Goal: Complete application form

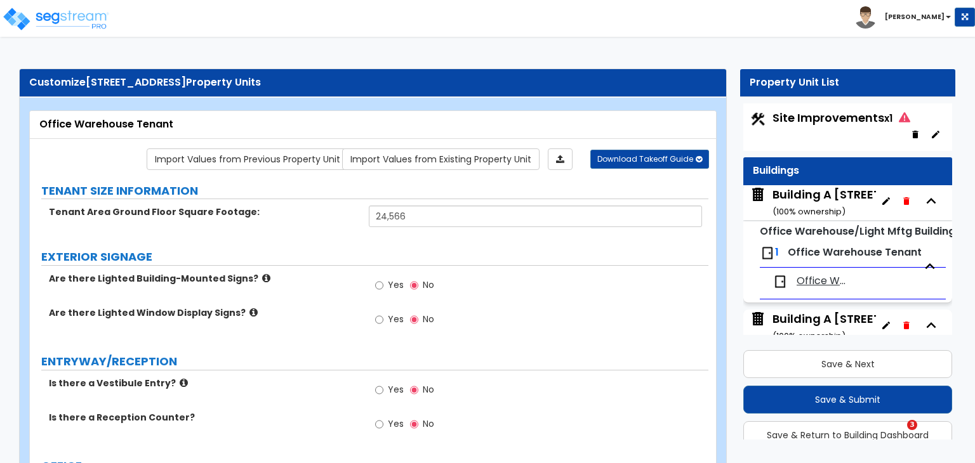
select select "1"
select select "2"
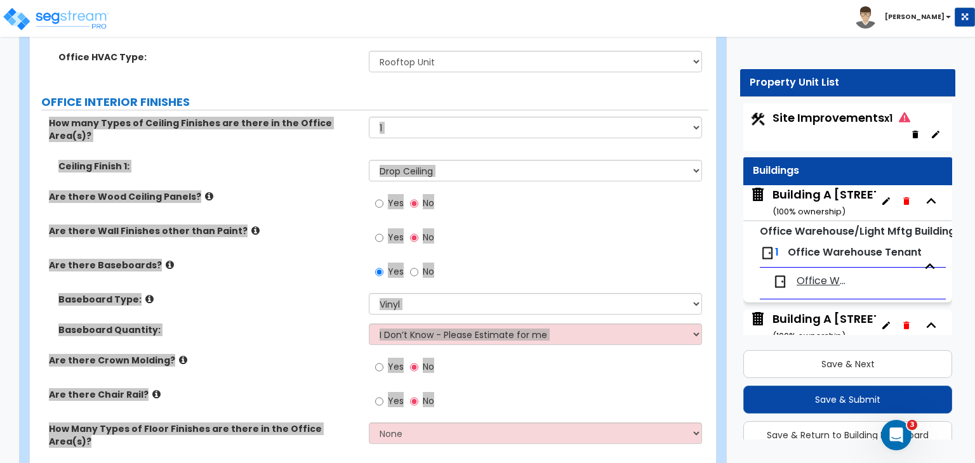
scroll to position [5, 0]
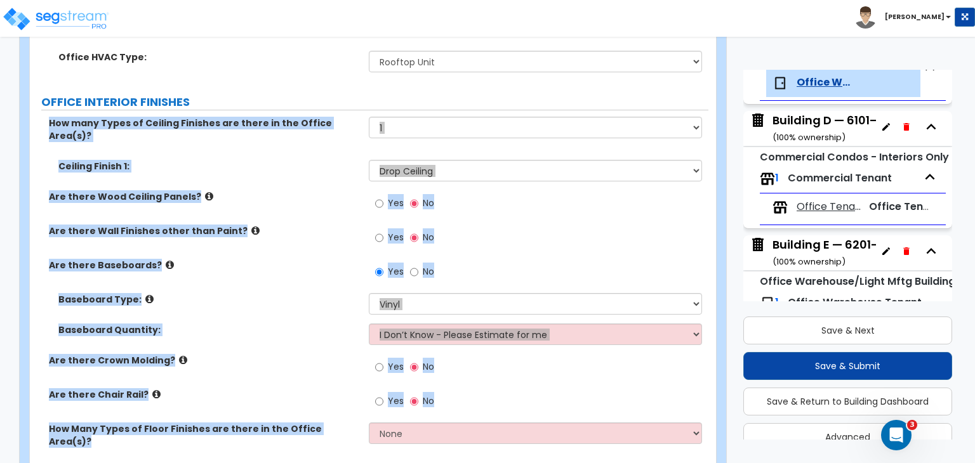
click at [320, 190] on label "Are there Wood Ceiling Panels?" at bounding box center [204, 196] width 310 height 13
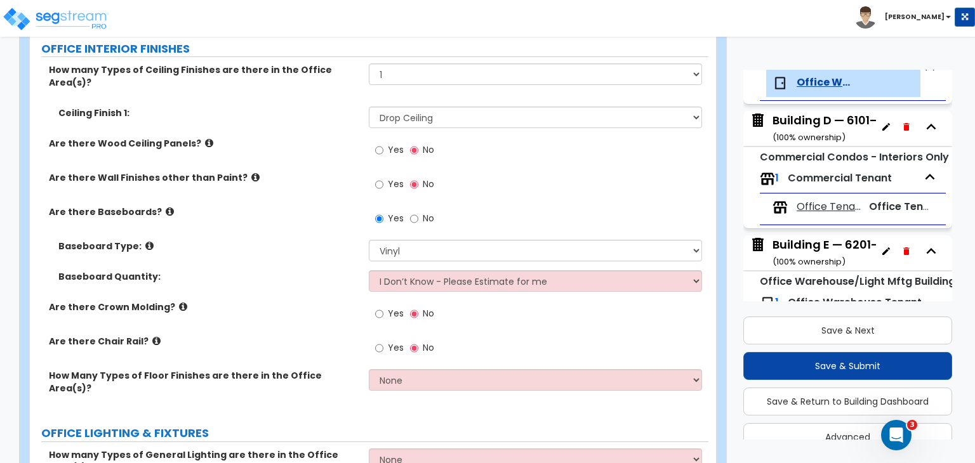
scroll to position [756, 0]
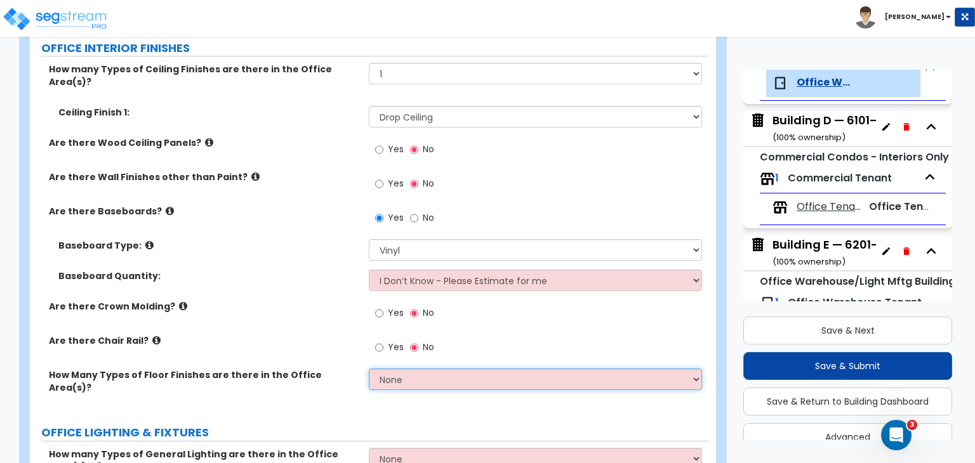
click at [397, 369] on select "None 1 2 3" at bounding box center [535, 380] width 332 height 22
select select "2"
click at [369, 369] on select "None 1 2 3" at bounding box center [535, 380] width 332 height 22
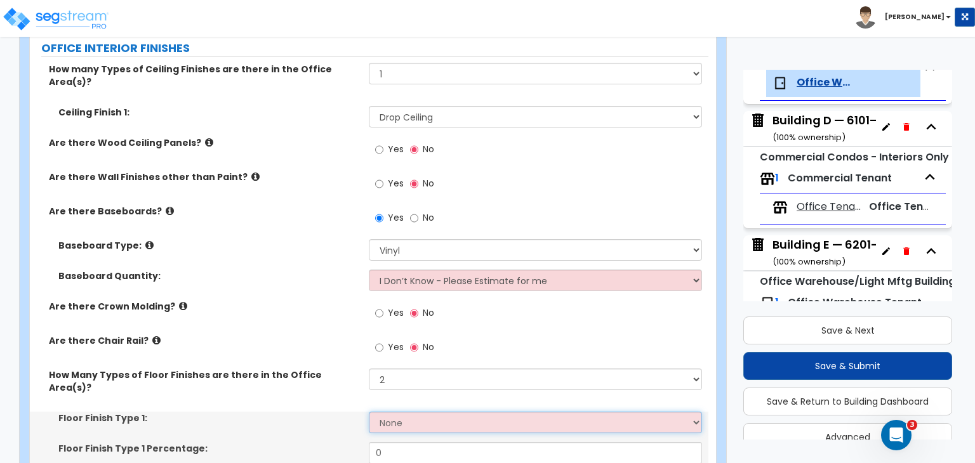
click at [409, 412] on select "None Tile Flooring Hardwood Flooring Resilient Laminate Flooring VCT Flooring S…" at bounding box center [535, 423] width 332 height 22
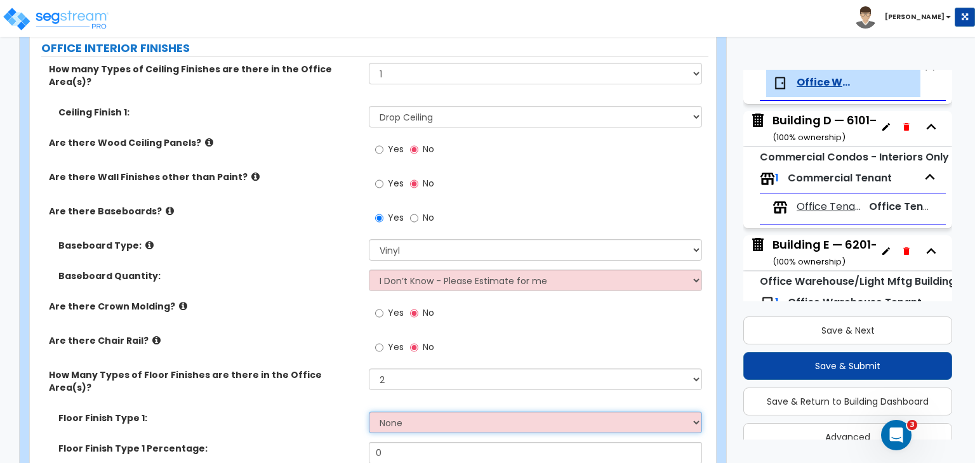
select select "5"
click at [369, 412] on select "None Tile Flooring Hardwood Flooring Resilient Laminate Flooring VCT Flooring S…" at bounding box center [535, 423] width 332 height 22
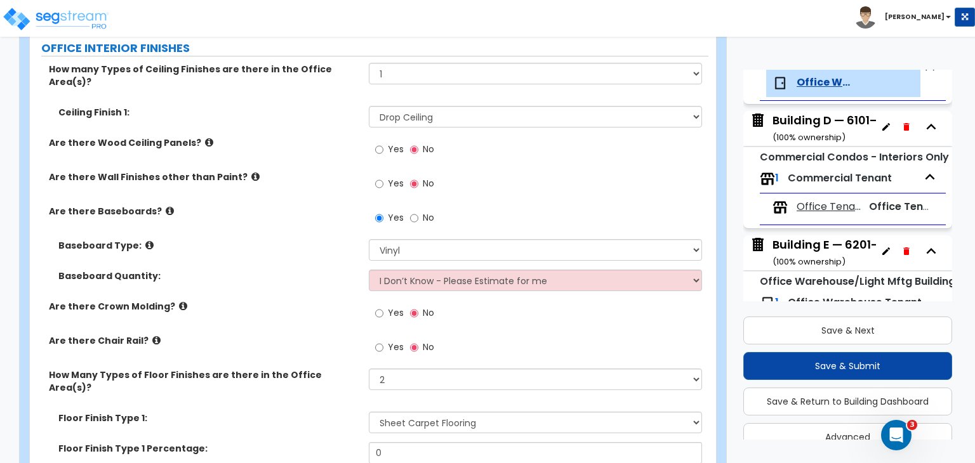
select select "4"
click at [307, 442] on label "Floor Finish Type 1 Percentage:" at bounding box center [208, 448] width 301 height 13
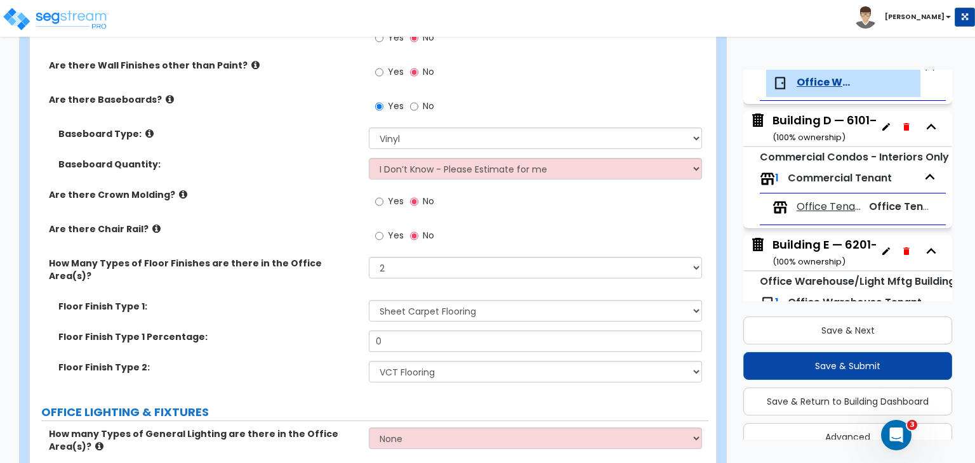
scroll to position [911, 0]
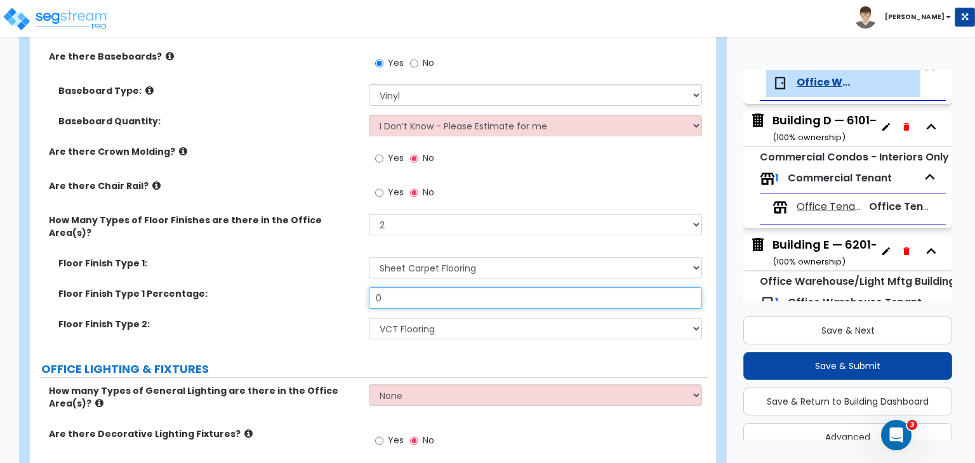
drag, startPoint x: 419, startPoint y: 257, endPoint x: 343, endPoint y: 254, distance: 76.8
click at [343, 287] on div "Floor Finish Type 1 Percentage: 0" at bounding box center [369, 302] width 678 height 30
type input "60"
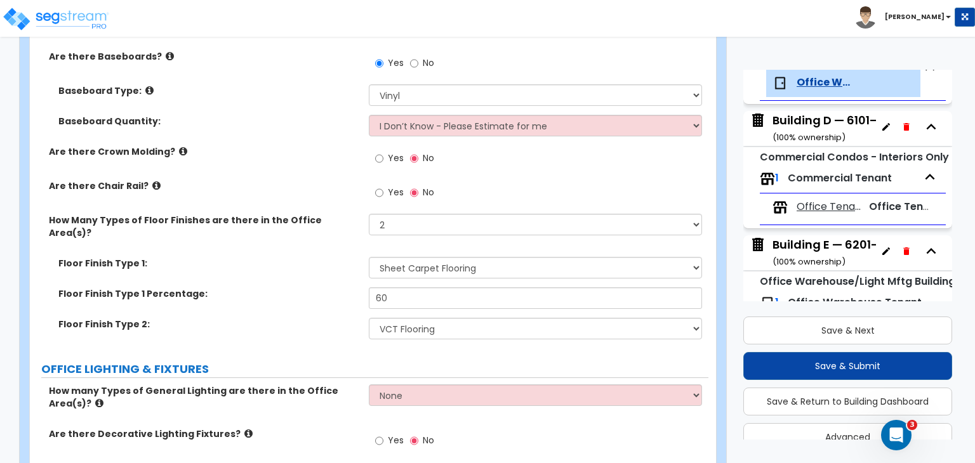
click at [322, 287] on div "Floor Finish Type 1 Percentage: 60" at bounding box center [369, 302] width 678 height 30
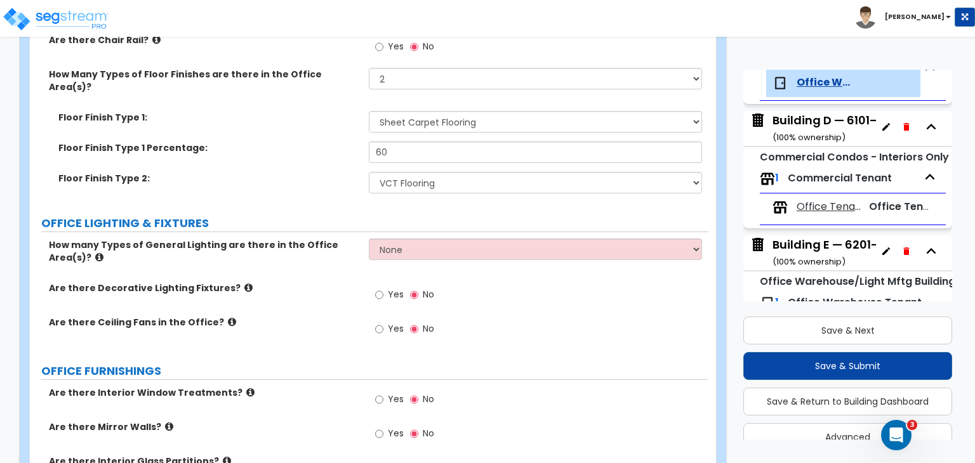
scroll to position [1079, 0]
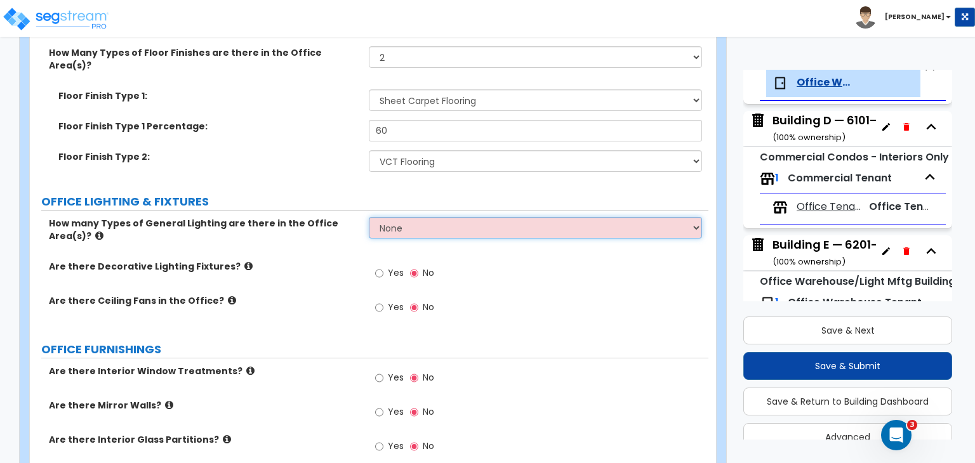
click at [418, 217] on select "None 1 2 3" at bounding box center [535, 228] width 332 height 22
select select "1"
click at [369, 217] on select "None 1 2 3" at bounding box center [535, 228] width 332 height 22
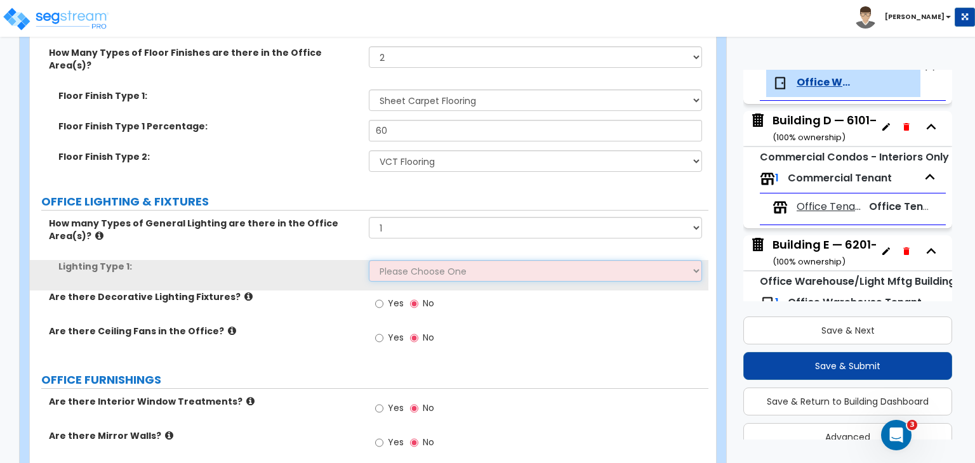
click at [395, 260] on select "Please Choose One LED Surface-Mounted LED Recessed Fluorescent Surface-Mounted …" at bounding box center [535, 271] width 332 height 22
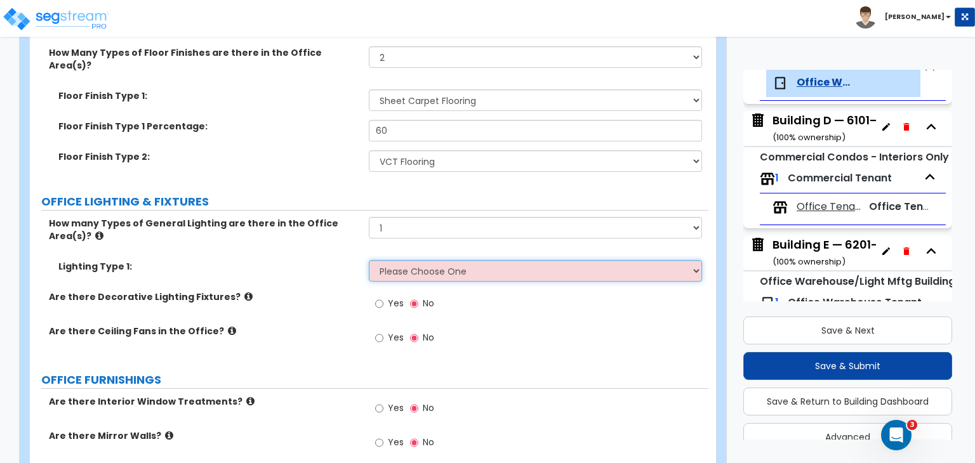
select select "4"
click at [369, 260] on select "Please Choose One LED Surface-Mounted LED Recessed Fluorescent Surface-Mounted …" at bounding box center [535, 271] width 332 height 22
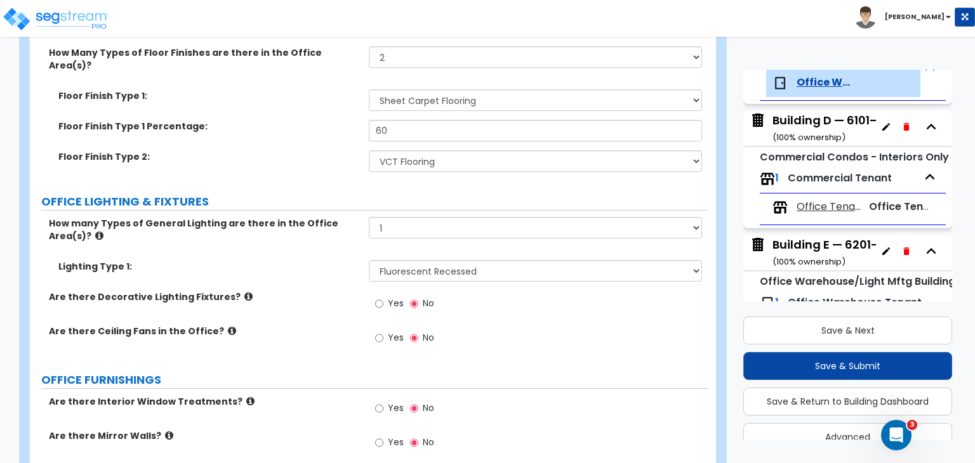
click at [334, 291] on label "Are there Decorative Lighting Fixtures?" at bounding box center [204, 297] width 310 height 13
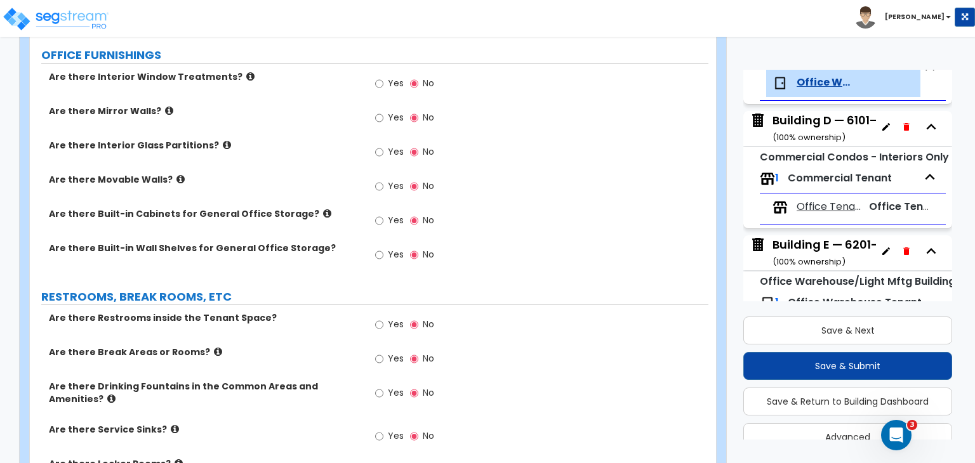
scroll to position [1433, 0]
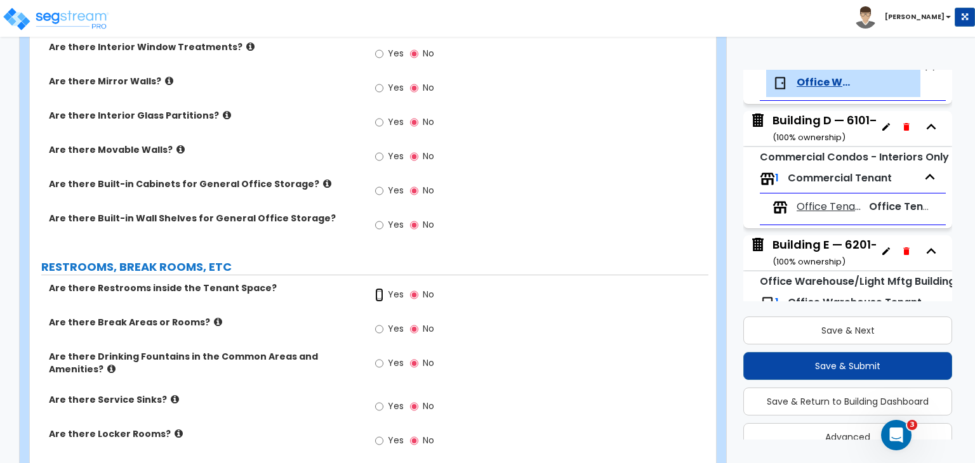
click at [379, 288] on input "Yes" at bounding box center [379, 295] width 8 height 14
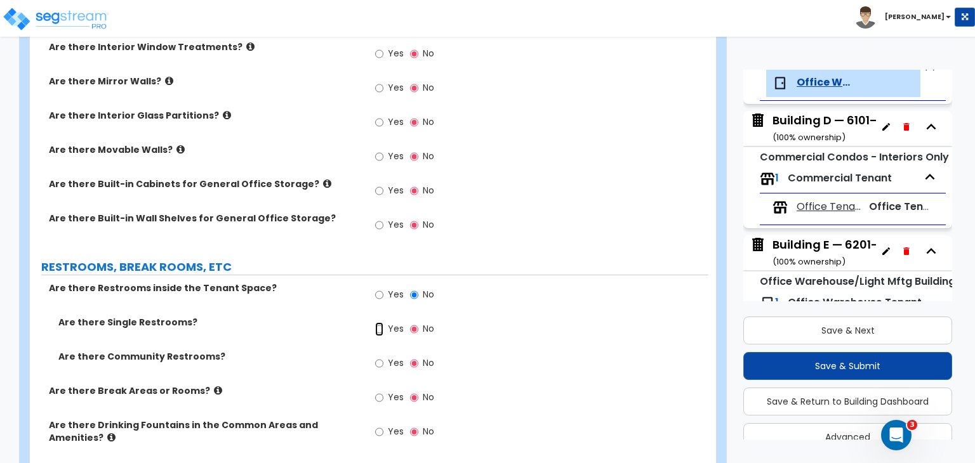
click at [381, 322] on input "Yes" at bounding box center [379, 329] width 8 height 14
radio input "true"
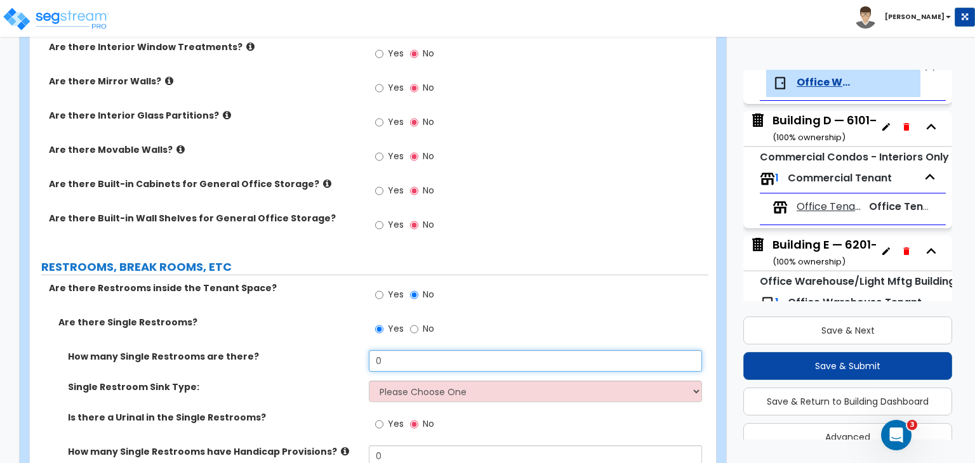
drag, startPoint x: 343, startPoint y: 336, endPoint x: 302, endPoint y: 330, distance: 41.0
click at [302, 350] on div "How many Single Restrooms are there? 0" at bounding box center [369, 365] width 678 height 30
type input "6"
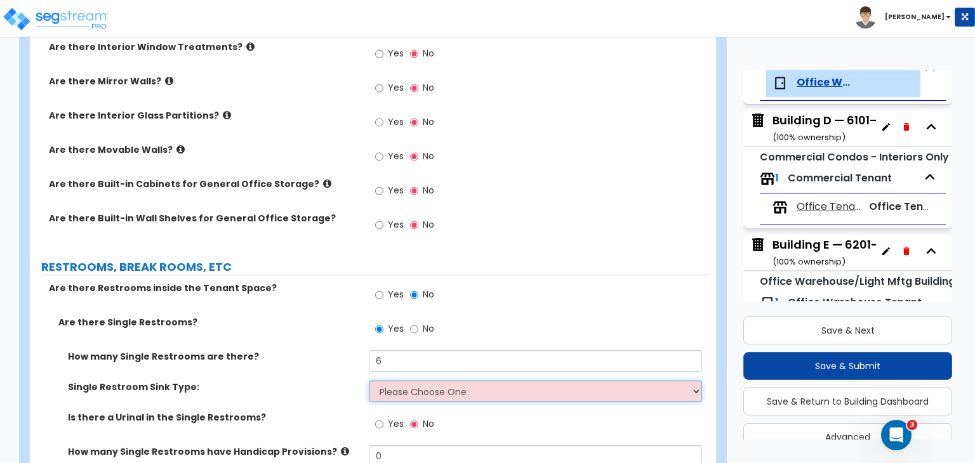
click at [394, 381] on select "Please Choose One Wall-mounted Vanity-mounted" at bounding box center [535, 392] width 332 height 22
select select "1"
click at [369, 381] on select "Please Choose One Wall-mounted Vanity-mounted" at bounding box center [535, 392] width 332 height 22
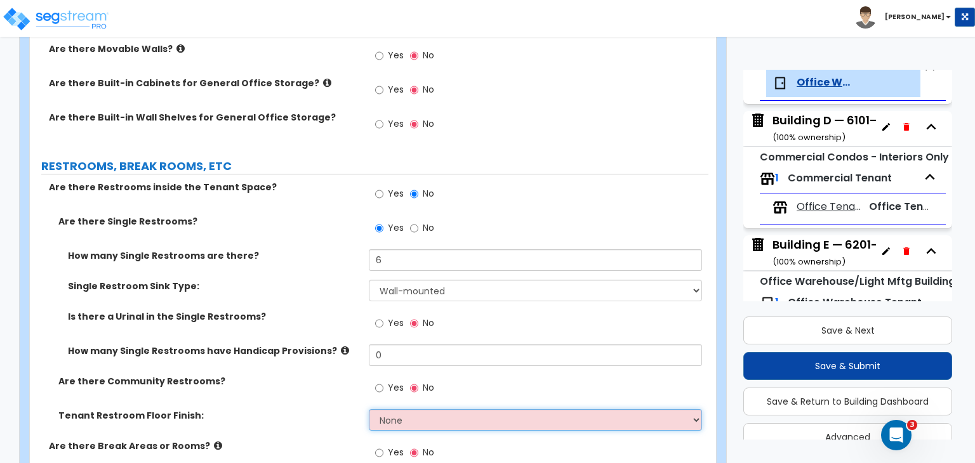
click at [381, 409] on select "None Tile Flooring Resilient Laminate Flooring VCT Flooring Sheet Vinyl Flooring" at bounding box center [535, 420] width 332 height 22
select select "1"
click at [369, 409] on select "None Tile Flooring Resilient Laminate Flooring VCT Flooring Sheet Vinyl Flooring" at bounding box center [535, 420] width 332 height 22
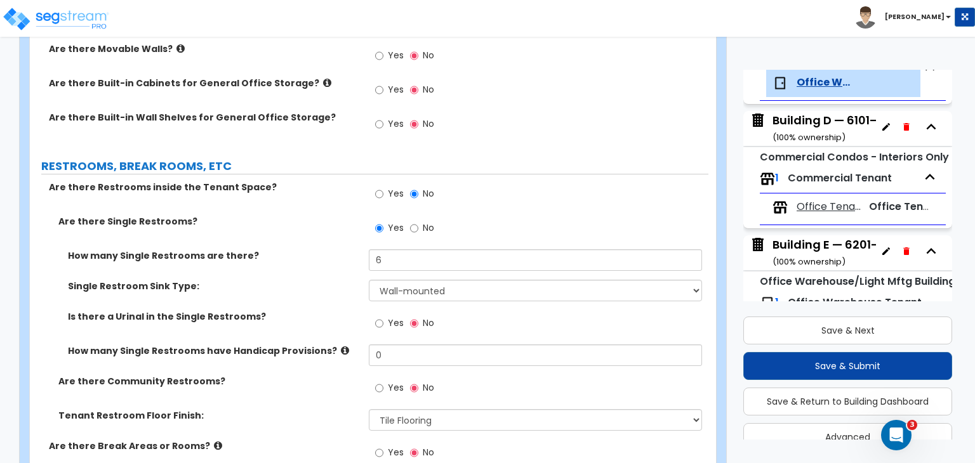
click at [329, 375] on div "Are there Community Restrooms? Yes No" at bounding box center [369, 392] width 678 height 34
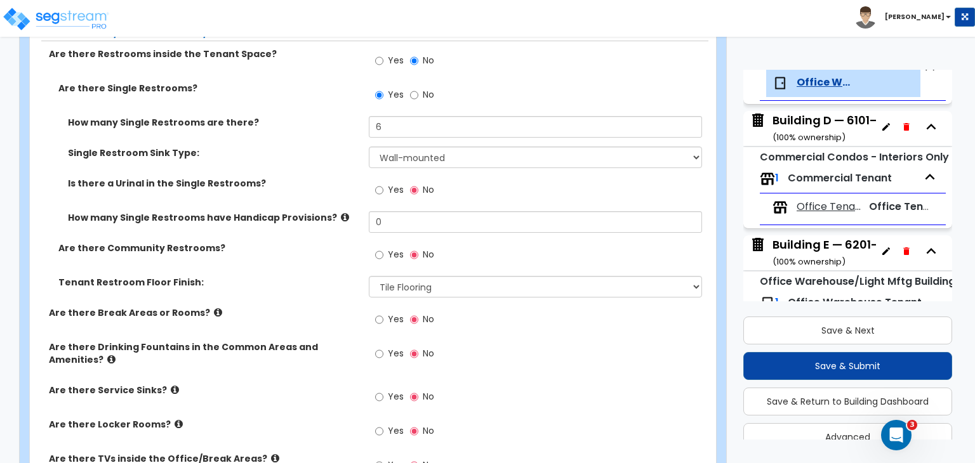
scroll to position [1668, 0]
click at [381, 313] on input "Yes" at bounding box center [379, 320] width 8 height 14
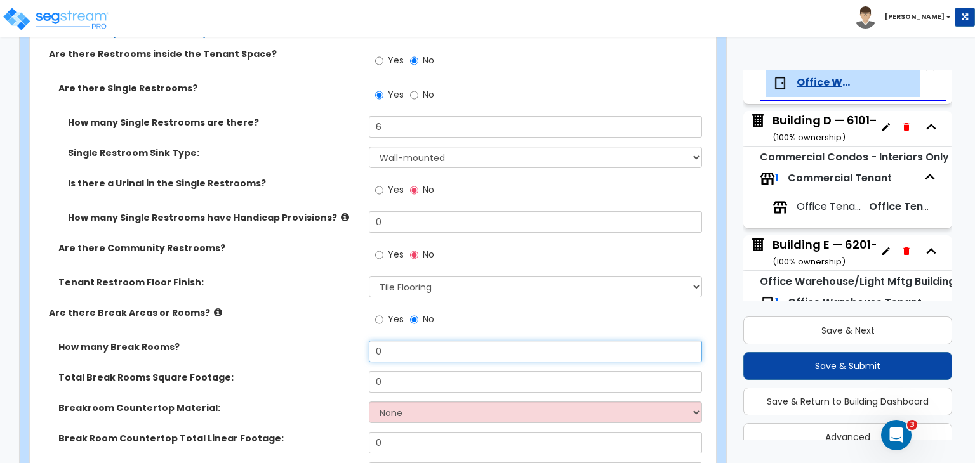
drag, startPoint x: 387, startPoint y: 317, endPoint x: 323, endPoint y: 315, distance: 64.1
click at [323, 341] on div "How many Break Rooms? 0" at bounding box center [369, 356] width 678 height 30
type input "5"
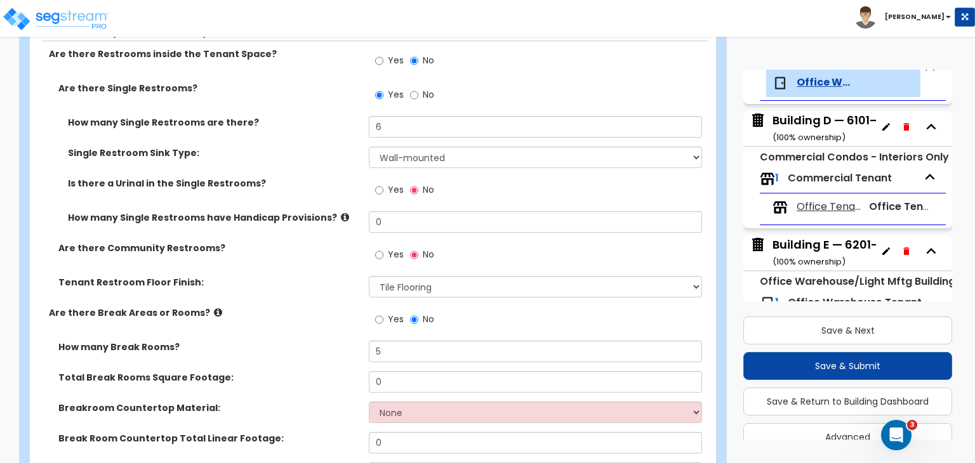
click at [338, 306] on div "Are there Break Areas or Rooms? Yes No" at bounding box center [369, 323] width 678 height 34
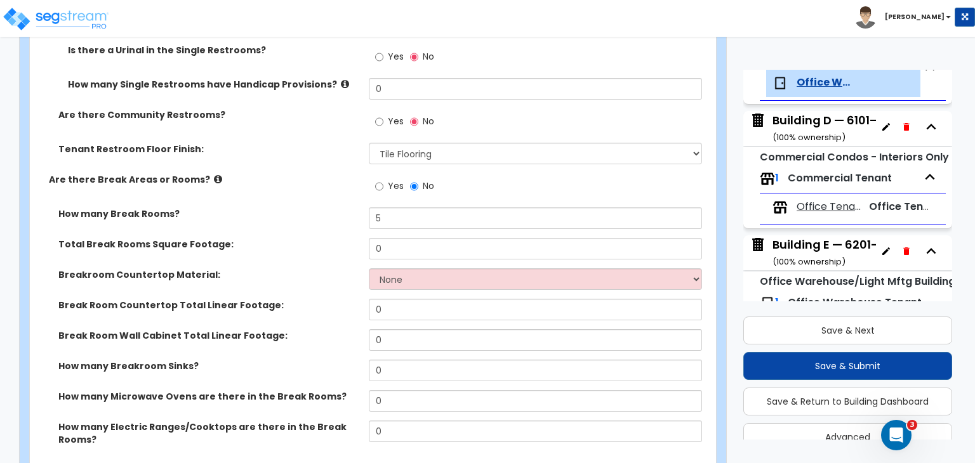
scroll to position [1802, 0]
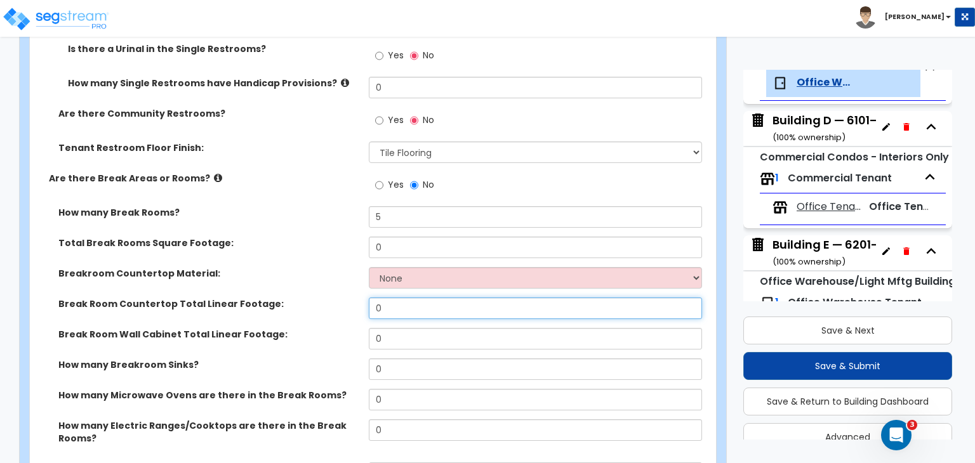
drag, startPoint x: 390, startPoint y: 275, endPoint x: 332, endPoint y: 273, distance: 57.2
click at [332, 298] on div "Break Room Countertop Total Linear Footage: 0" at bounding box center [369, 313] width 678 height 30
type input "40"
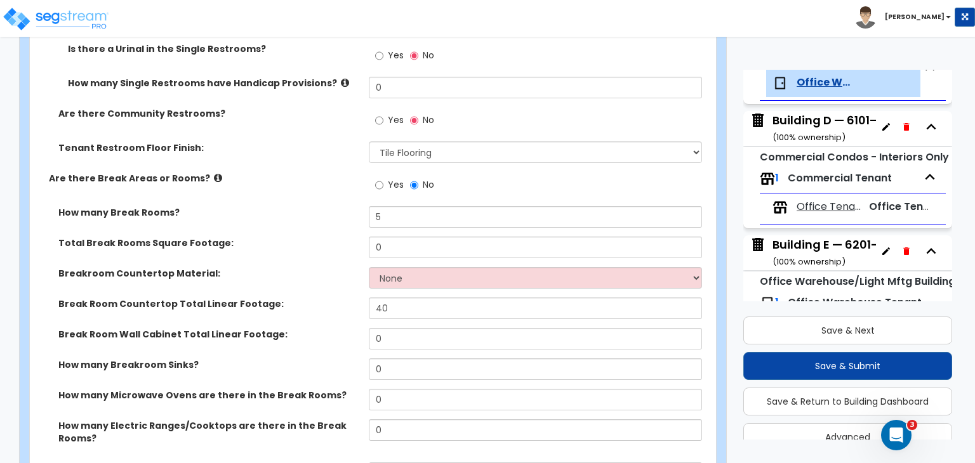
click at [332, 298] on label "Break Room Countertop Total Linear Footage:" at bounding box center [208, 304] width 301 height 13
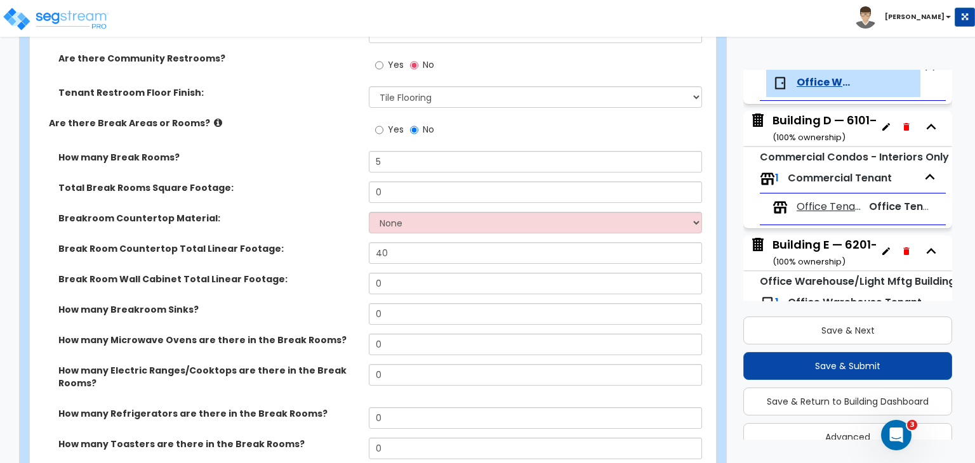
scroll to position [1858, 0]
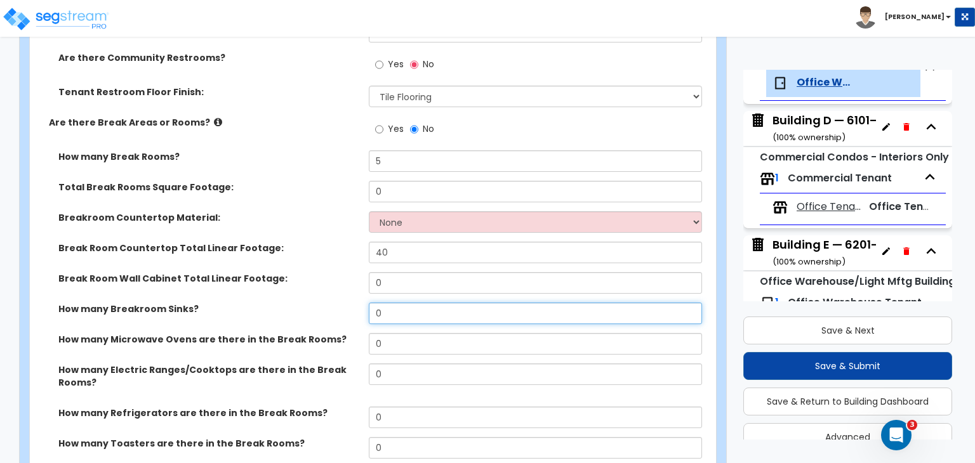
drag, startPoint x: 393, startPoint y: 280, endPoint x: 324, endPoint y: 277, distance: 69.2
click at [324, 303] on div "How many Breakroom Sinks? 0" at bounding box center [369, 318] width 678 height 30
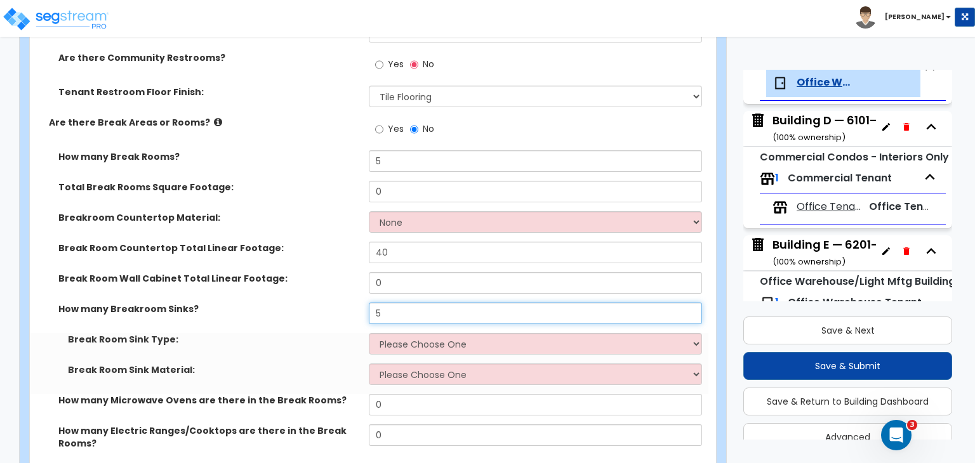
type input "5"
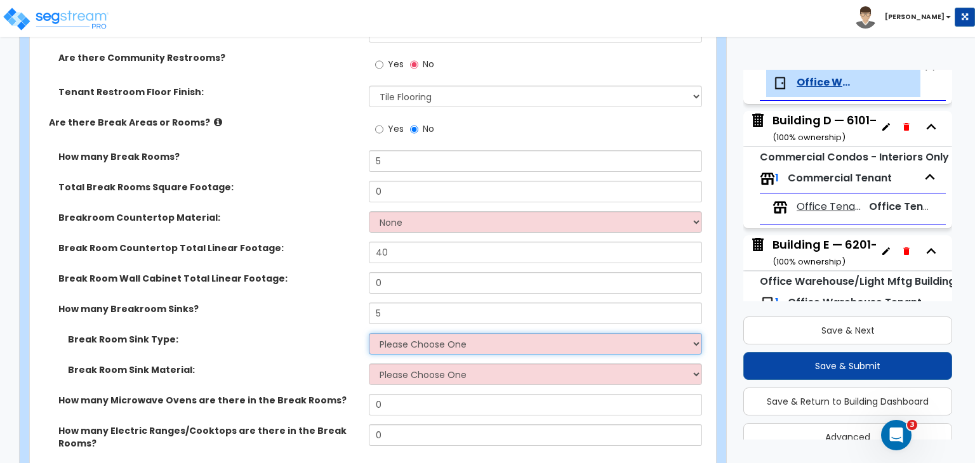
click at [411, 333] on select "Please Choose One Single Sink Double Sink" at bounding box center [535, 344] width 332 height 22
select select "1"
click at [369, 333] on select "Please Choose One Single Sink Double Sink" at bounding box center [535, 344] width 332 height 22
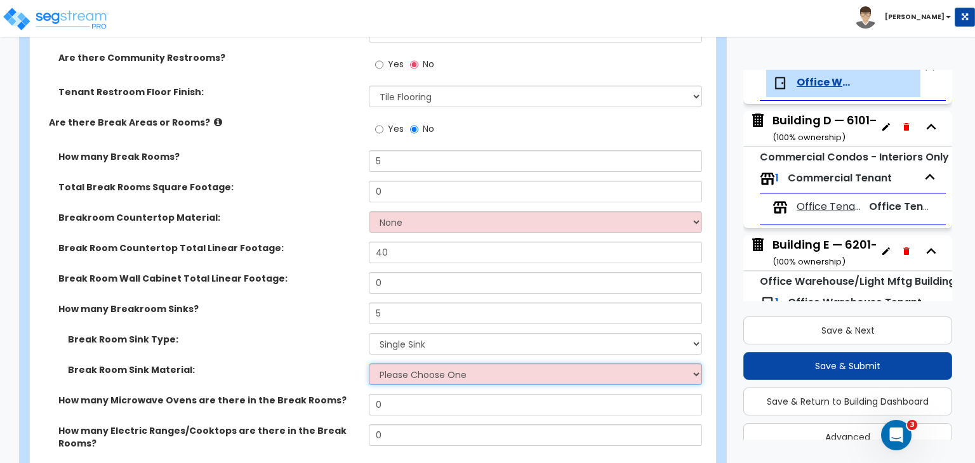
click at [409, 364] on select "Please Choose One Stainless Steel Porcelain Enamel Cast Iron" at bounding box center [535, 375] width 332 height 22
select select "1"
click at [369, 364] on select "Please Choose One Stainless Steel Porcelain Enamel Cast Iron" at bounding box center [535, 375] width 332 height 22
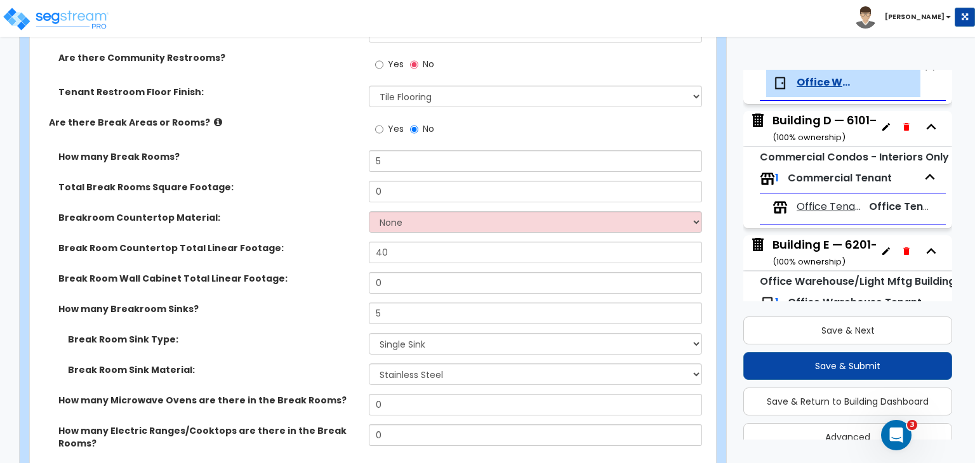
click at [312, 303] on div "How many Breakroom Sinks? 5" at bounding box center [369, 318] width 678 height 30
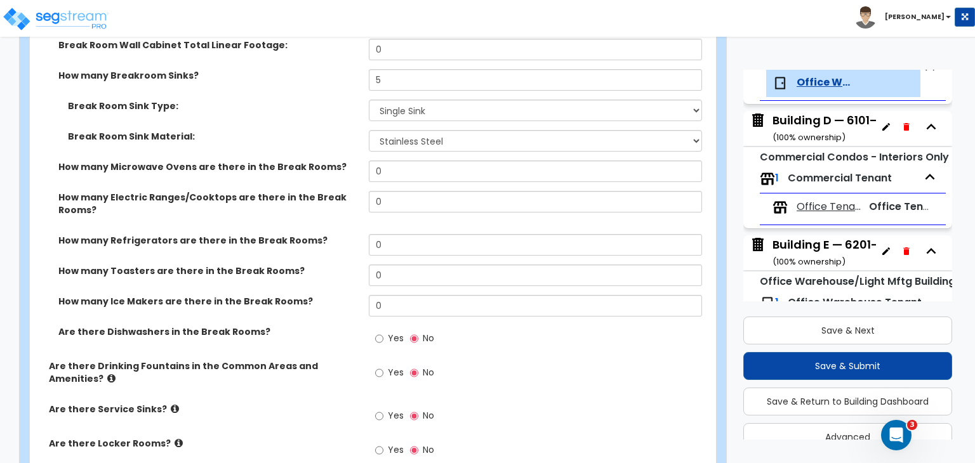
scroll to position [2093, 0]
click at [381, 408] on input "Yes" at bounding box center [379, 415] width 8 height 14
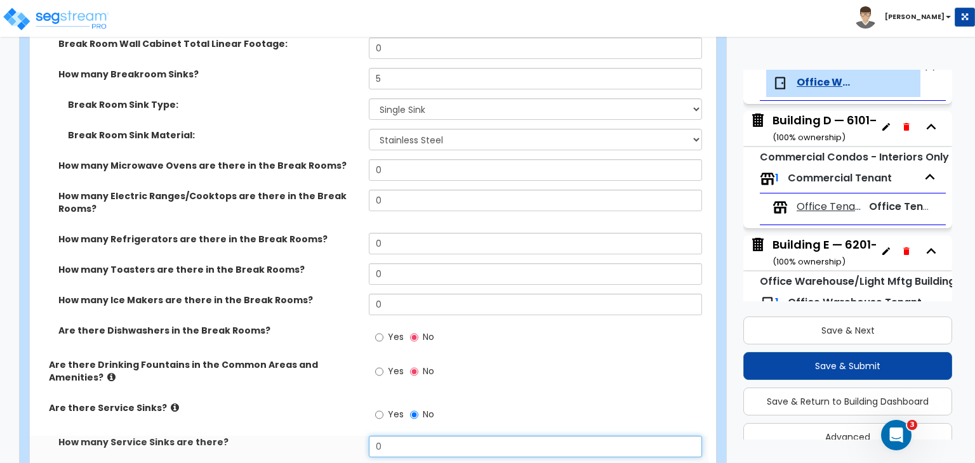
drag, startPoint x: 402, startPoint y: 417, endPoint x: 315, endPoint y: 414, distance: 87.0
click at [315, 436] on div "How many Service Sinks are there? 0" at bounding box center [369, 451] width 678 height 30
type input "4"
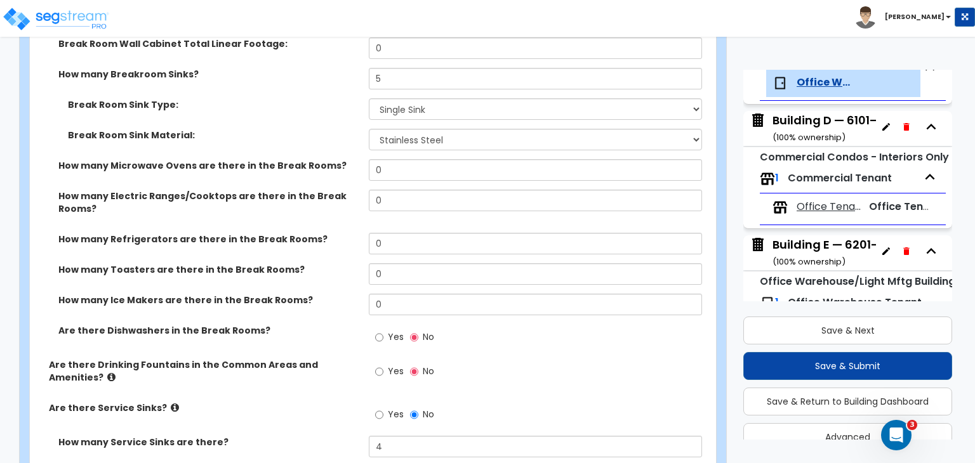
click at [315, 402] on label "Are there Service Sinks?" at bounding box center [204, 408] width 310 height 13
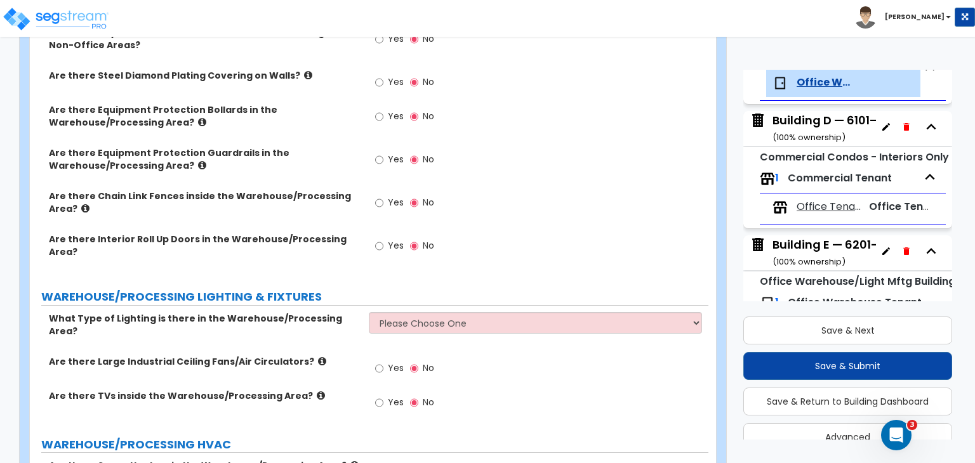
scroll to position [3764, 0]
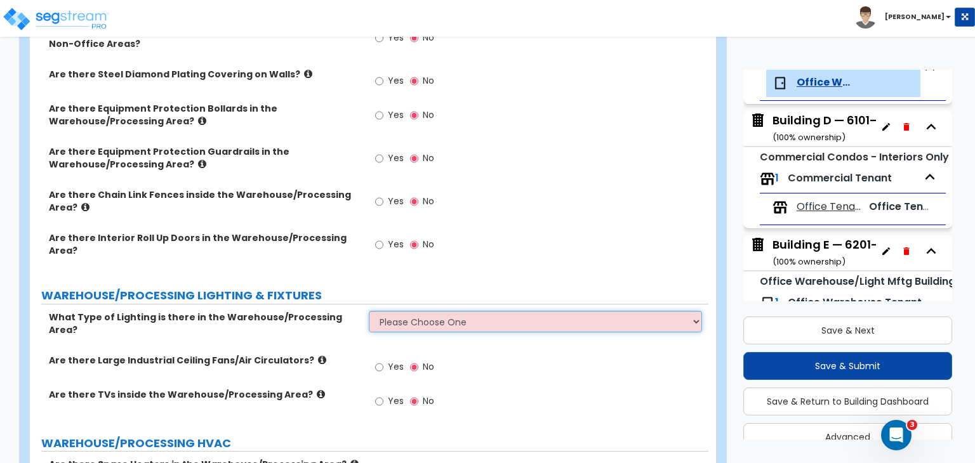
click at [406, 311] on select "Please Choose One High Bay Round Fixtures High Bay Fluorescent Tube Lighting Hi…" at bounding box center [535, 322] width 332 height 22
select select "1"
click at [369, 311] on select "Please Choose One High Bay Round Fixtures High Bay Fluorescent Tube Lighting Hi…" at bounding box center [535, 322] width 332 height 22
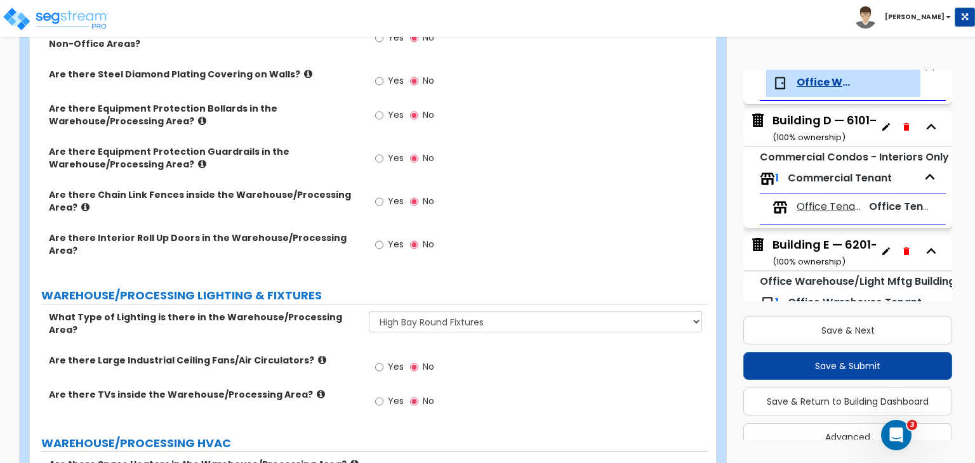
click at [321, 311] on div "What Type of Lighting is there in the Warehouse/Processing Area? Please Choose …" at bounding box center [369, 332] width 678 height 43
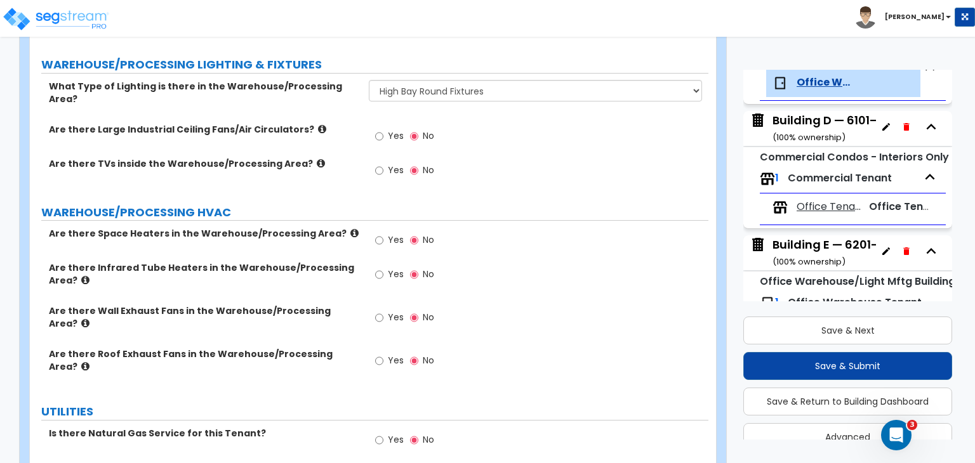
scroll to position [4026, 0]
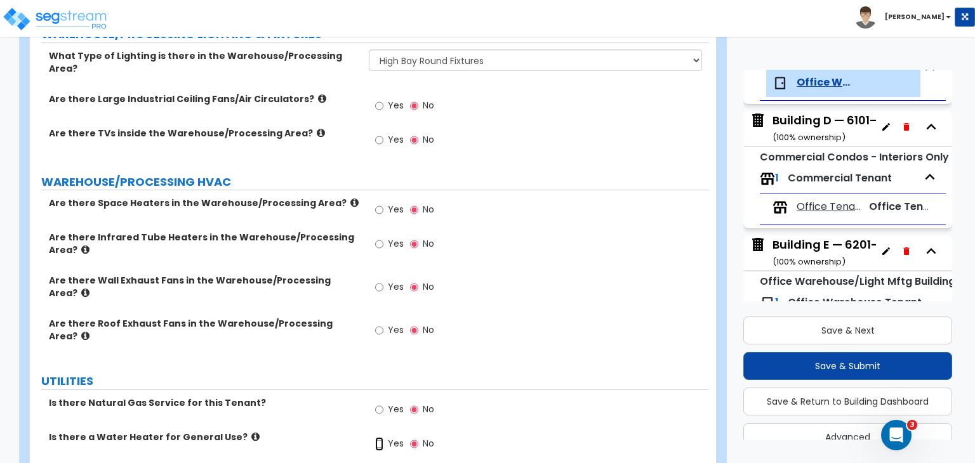
click at [376, 437] on input "Yes" at bounding box center [379, 444] width 8 height 14
select select "2"
click at [275, 463] on label "Water Heater Fuel Type:" at bounding box center [208, 471] width 301 height 13
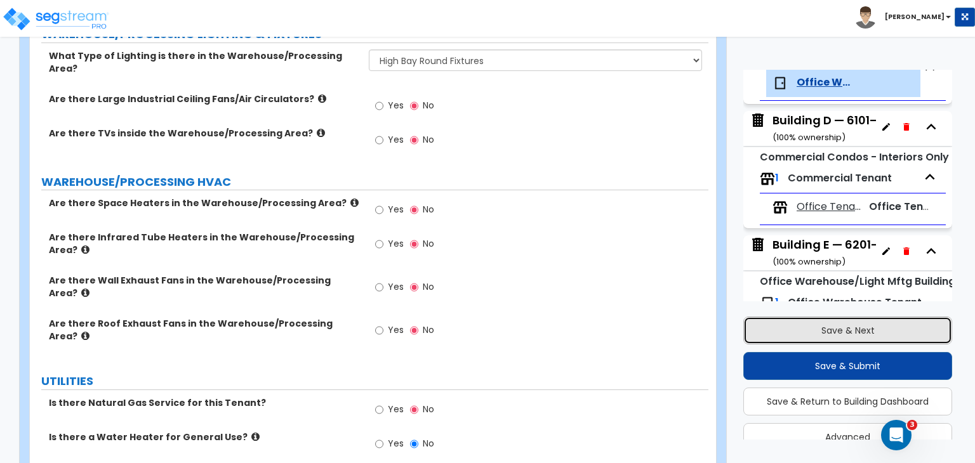
click at [798, 327] on button "Save & Next" at bounding box center [847, 331] width 209 height 28
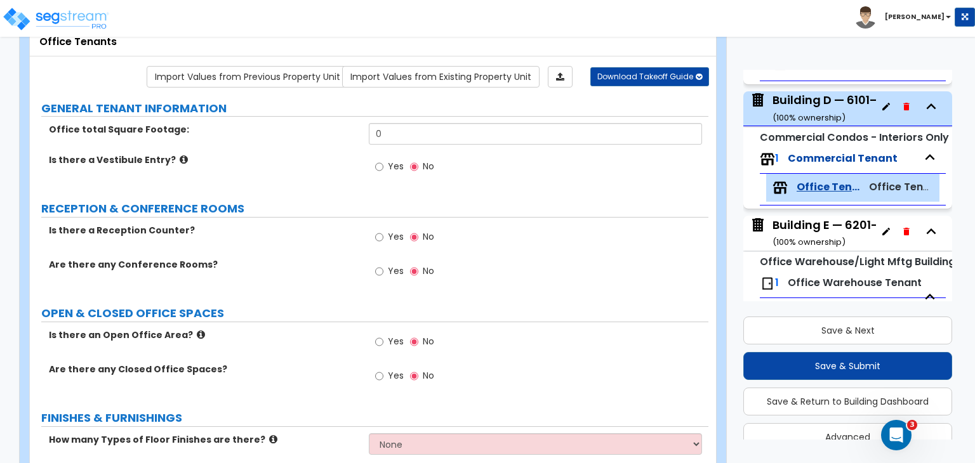
scroll to position [805, 0]
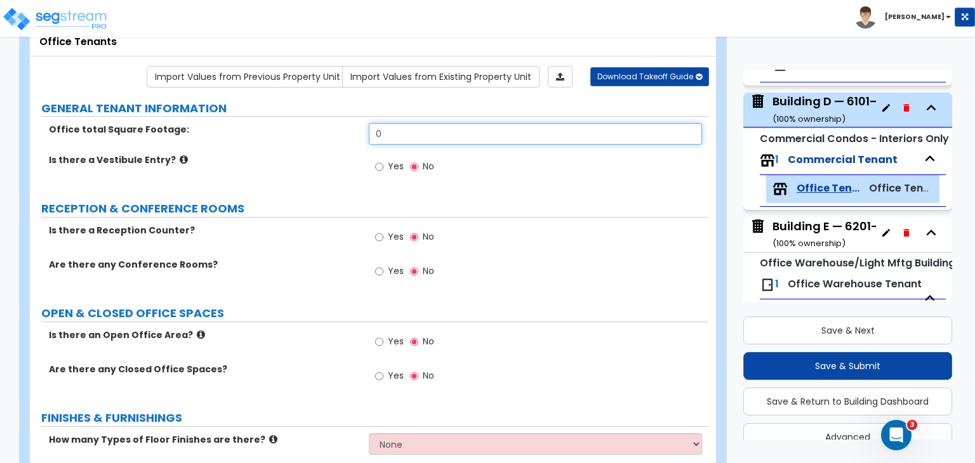
drag, startPoint x: 402, startPoint y: 127, endPoint x: 349, endPoint y: 125, distance: 53.3
click at [349, 125] on div "Office total Square Footage: 0" at bounding box center [369, 138] width 678 height 30
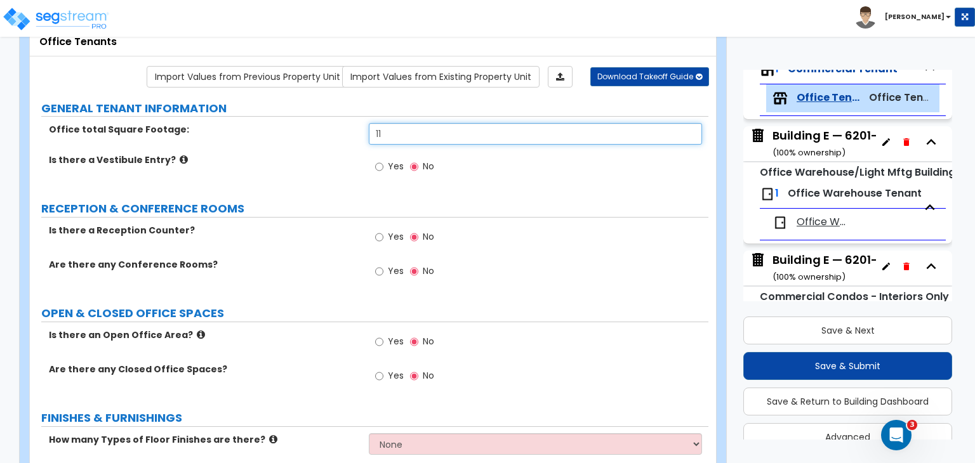
scroll to position [911, 0]
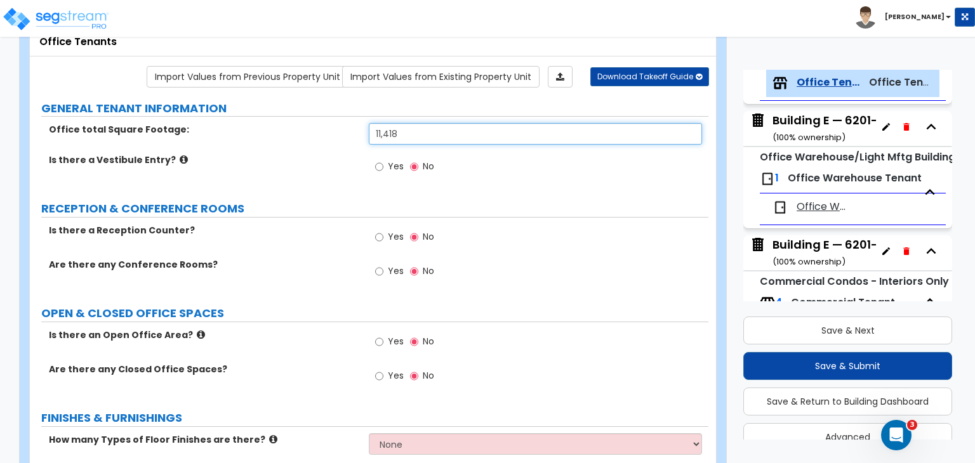
type input "11,418"
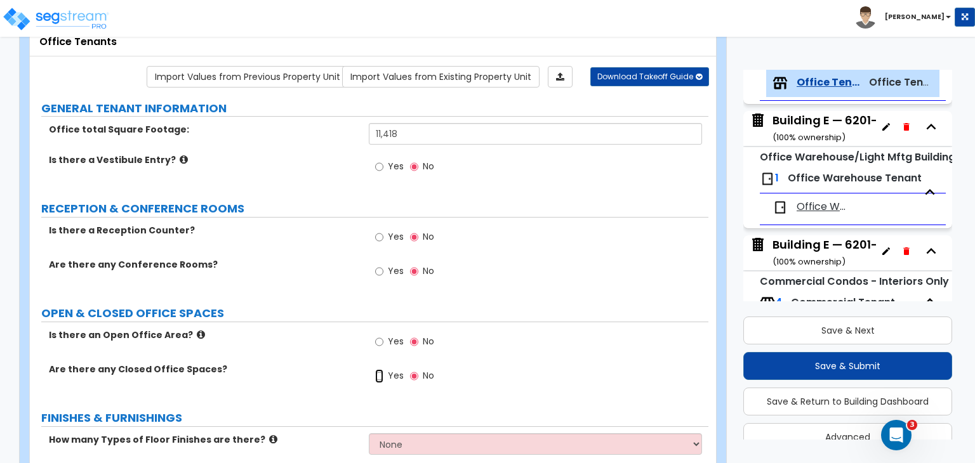
click at [378, 374] on input "Yes" at bounding box center [379, 376] width 8 height 14
radio input "true"
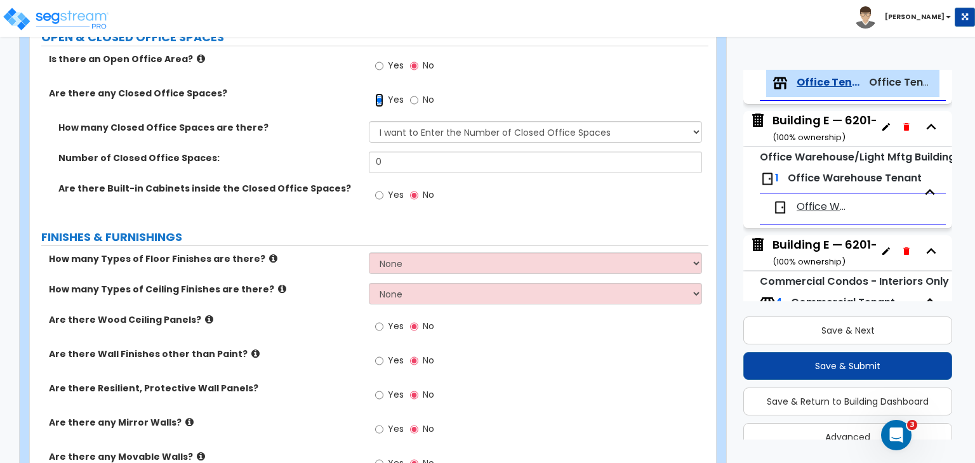
scroll to position [359, 0]
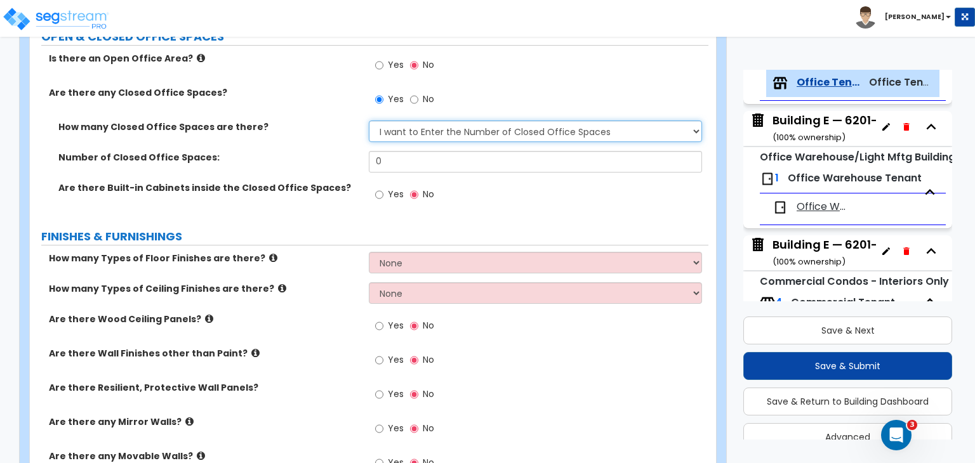
click at [418, 131] on select "I Don’t Know - Please Estimate for me I want to Enter the Number of Closed Offi…" at bounding box center [535, 132] width 332 height 22
select select "0"
click at [369, 121] on select "I Don’t Know - Please Estimate for me I want to Enter the Number of Closed Offi…" at bounding box center [535, 132] width 332 height 22
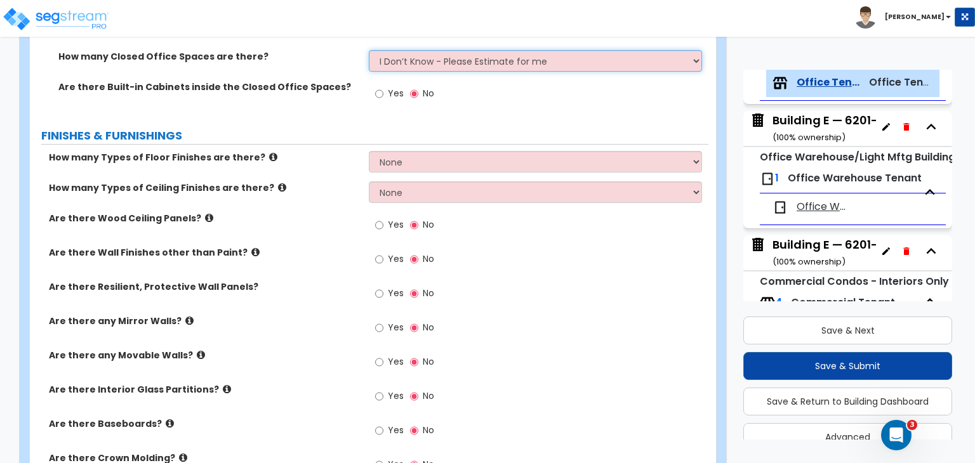
scroll to position [431, 0]
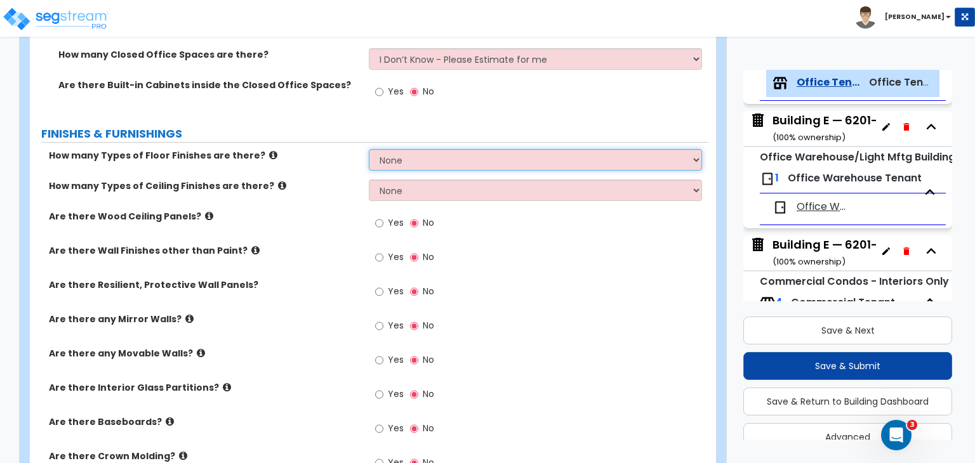
click at [410, 159] on select "None 1 2 3 4" at bounding box center [535, 160] width 332 height 22
select select "2"
click at [369, 149] on select "None 1 2 3 4" at bounding box center [535, 160] width 332 height 22
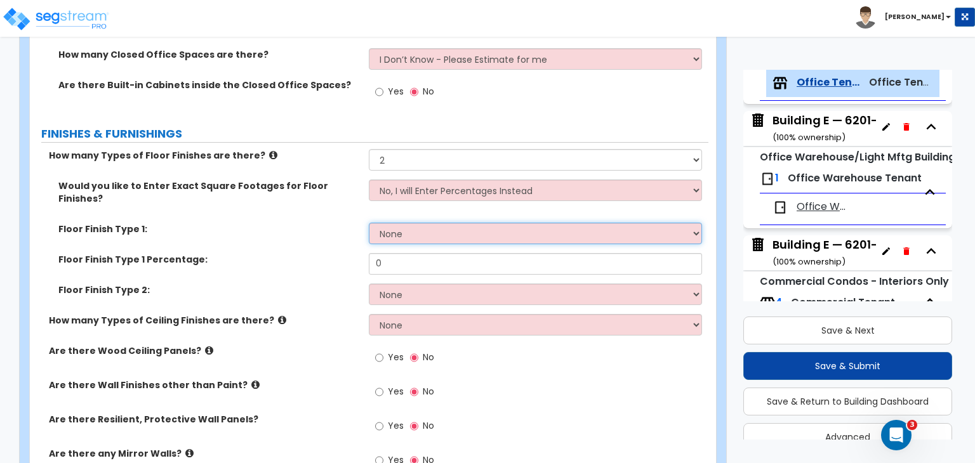
click at [406, 223] on select "None Tile Flooring Hardwood Flooring Resilient Laminate Flooring VCT Flooring S…" at bounding box center [535, 234] width 332 height 22
select select "5"
click at [369, 223] on select "None Tile Flooring Hardwood Flooring Resilient Laminate Flooring VCT Flooring S…" at bounding box center [535, 234] width 332 height 22
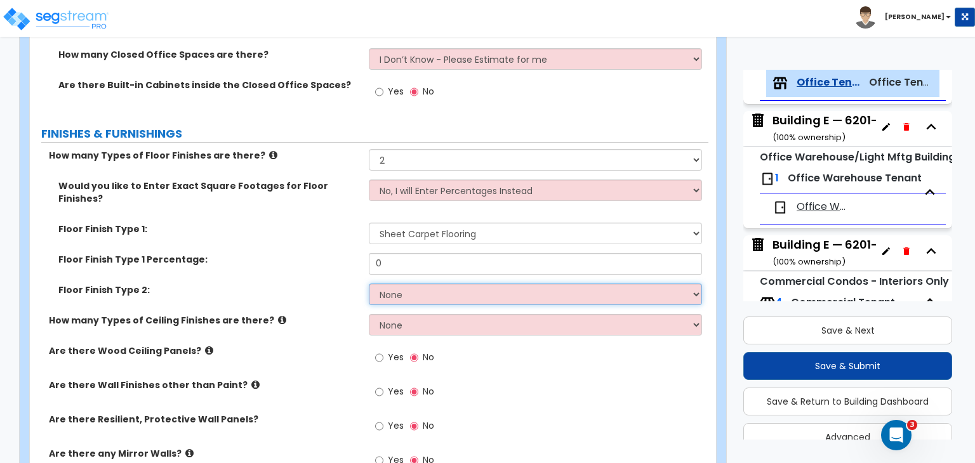
click at [422, 284] on select "None Tile Flooring Hardwood Flooring Resilient Laminate Flooring VCT Flooring S…" at bounding box center [535, 295] width 332 height 22
select select "4"
click at [369, 284] on select "None Tile Flooring Hardwood Flooring Resilient Laminate Flooring VCT Flooring S…" at bounding box center [535, 295] width 332 height 22
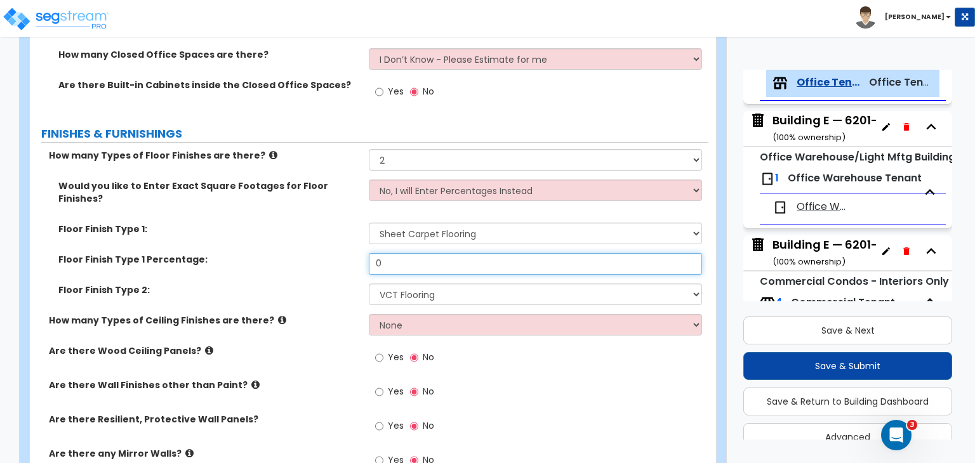
drag, startPoint x: 397, startPoint y: 253, endPoint x: 287, endPoint y: 237, distance: 110.9
click at [287, 237] on div "Would you like to Enter Exact Square Footages for Floor Finishes? No, I will En…" at bounding box center [368, 247] width 659 height 135
type input "60"
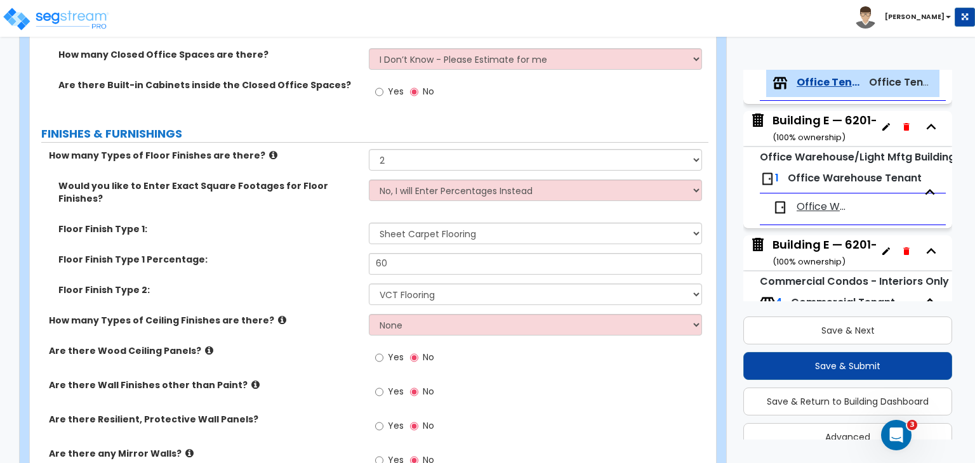
click at [308, 255] on div "Floor Finish Type 1 Percentage: 60" at bounding box center [369, 268] width 678 height 30
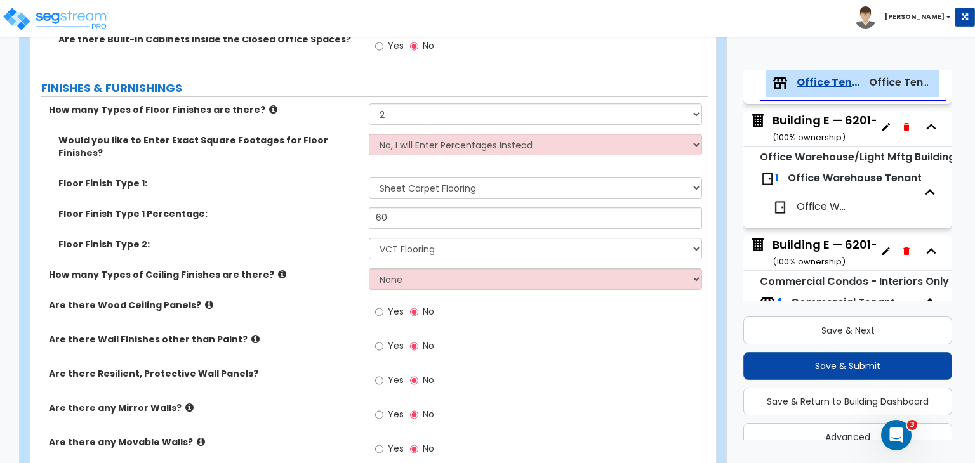
scroll to position [478, 0]
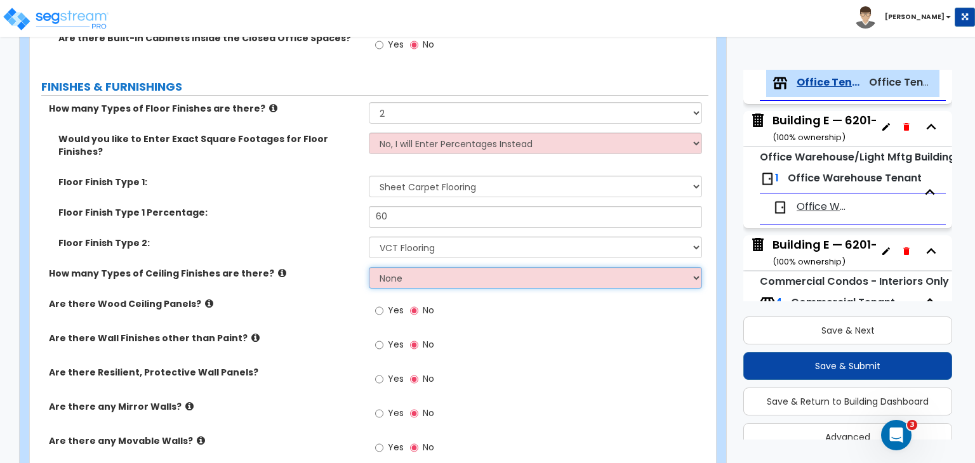
click at [406, 267] on select "None 1 2 3" at bounding box center [535, 278] width 332 height 22
select select "1"
click at [369, 267] on select "None 1 2 3" at bounding box center [535, 278] width 332 height 22
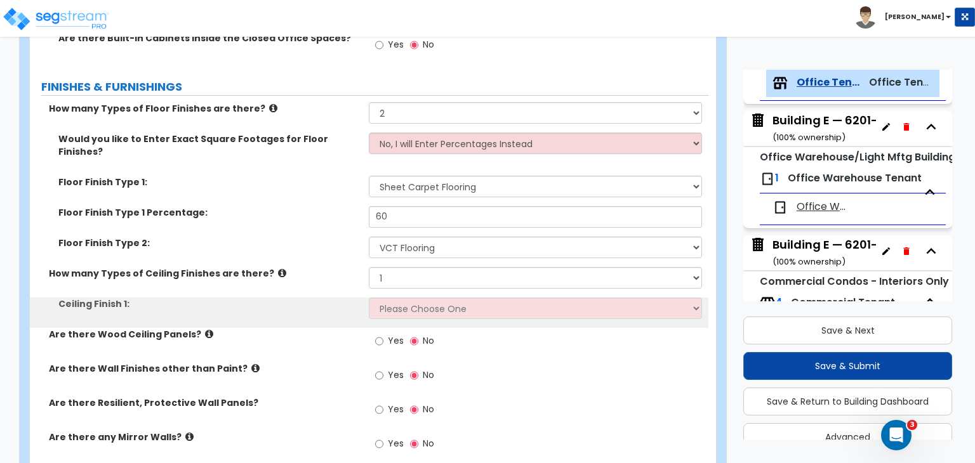
click at [325, 298] on label "Ceiling Finish 1:" at bounding box center [208, 304] width 301 height 13
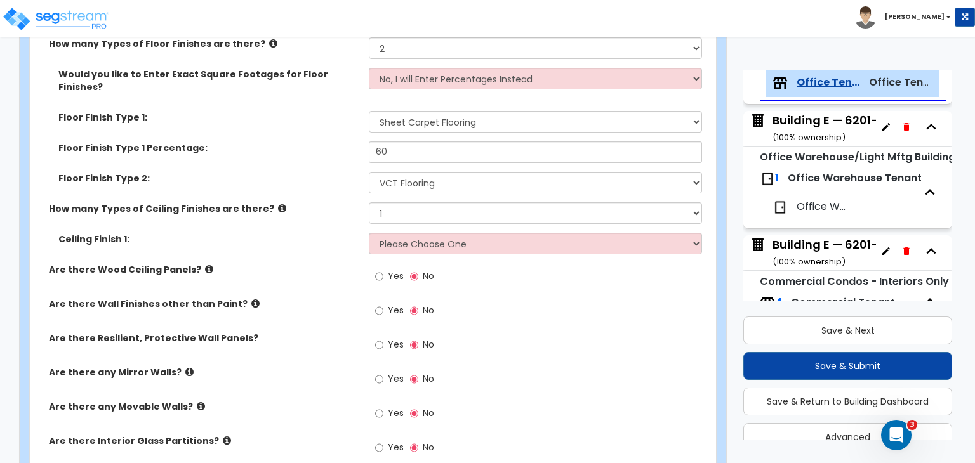
scroll to position [544, 0]
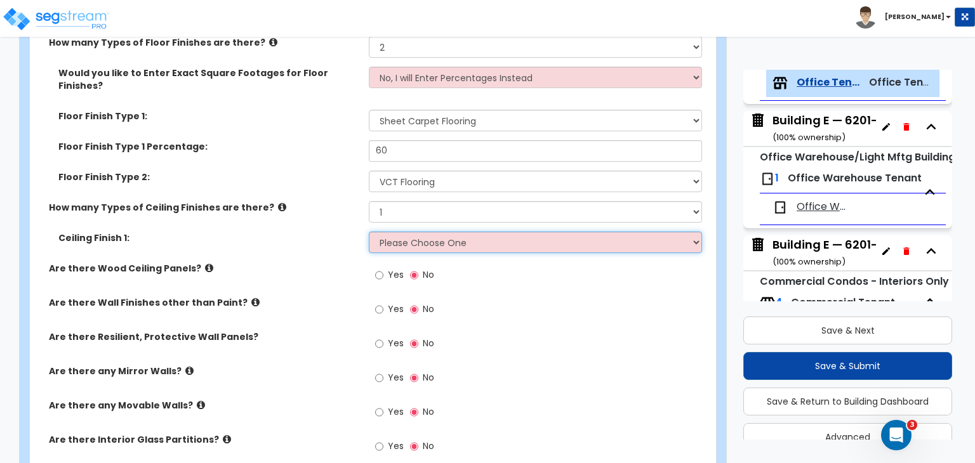
click at [398, 232] on select "Please Choose One Drop Ceiling Open Ceiling Drywall Ceiling" at bounding box center [535, 243] width 332 height 22
select select "1"
click at [369, 232] on select "Please Choose One Drop Ceiling Open Ceiling Drywall Ceiling" at bounding box center [535, 243] width 332 height 22
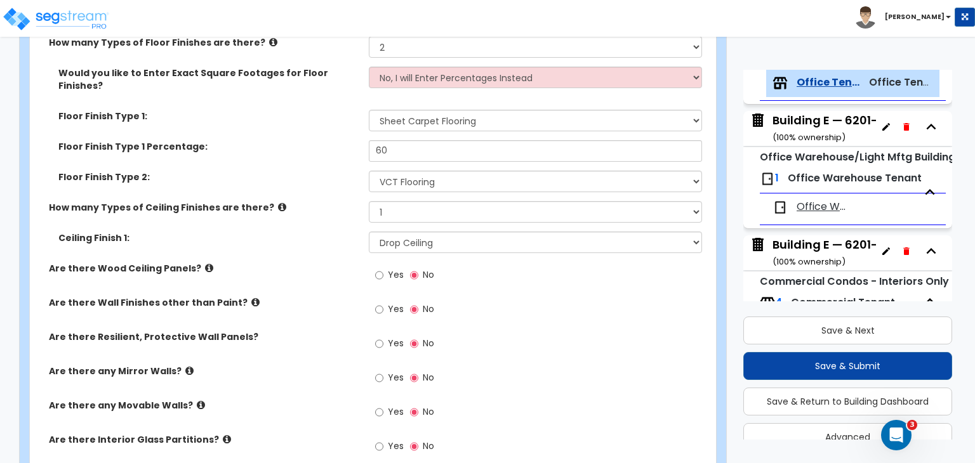
click at [311, 240] on div "Ceiling Finish 1: Please Choose One Drop Ceiling Open Ceiling Drywall Ceiling" at bounding box center [369, 247] width 678 height 30
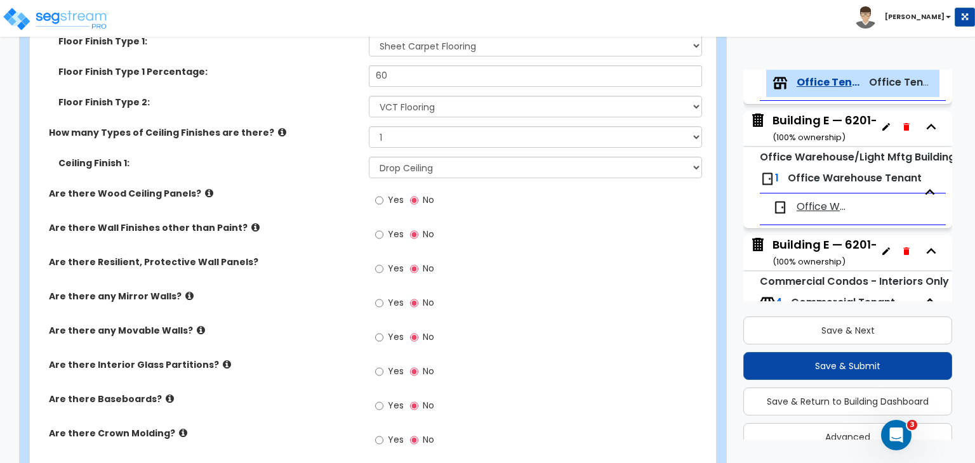
scroll to position [634, 0]
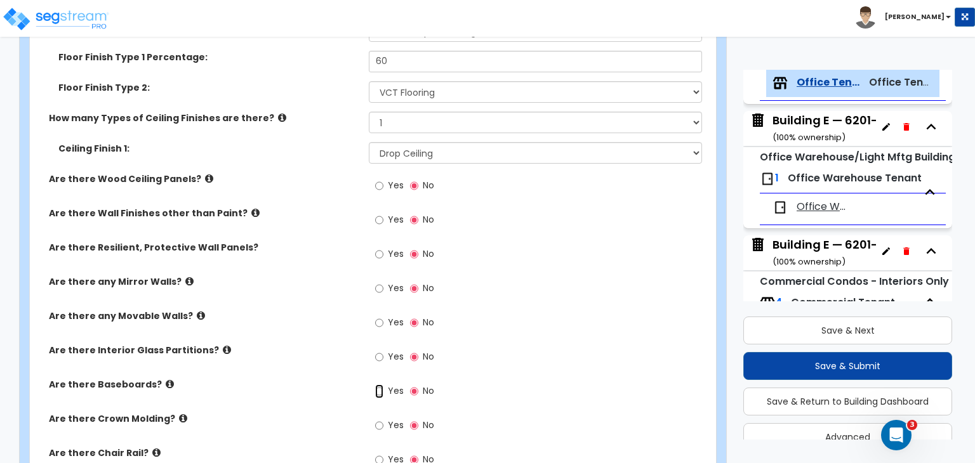
click at [379, 385] on input "Yes" at bounding box center [379, 392] width 8 height 14
radio input "true"
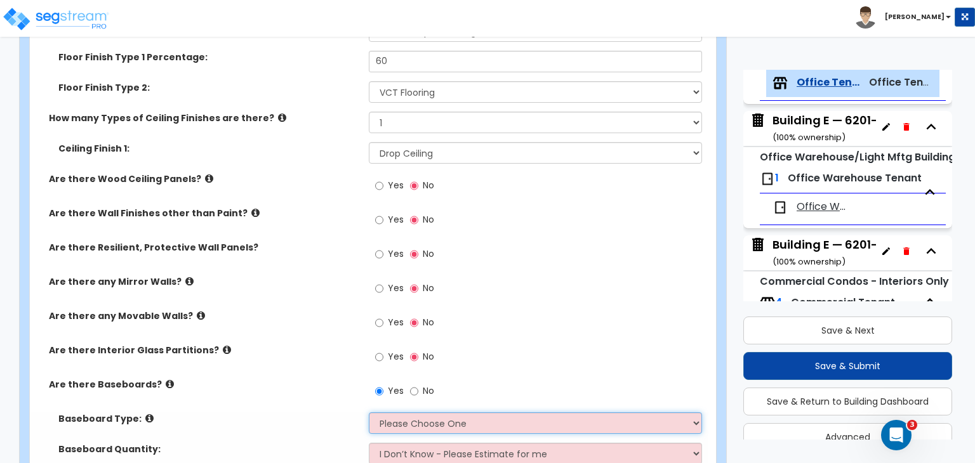
click at [401, 414] on select "Please Choose One Wood Vinyl Carpet Tile" at bounding box center [535, 423] width 332 height 22
select select "2"
click at [369, 412] on select "Please Choose One Wood Vinyl Carpet Tile" at bounding box center [535, 423] width 332 height 22
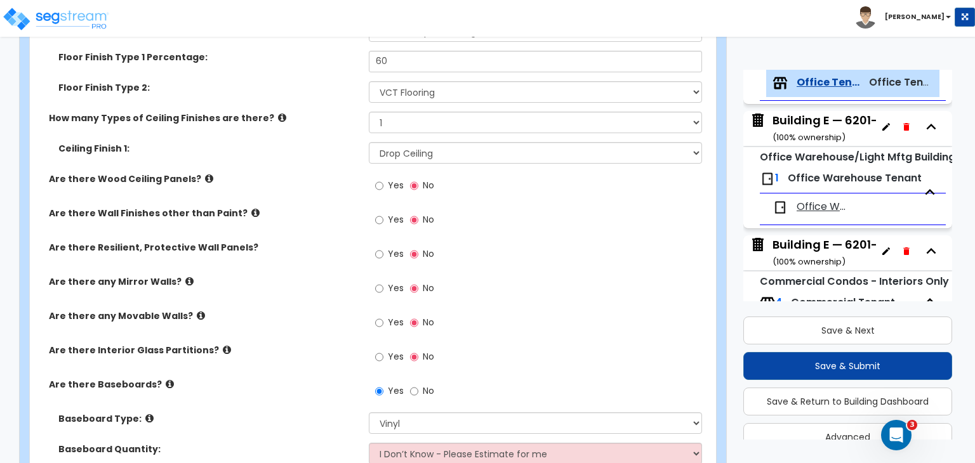
click at [303, 357] on div "Are there Interior Glass Partitions? Yes No" at bounding box center [369, 361] width 678 height 34
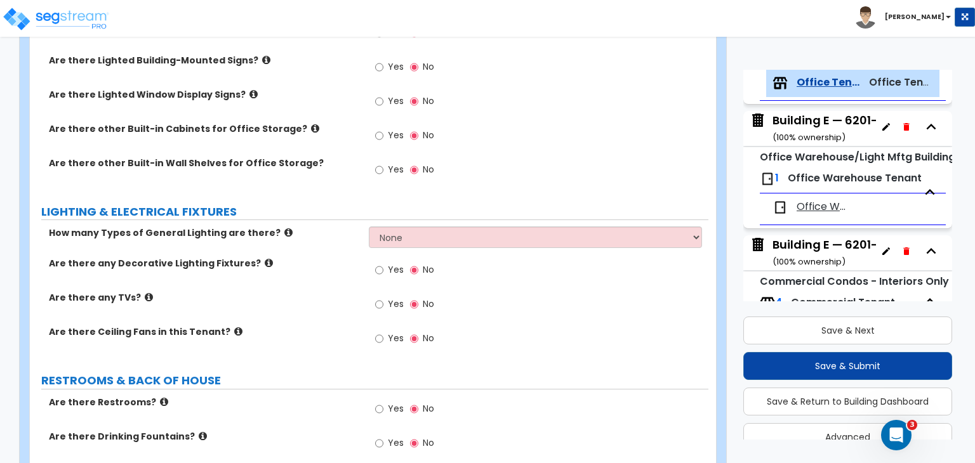
scroll to position [1157, 0]
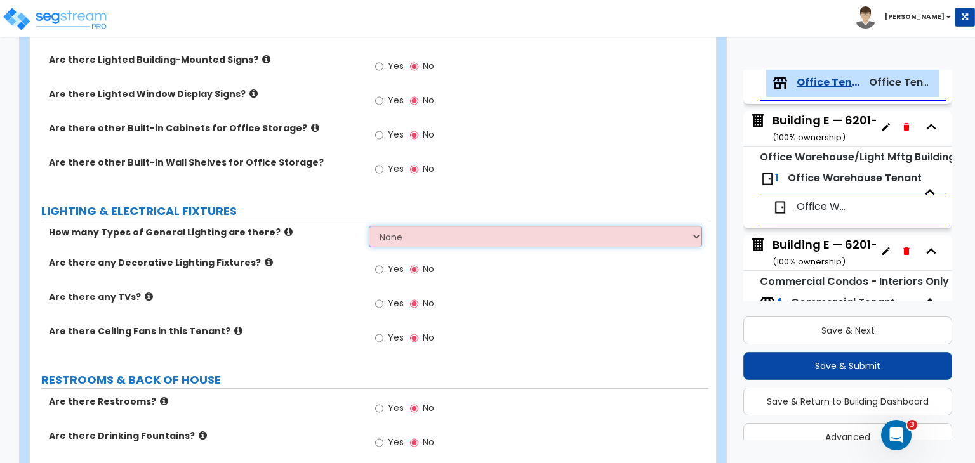
click at [378, 226] on select "None 1 2 3" at bounding box center [535, 237] width 332 height 22
select select "1"
click at [369, 226] on select "None 1 2 3" at bounding box center [535, 237] width 332 height 22
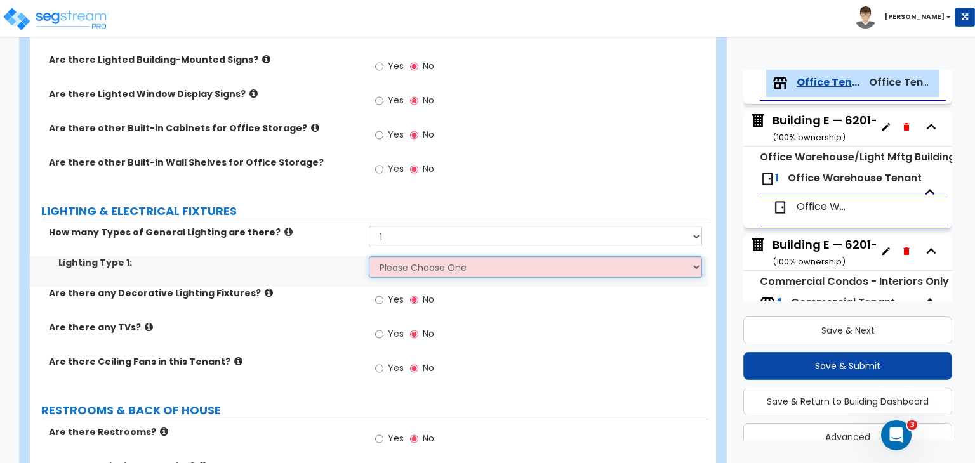
click at [409, 256] on select "Please Choose One LED Surface-Mounted LED Recessed Fluorescent Surface-Mounted …" at bounding box center [535, 267] width 332 height 22
select select "4"
click at [369, 256] on select "Please Choose One LED Surface-Mounted LED Recessed Fluorescent Surface-Mounted …" at bounding box center [535, 267] width 332 height 22
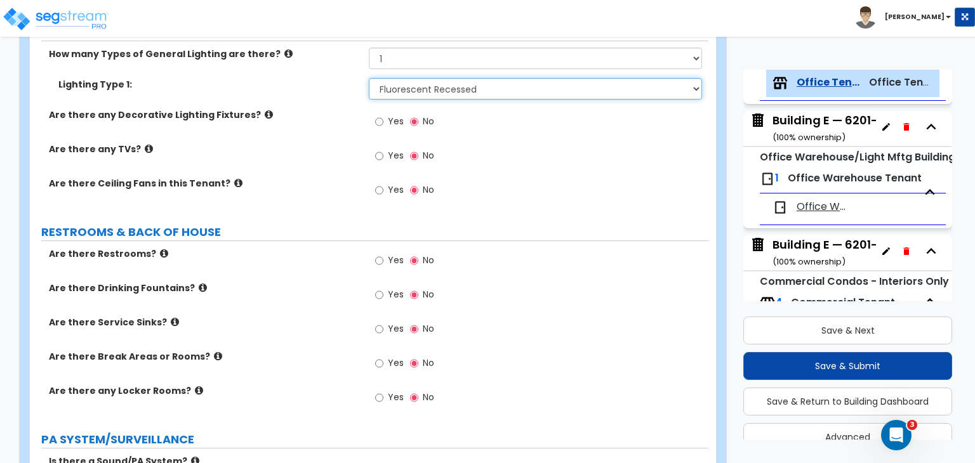
scroll to position [1336, 0]
click at [378, 253] on input "Yes" at bounding box center [379, 260] width 8 height 14
radio input "true"
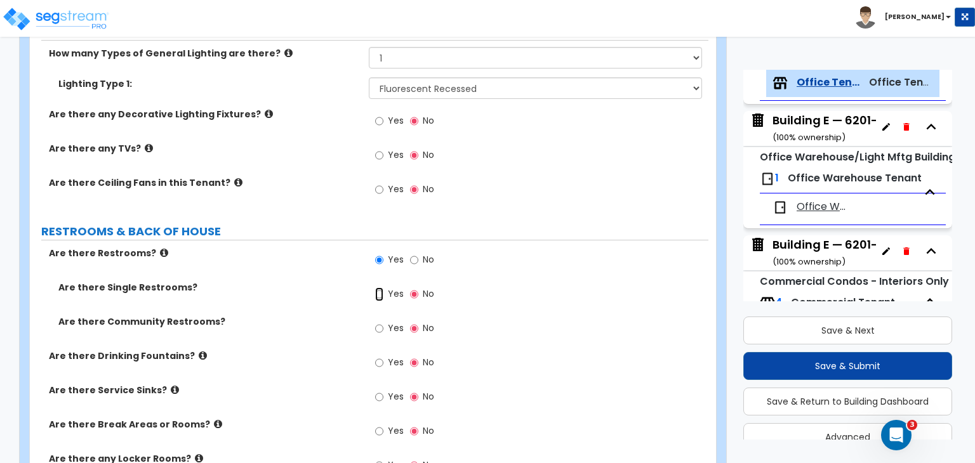
click at [379, 287] on input "Yes" at bounding box center [379, 294] width 8 height 14
radio input "true"
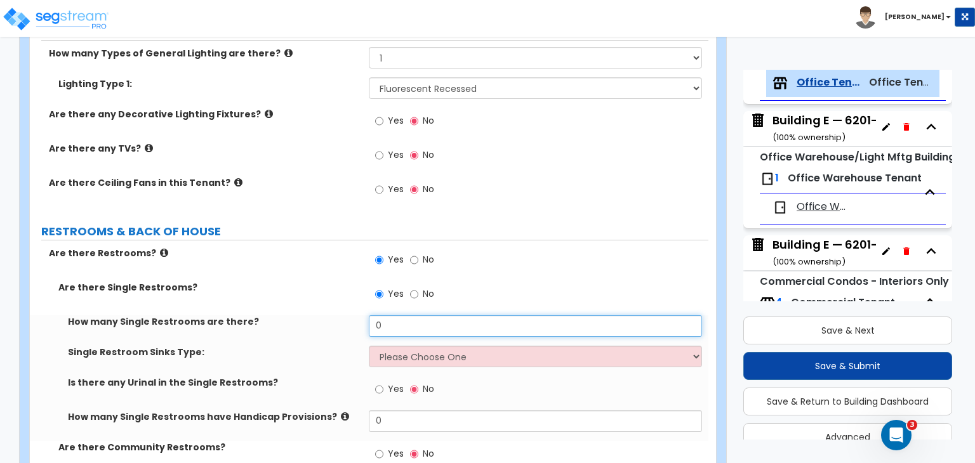
drag, startPoint x: 395, startPoint y: 305, endPoint x: 312, endPoint y: 318, distance: 83.6
click at [312, 318] on div "How many Single Restrooms are there? 0" at bounding box center [369, 330] width 678 height 30
type input "6"
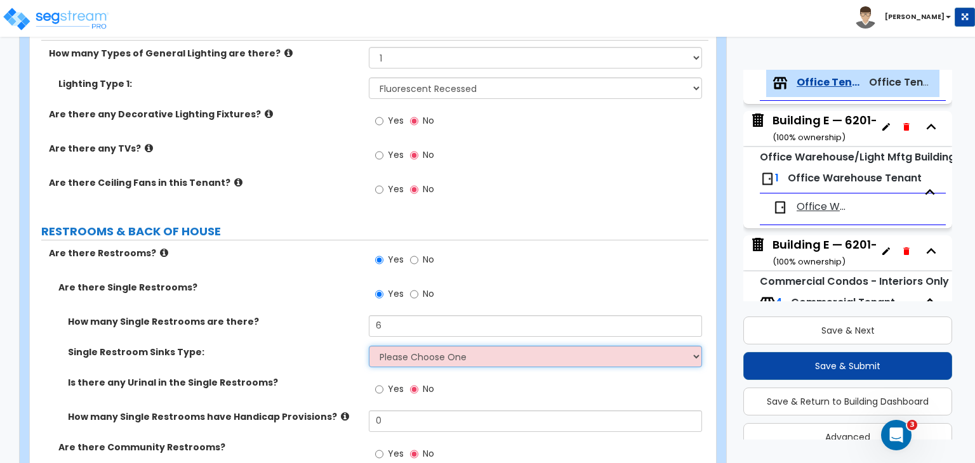
click at [402, 346] on select "Please Choose One Wall-mounted Vanity-mounted" at bounding box center [535, 357] width 332 height 22
select select "1"
click at [369, 346] on select "Please Choose One Wall-mounted Vanity-mounted" at bounding box center [535, 357] width 332 height 22
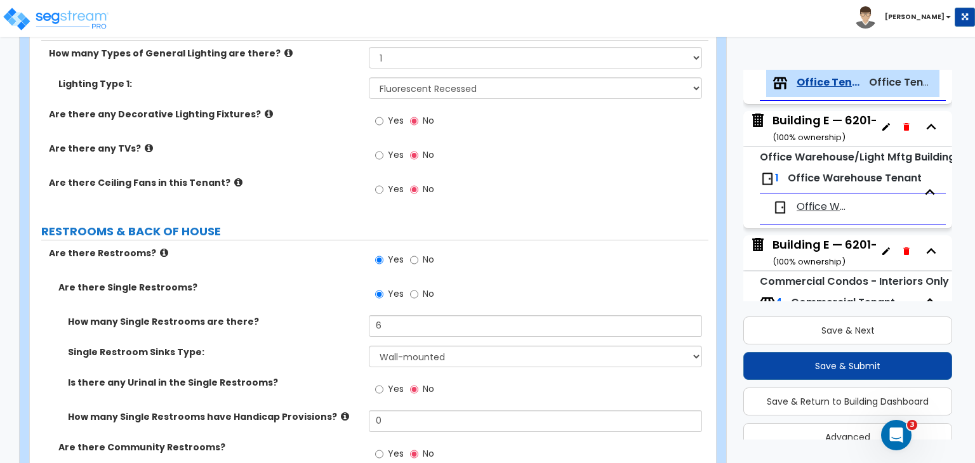
click at [332, 318] on div "How many Single Restrooms are there? 6" at bounding box center [369, 330] width 678 height 30
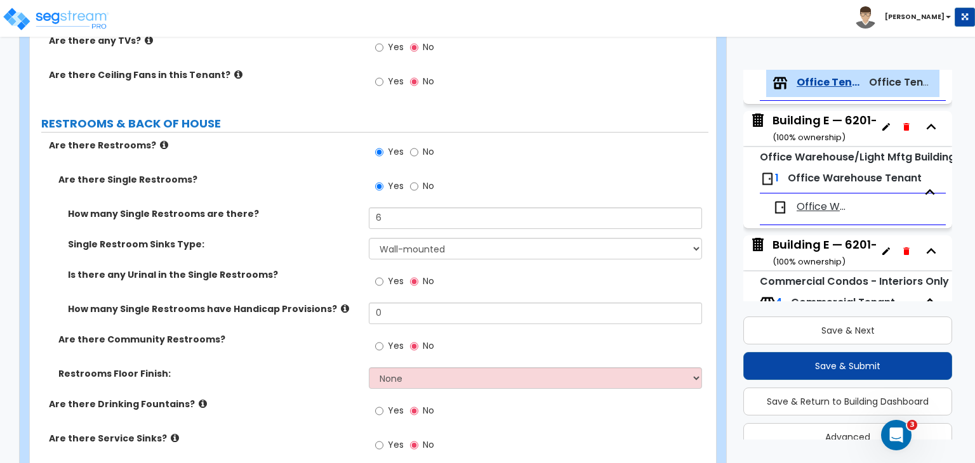
scroll to position [1444, 0]
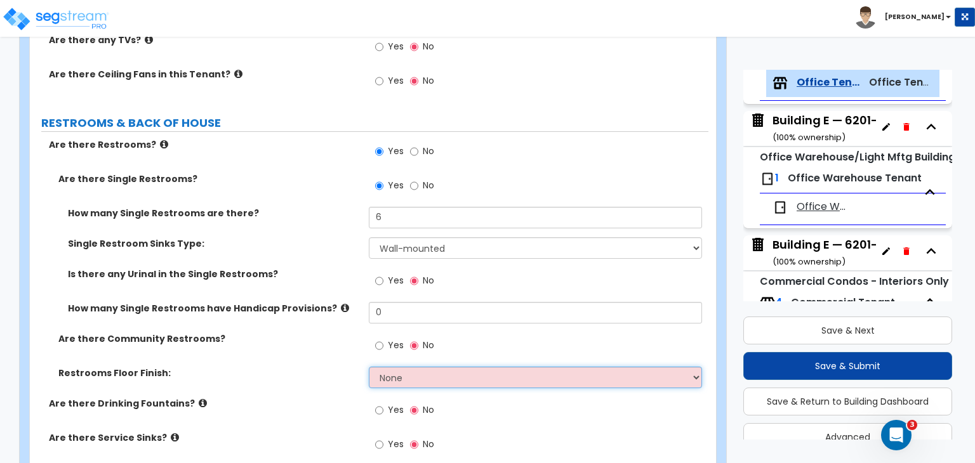
click at [383, 367] on select "None Tile Flooring Resilient Laminate Flooring VCT Flooring Sheet Vinyl Flooring" at bounding box center [535, 378] width 332 height 22
select select "1"
click at [369, 367] on select "None Tile Flooring Resilient Laminate Flooring VCT Flooring Sheet Vinyl Flooring" at bounding box center [535, 378] width 332 height 22
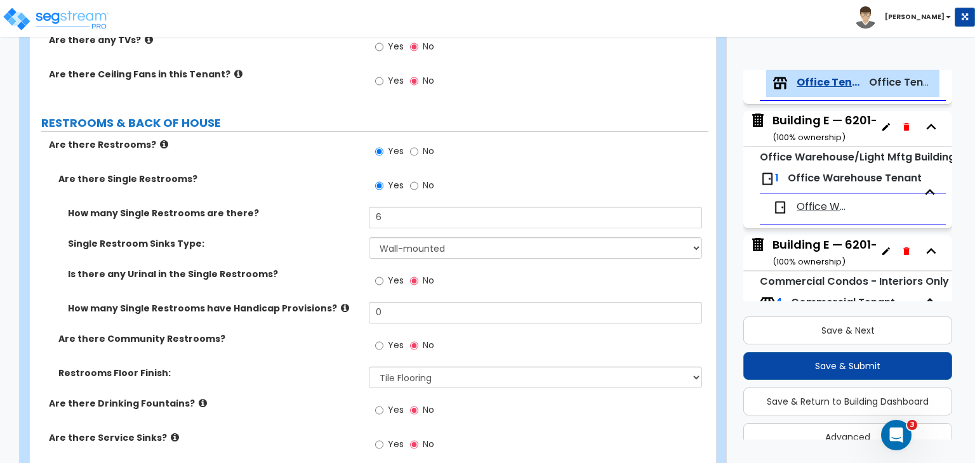
click at [348, 332] on label "Are there Community Restrooms?" at bounding box center [208, 338] width 301 height 13
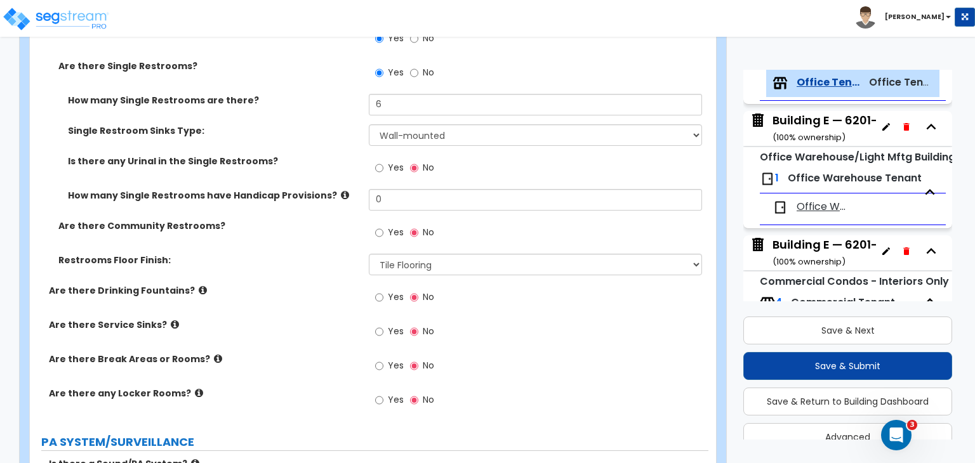
scroll to position [1581, 0]
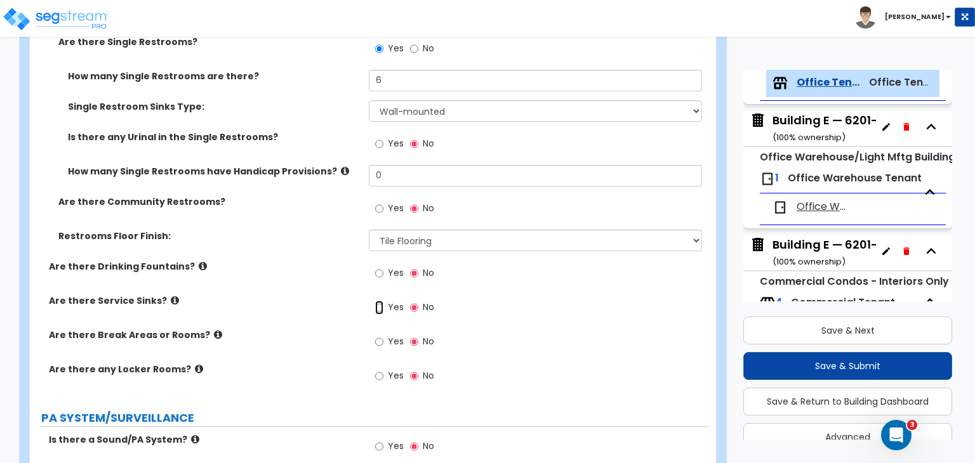
click at [378, 301] on input "Yes" at bounding box center [379, 308] width 8 height 14
radio input "true"
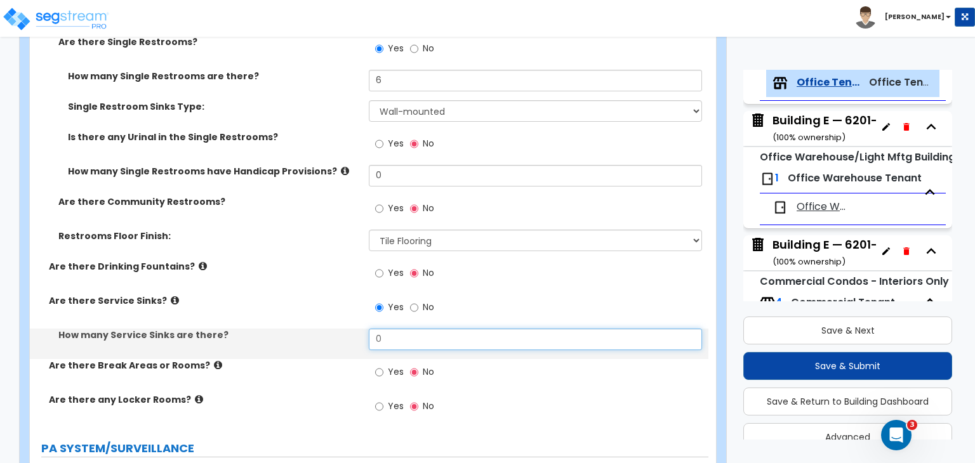
drag, startPoint x: 364, startPoint y: 331, endPoint x: 325, endPoint y: 338, distance: 39.3
click at [325, 338] on div "How many Service Sinks are there? 0" at bounding box center [369, 344] width 678 height 30
drag, startPoint x: 397, startPoint y: 329, endPoint x: 319, endPoint y: 313, distance: 79.6
click at [319, 313] on div "Are there Restrooms? Yes No Are there Single Restrooms? Yes No How many Single …" at bounding box center [368, 214] width 659 height 426
type input "2"
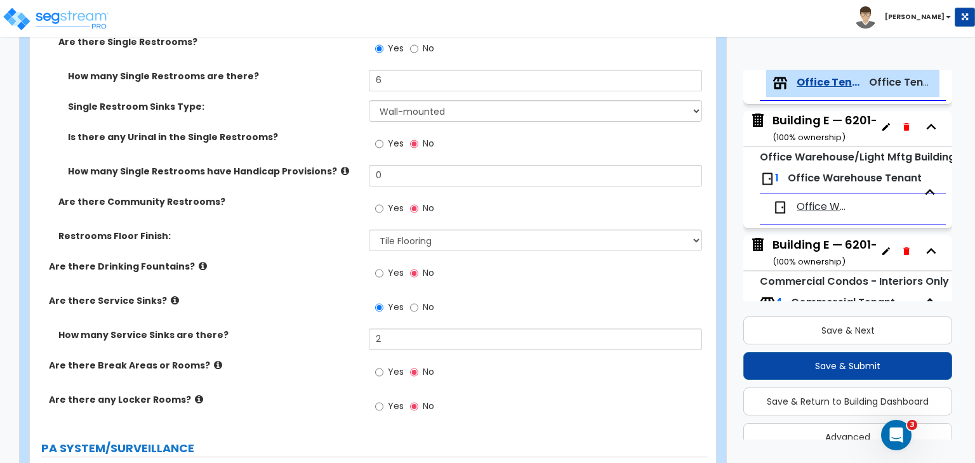
click at [345, 298] on div "Are there Service Sinks? Yes No" at bounding box center [369, 311] width 678 height 34
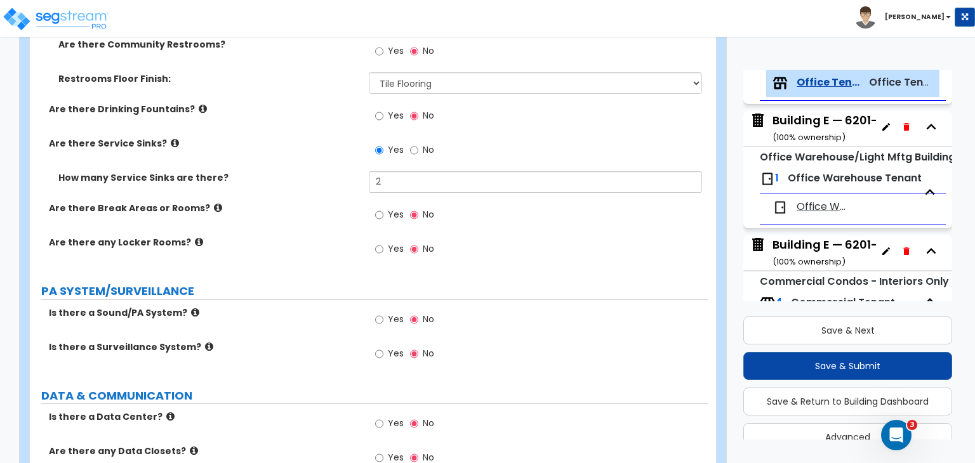
scroll to position [1739, 0]
click at [376, 207] on input "Yes" at bounding box center [379, 214] width 8 height 14
radio input "true"
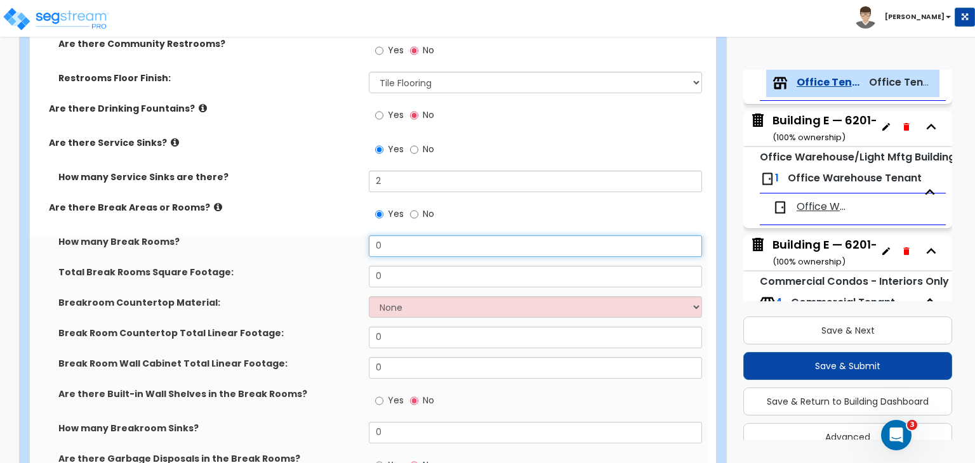
drag, startPoint x: 395, startPoint y: 230, endPoint x: 348, endPoint y: 232, distance: 47.0
click at [348, 235] on div "How many Break Rooms? 0" at bounding box center [369, 250] width 678 height 30
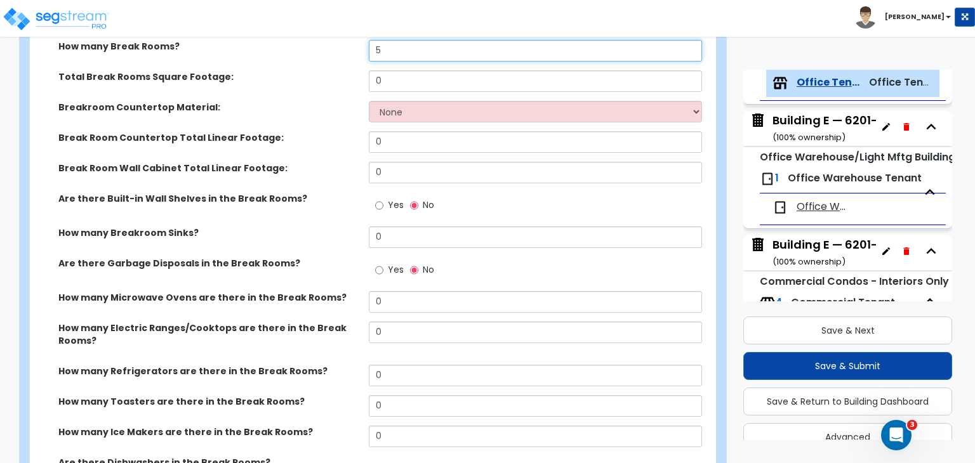
scroll to position [1936, 0]
type input "5"
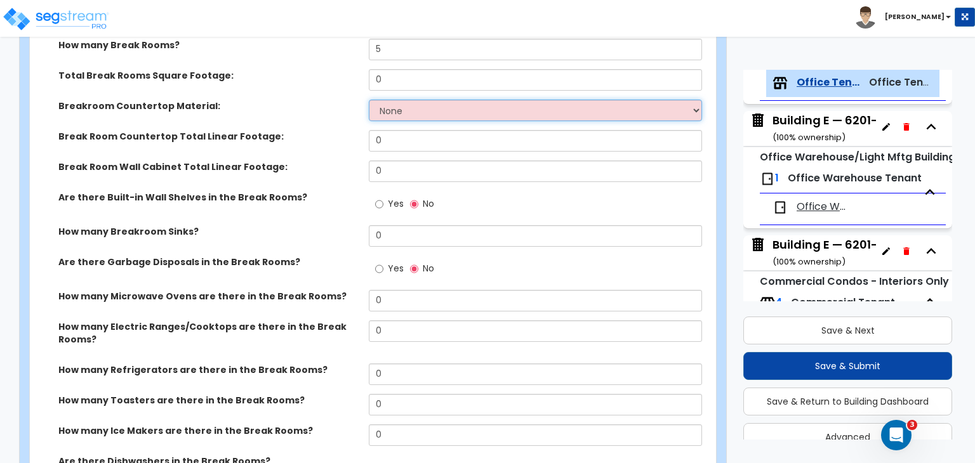
click at [393, 101] on select "None Plastic Laminate Solid Surface Stone Quartz Marble Tile Wood Stainless Ste…" at bounding box center [535, 111] width 332 height 22
select select "1"
click at [369, 100] on select "None Plastic Laminate Solid Surface Stone Quartz Marble Tile Wood Stainless Ste…" at bounding box center [535, 111] width 332 height 22
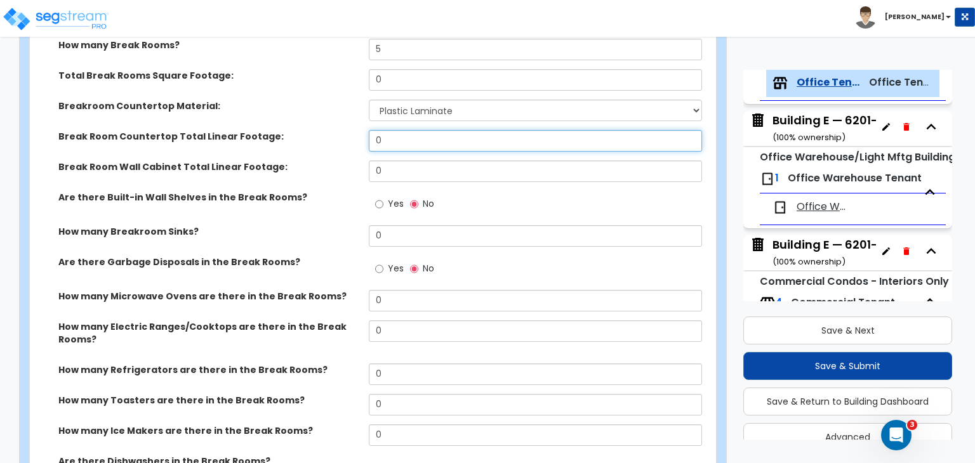
drag, startPoint x: 405, startPoint y: 127, endPoint x: 282, endPoint y: 103, distance: 125.3
click at [282, 103] on div "How many Break Rooms? 5 Total Break Rooms Square Footage: 0 Breakroom Counterto…" at bounding box center [368, 264] width 659 height 451
type input "40"
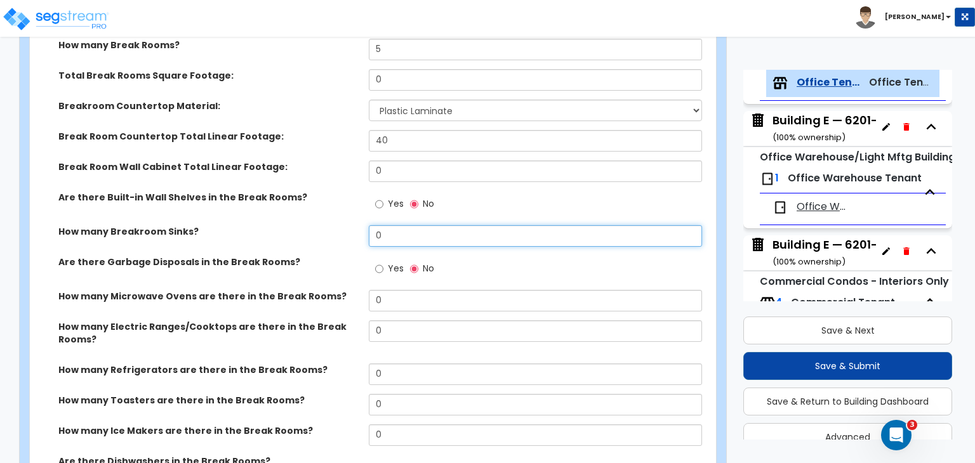
drag, startPoint x: 390, startPoint y: 221, endPoint x: 317, endPoint y: 222, distance: 73.0
click at [317, 225] on div "How many Breakroom Sinks? 0" at bounding box center [369, 240] width 678 height 30
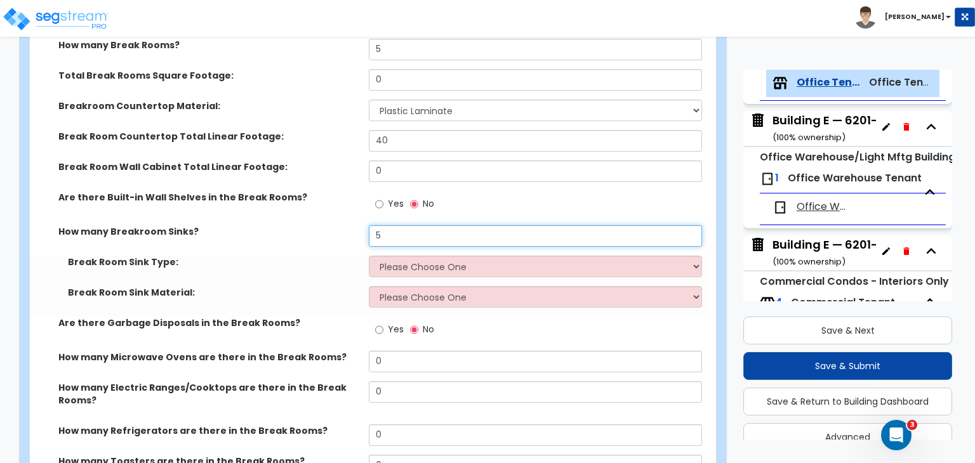
type input "5"
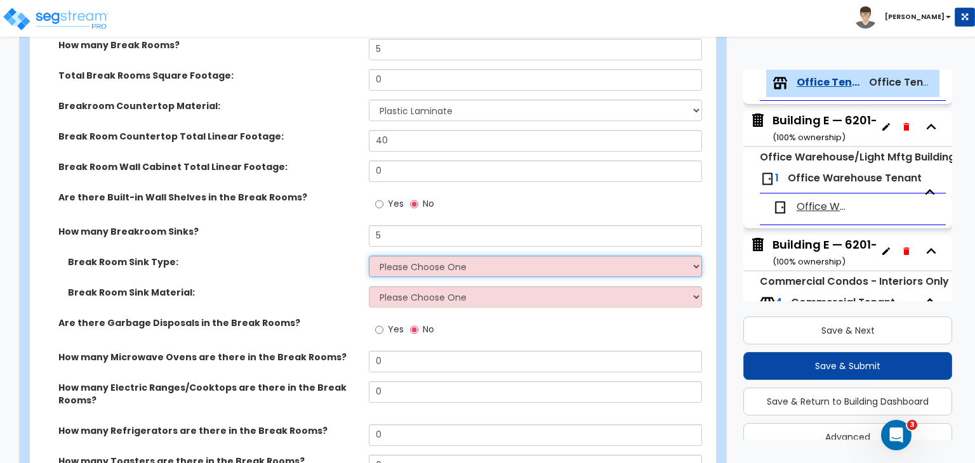
click at [406, 256] on select "Please Choose One Single Sink Double Sink" at bounding box center [535, 267] width 332 height 22
select select "1"
click at [369, 256] on select "Please Choose One Single Sink Double Sink" at bounding box center [535, 267] width 332 height 22
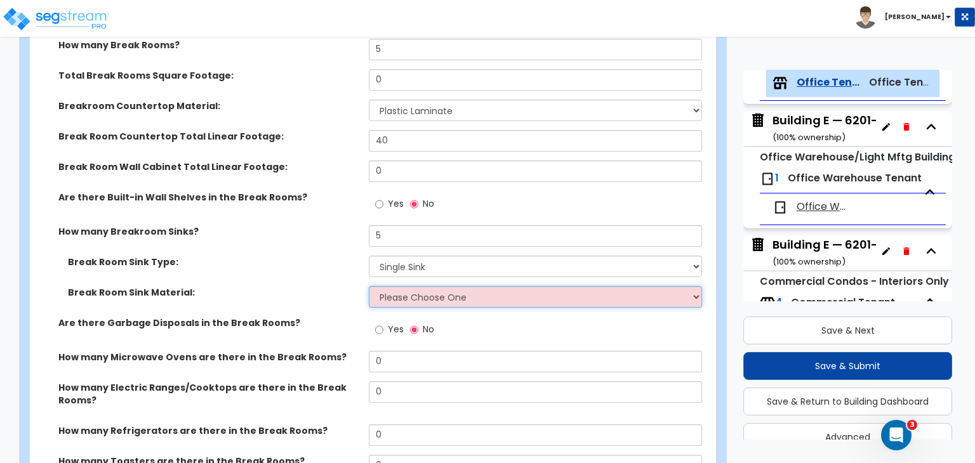
click at [401, 286] on select "Please Choose One Stainless Steel Porcelain Enamel Cast Iron" at bounding box center [535, 297] width 332 height 22
select select "1"
click at [369, 286] on select "Please Choose One Stainless Steel Porcelain Enamel Cast Iron" at bounding box center [535, 297] width 332 height 22
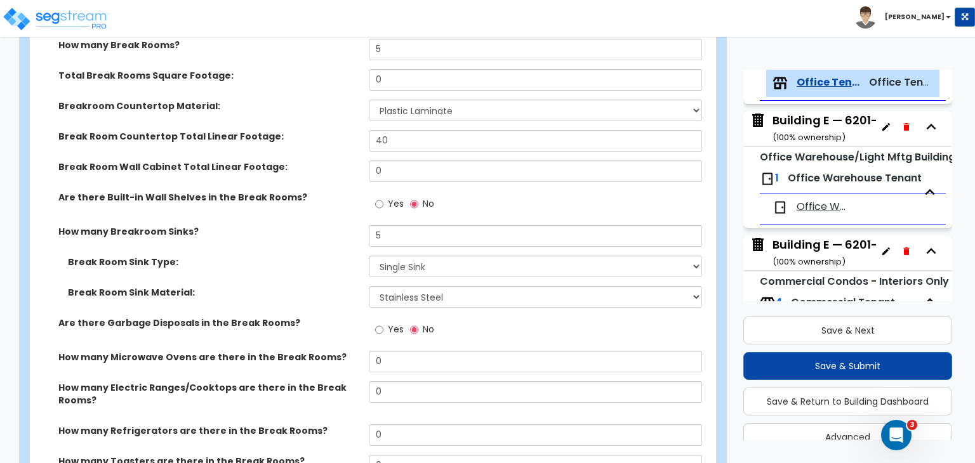
click at [337, 286] on label "Break Room Sink Material:" at bounding box center [213, 292] width 291 height 13
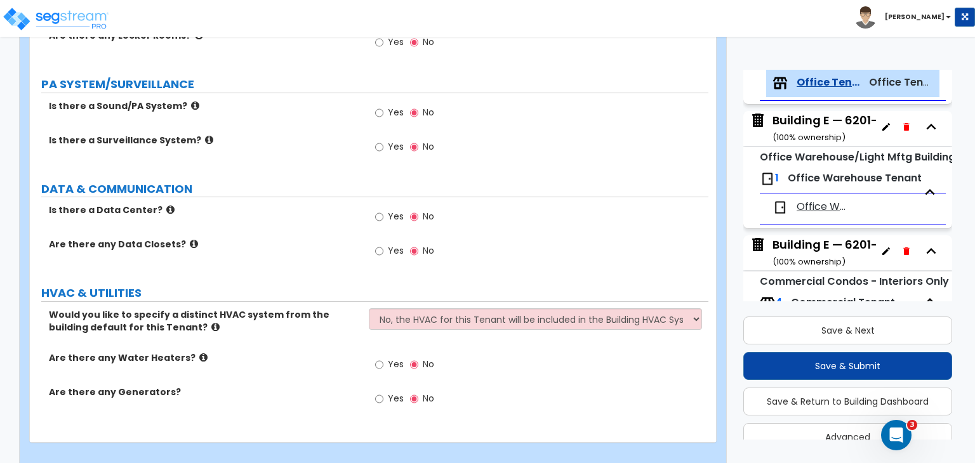
scroll to position [2457, 0]
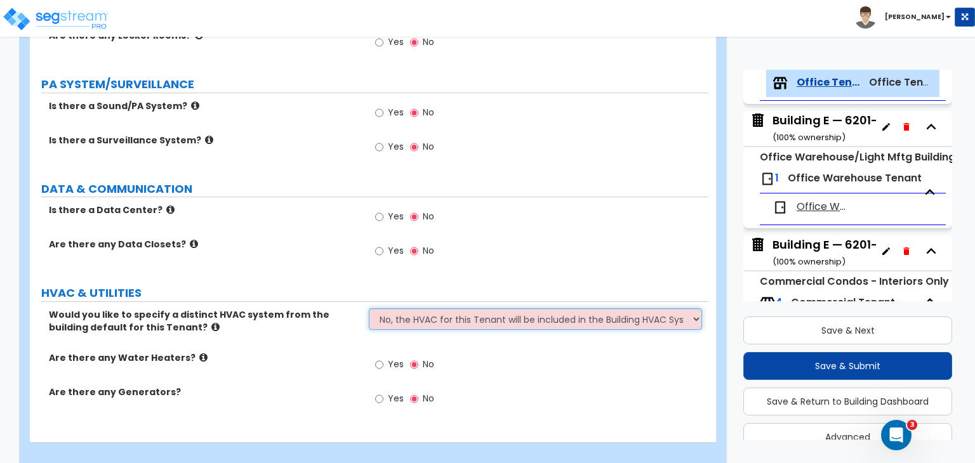
click at [402, 308] on select "No, the HVAC for this Tenant will be included in the Building HVAC System Yes, …" at bounding box center [535, 319] width 332 height 22
select select "1"
click at [369, 308] on select "No, the HVAC for this Tenant will be included in the Building HVAC System Yes, …" at bounding box center [535, 319] width 332 height 22
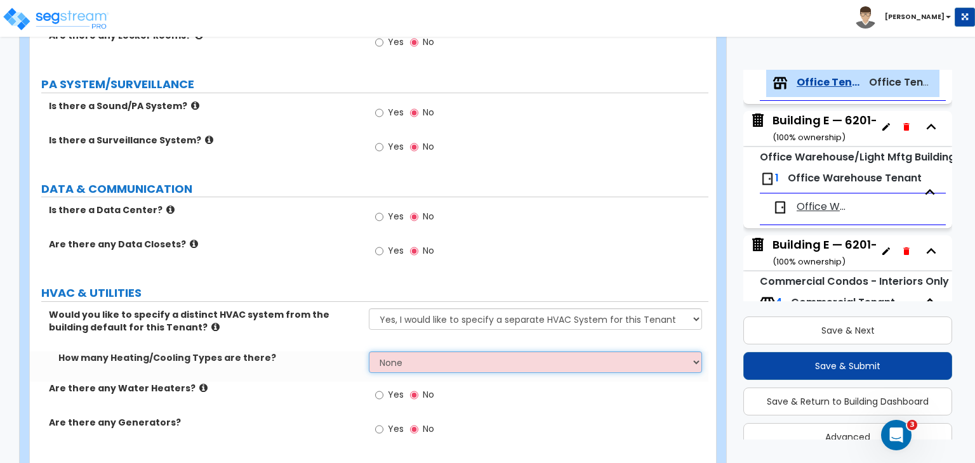
click at [411, 352] on select "None 1 2 3" at bounding box center [535, 363] width 332 height 22
select select "1"
click at [369, 352] on select "None 1 2 3" at bounding box center [535, 363] width 332 height 22
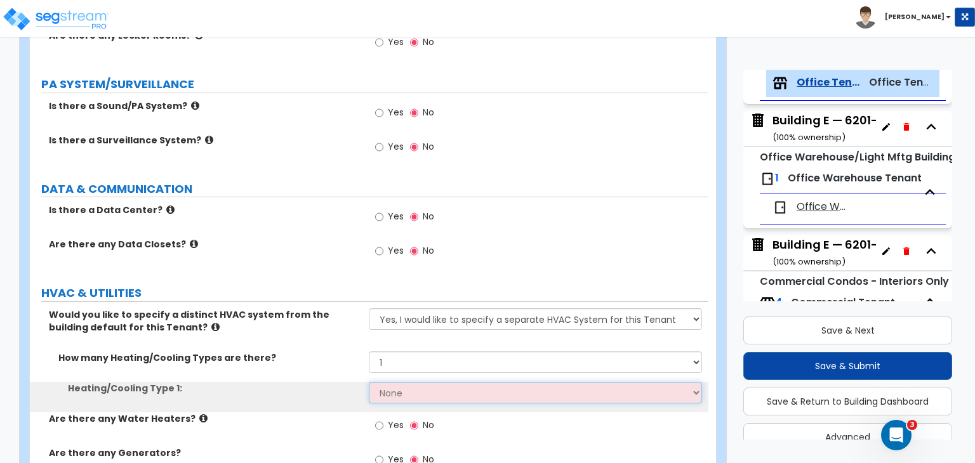
click at [420, 382] on select "None Heat Only Centralized Heating & Cooling Thru Wall Air Conditioners Mini Sp…" at bounding box center [535, 393] width 332 height 22
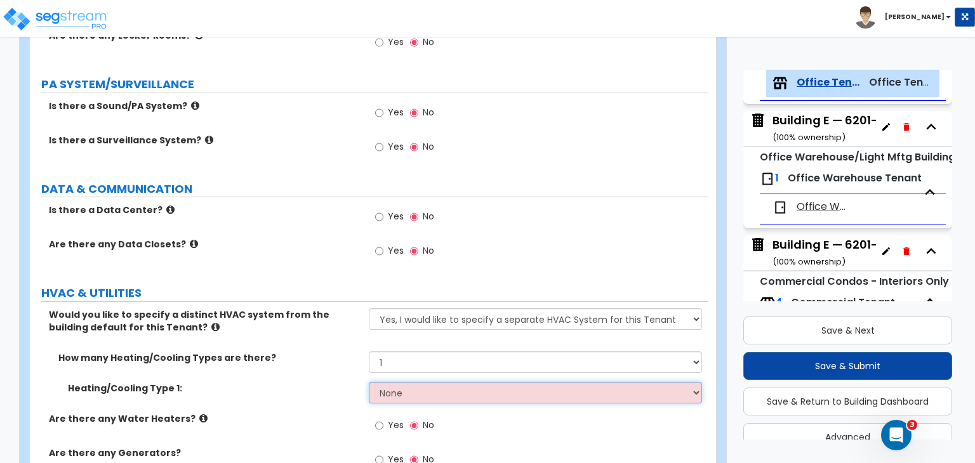
select select "2"
click at [369, 382] on select "None Heat Only Centralized Heating & Cooling Thru Wall Air Conditioners Mini Sp…" at bounding box center [535, 393] width 332 height 22
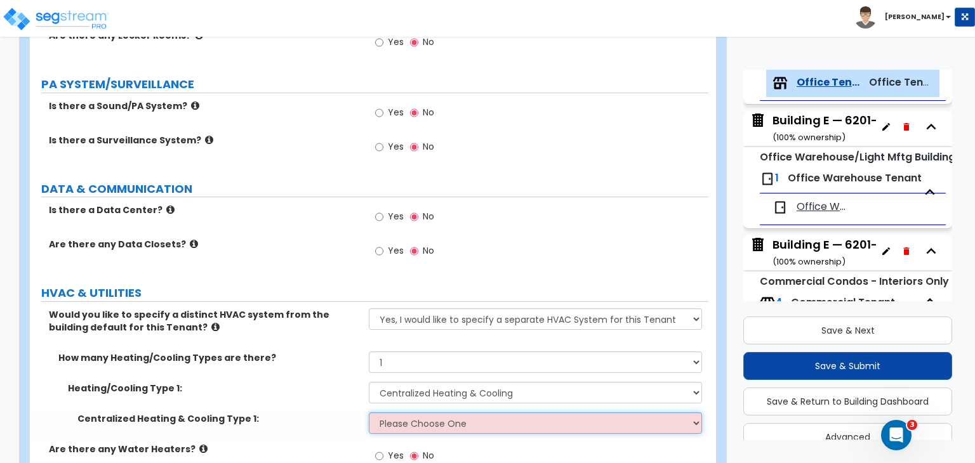
click at [425, 412] on select "Please Choose One Rooftop Unit Furnace-Condenser Forced Air Split Heating/Cooli…" at bounding box center [535, 423] width 332 height 22
select select "1"
click at [369, 412] on select "Please Choose One Rooftop Unit Furnace-Condenser Forced Air Split Heating/Cooli…" at bounding box center [535, 423] width 332 height 22
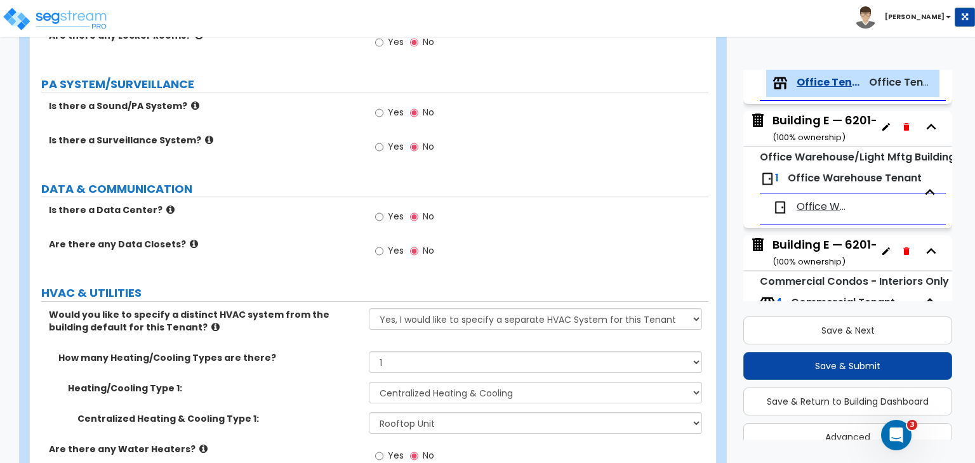
click at [339, 412] on label "Centralized Heating & Cooling Type 1:" at bounding box center [218, 418] width 282 height 13
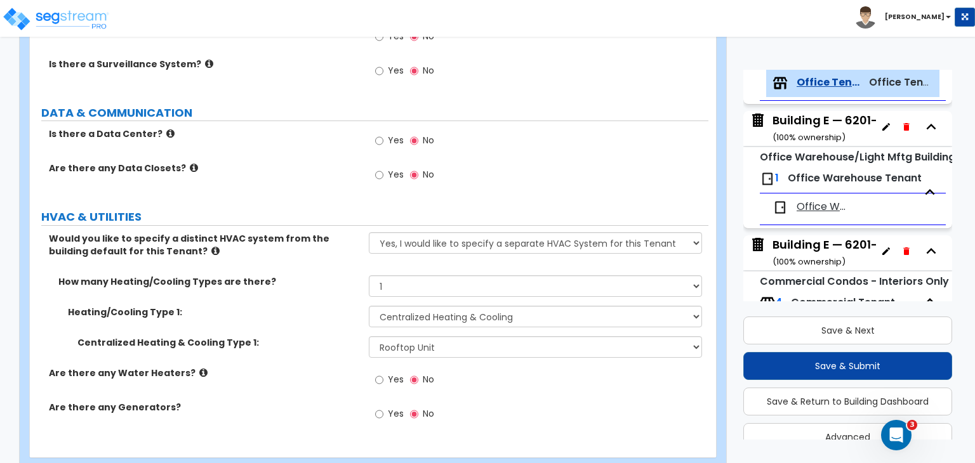
scroll to position [2535, 0]
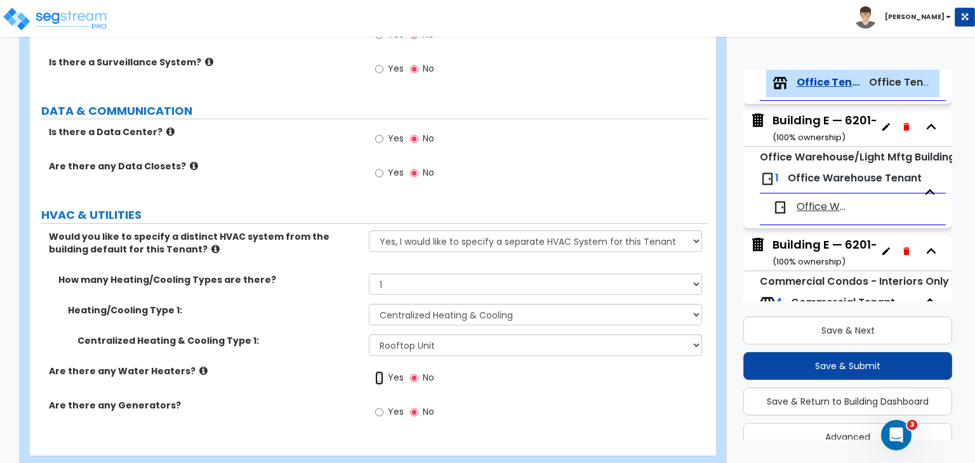
click at [378, 371] on input "Yes" at bounding box center [379, 378] width 8 height 14
radio input "true"
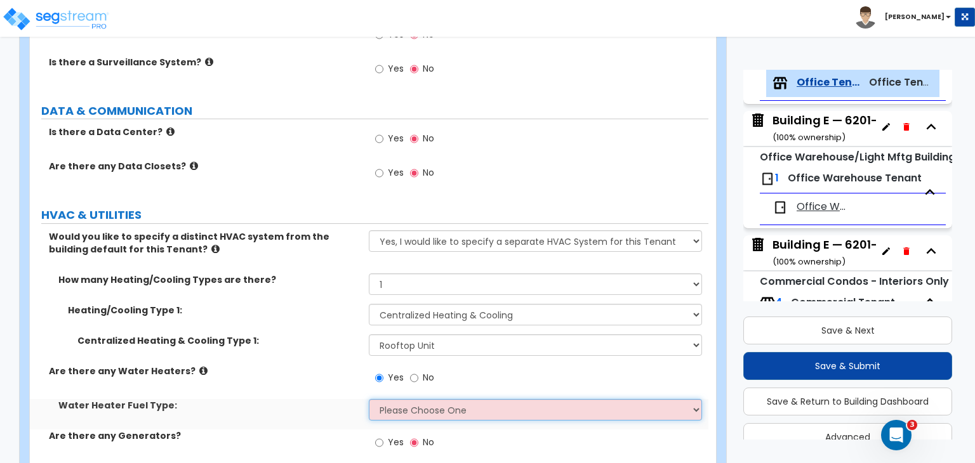
click at [386, 399] on select "Please Choose One Gas Electric" at bounding box center [535, 410] width 332 height 22
select select "2"
click at [369, 399] on select "Please Choose One Gas Electric" at bounding box center [535, 410] width 332 height 22
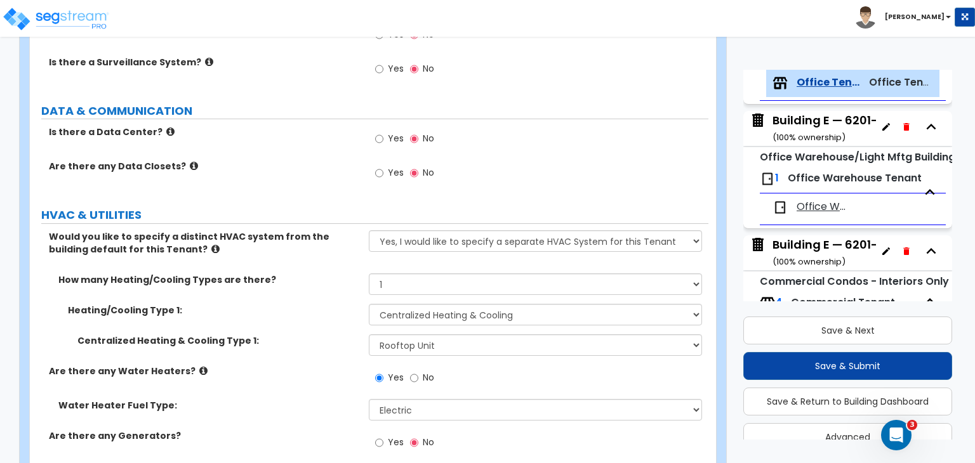
click at [307, 365] on label "Are there any Water Heaters?" at bounding box center [204, 371] width 310 height 13
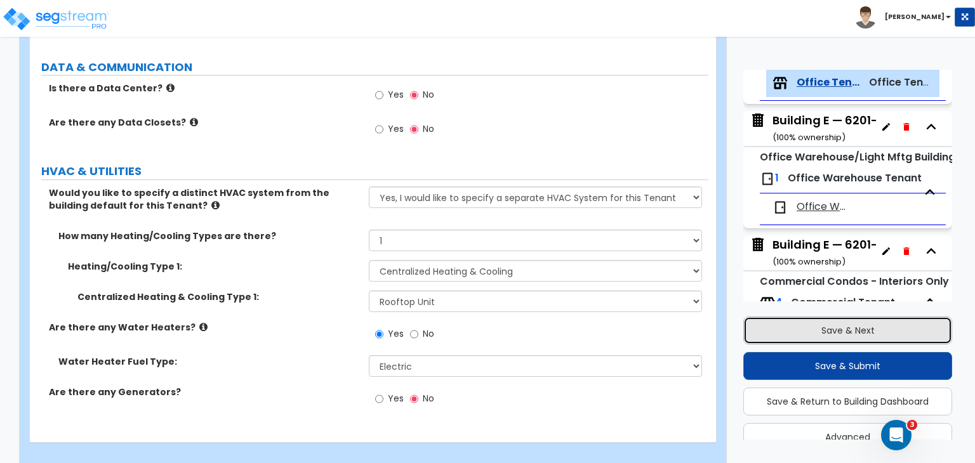
click at [835, 331] on button "Save & Next" at bounding box center [847, 331] width 209 height 28
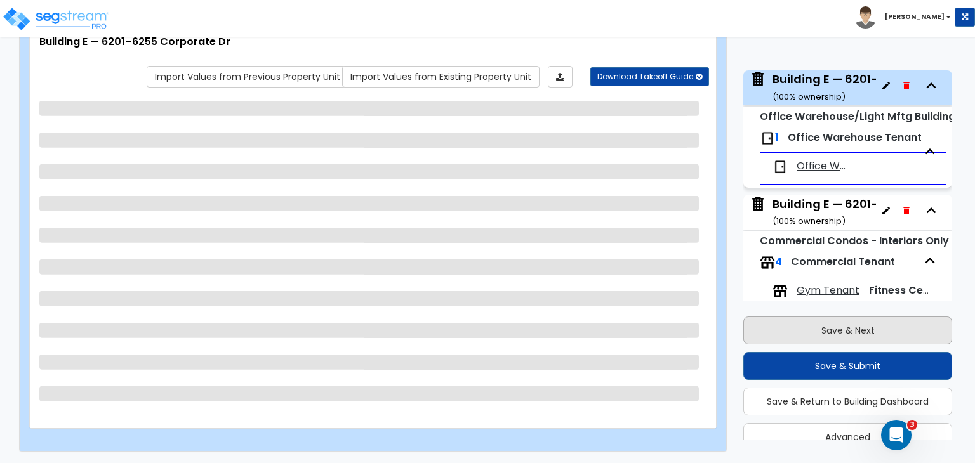
scroll to position [953, 0]
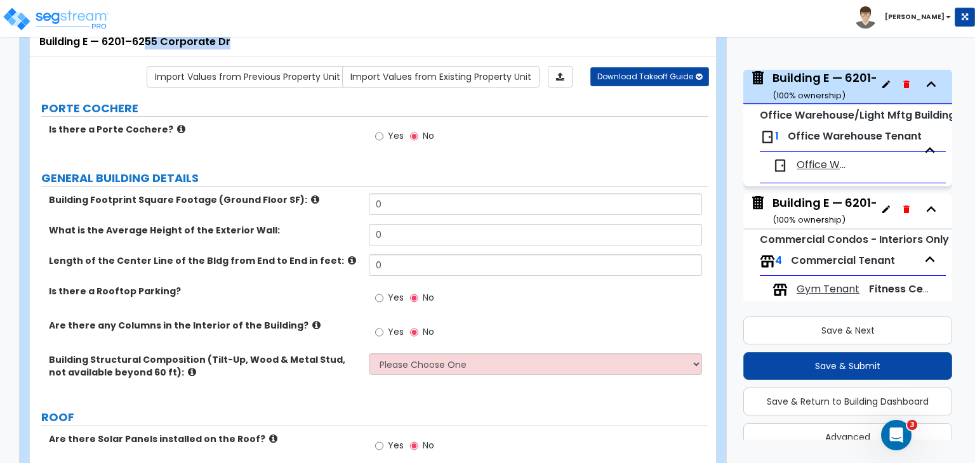
drag, startPoint x: 234, startPoint y: 41, endPoint x: 148, endPoint y: 39, distance: 86.3
click at [148, 39] on div "Building E — 6201–6255 Corporate Dr" at bounding box center [372, 42] width 667 height 15
click at [240, 43] on div "Building E — 6201–6255 Corporate Dr" at bounding box center [372, 42] width 667 height 15
drag, startPoint x: 232, startPoint y: 43, endPoint x: 134, endPoint y: 38, distance: 97.8
click at [134, 38] on div "Building E — 6201–6255 Corporate Dr" at bounding box center [372, 42] width 667 height 15
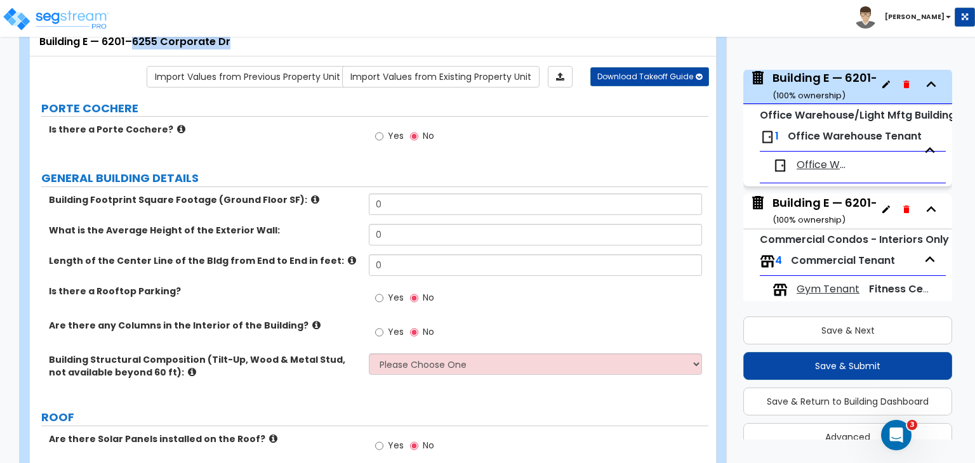
copy div "6255 Corporate Dr"
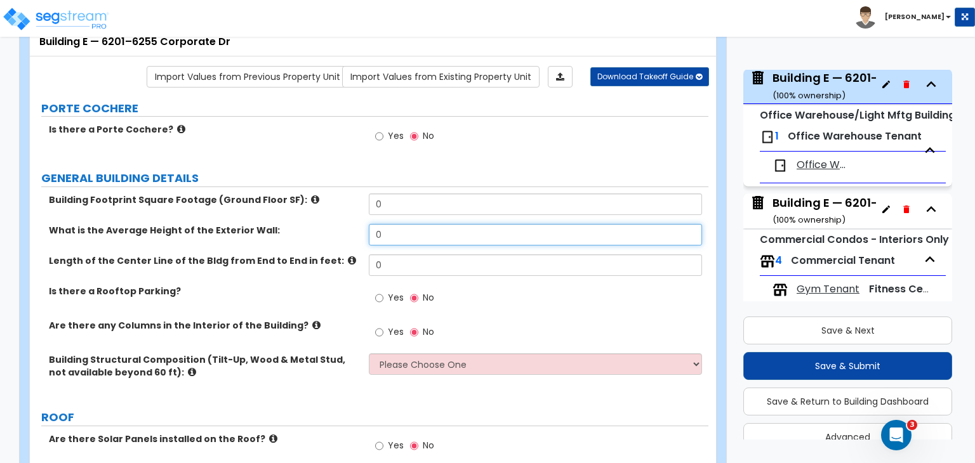
drag, startPoint x: 396, startPoint y: 233, endPoint x: 305, endPoint y: 247, distance: 92.4
click at [305, 247] on div "What is the Average Height of the Exterior Wall: 0" at bounding box center [369, 239] width 678 height 30
type input "550"
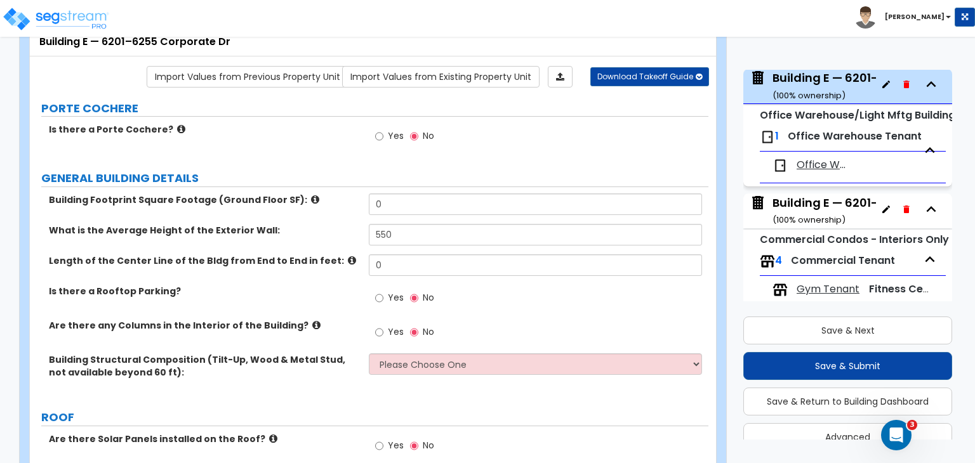
click at [314, 242] on div "What is the Average Height of the Exterior Wall: 550" at bounding box center [369, 239] width 678 height 30
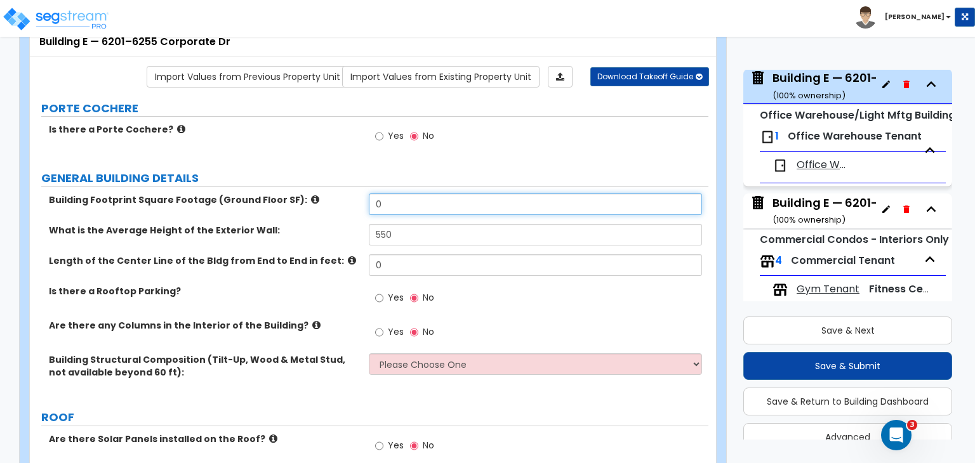
drag, startPoint x: 391, startPoint y: 207, endPoint x: 279, endPoint y: 202, distance: 111.8
click at [279, 202] on div "Building Footprint Square Footage (Ground Floor SF): 0" at bounding box center [369, 209] width 678 height 30
type input "37,050"
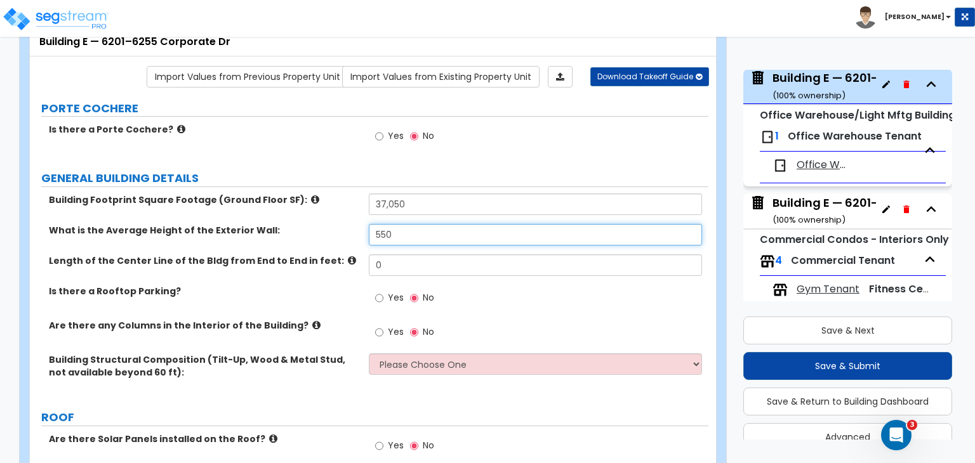
drag, startPoint x: 404, startPoint y: 232, endPoint x: 317, endPoint y: 232, distance: 86.9
click at [317, 232] on div "What is the Average Height of the Exterior Wall: 550" at bounding box center [369, 239] width 678 height 30
type input "16"
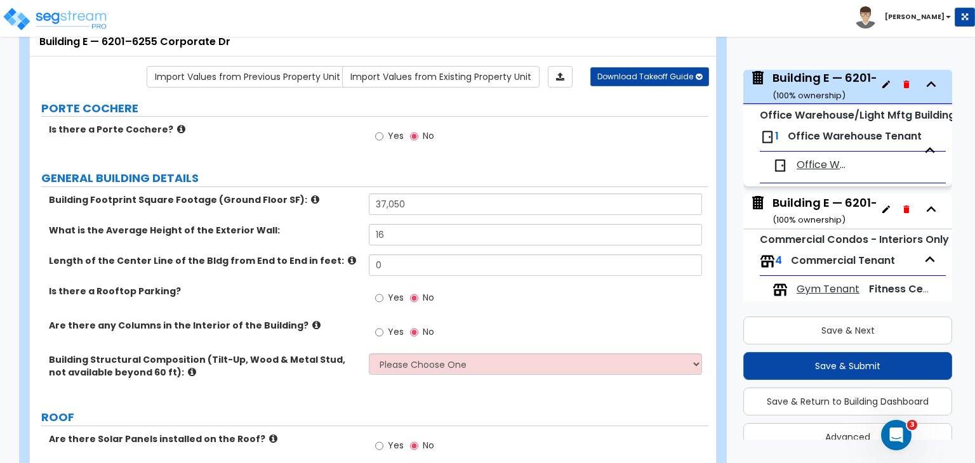
click at [353, 273] on div "Length of the Center Line of the Bldg from End to End in feet: 0" at bounding box center [369, 269] width 678 height 30
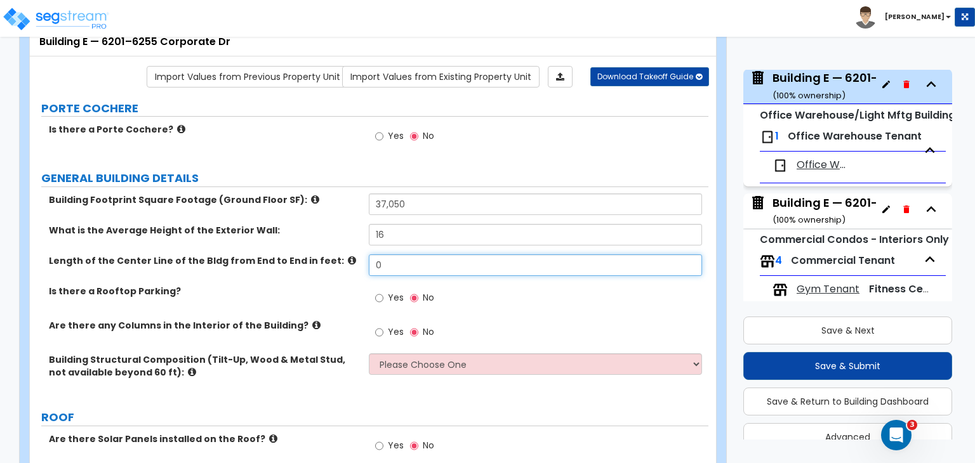
drag, startPoint x: 398, startPoint y: 262, endPoint x: 305, endPoint y: 284, distance: 95.1
click at [305, 284] on div "Building Footprint Square Footage (Ground Floor SF): 37,050 What is the Average…" at bounding box center [368, 295] width 659 height 203
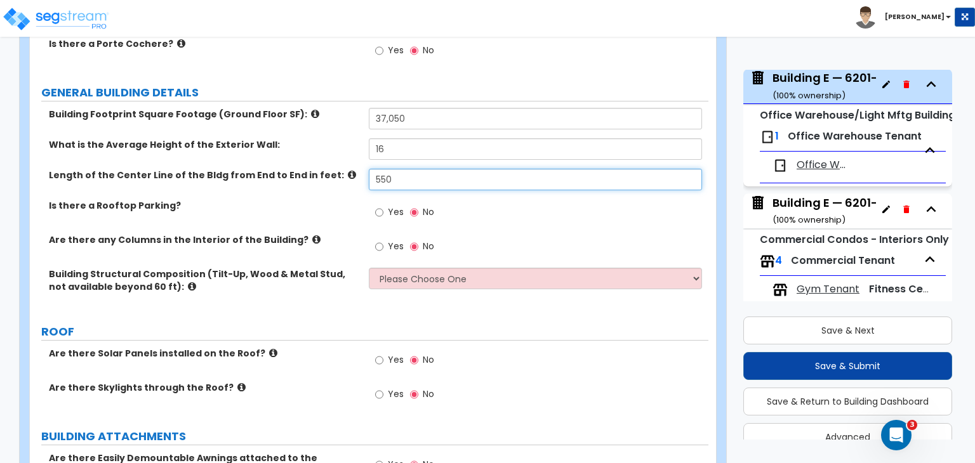
scroll to position [174, 0]
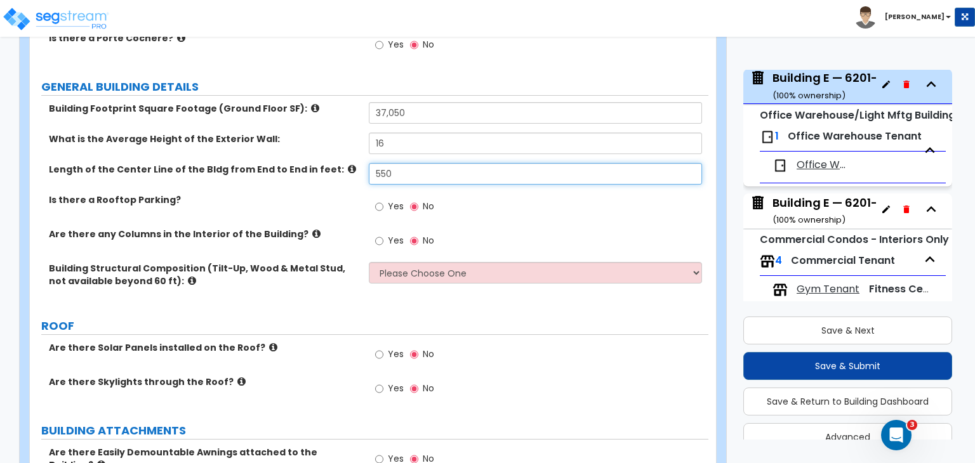
type input "550"
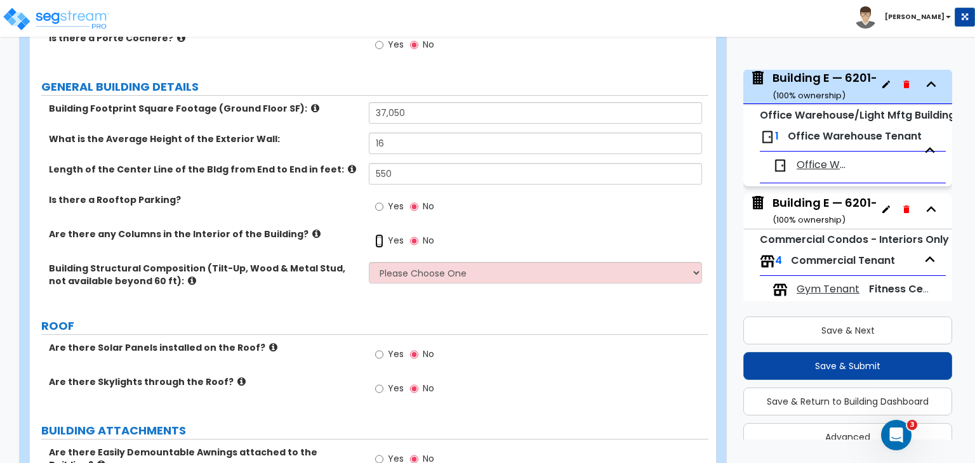
click at [378, 239] on input "Yes" at bounding box center [379, 241] width 8 height 14
click at [412, 239] on input "No" at bounding box center [414, 241] width 8 height 14
radio input "false"
radio input "true"
click at [404, 265] on select "Please Choose One Pre-Engineered Metal Building Tilt-up Wall Construction Reinf…" at bounding box center [535, 273] width 332 height 22
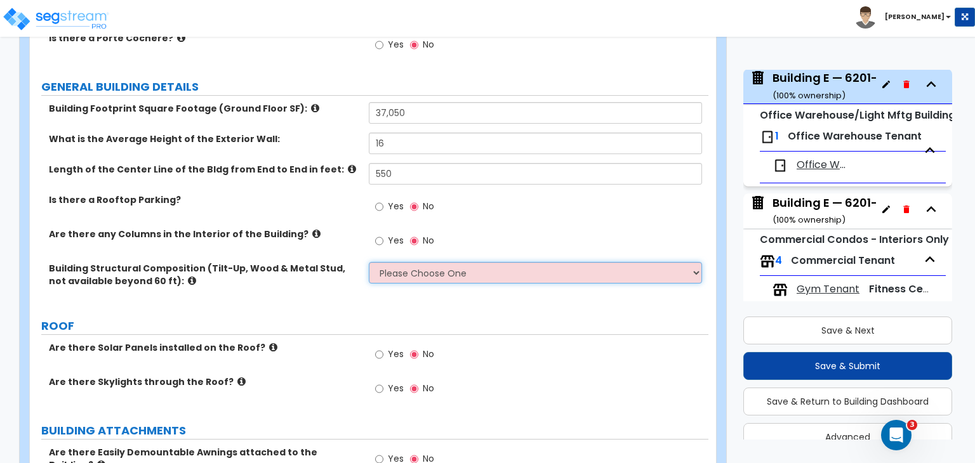
select select "2"
click at [369, 262] on select "Please Choose One Pre-Engineered Metal Building Tilt-up Wall Construction Reinf…" at bounding box center [535, 273] width 332 height 22
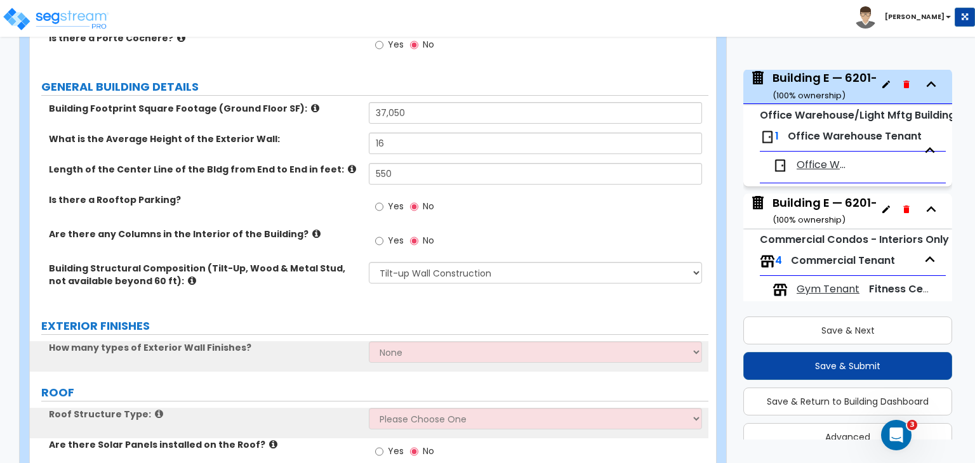
click at [332, 285] on label "Building Structural Composition (Tilt-Up, Wood & Metal Stud, not available beyo…" at bounding box center [204, 274] width 310 height 25
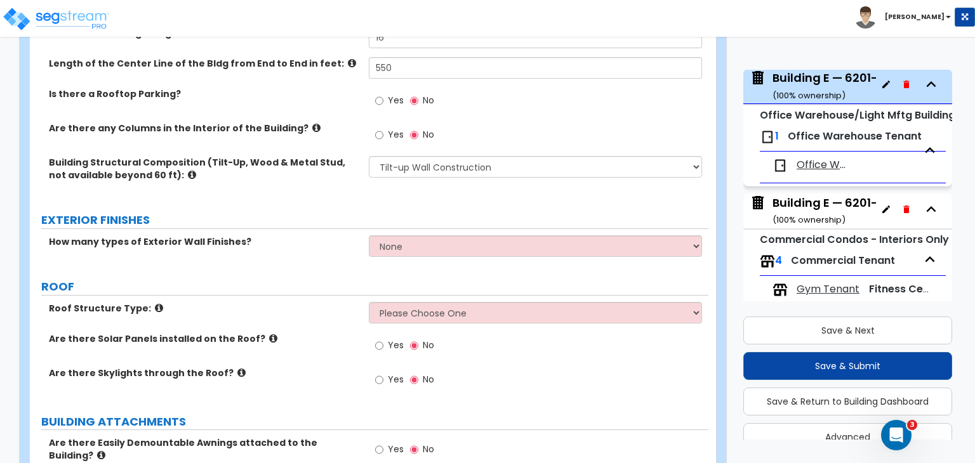
scroll to position [280, 0]
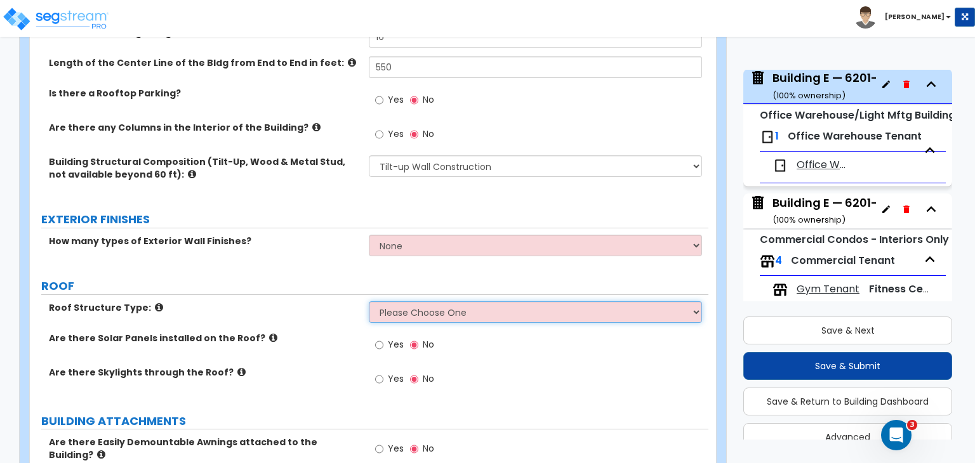
click at [395, 313] on select "Please Choose One [PERSON_NAME] Roof Flat Roof Hybrid [PERSON_NAME] & Flat Roof" at bounding box center [535, 312] width 332 height 22
select select "2"
click at [369, 301] on select "Please Choose One [PERSON_NAME] Roof Flat Roof Hybrid [PERSON_NAME] & Flat Roof" at bounding box center [535, 312] width 332 height 22
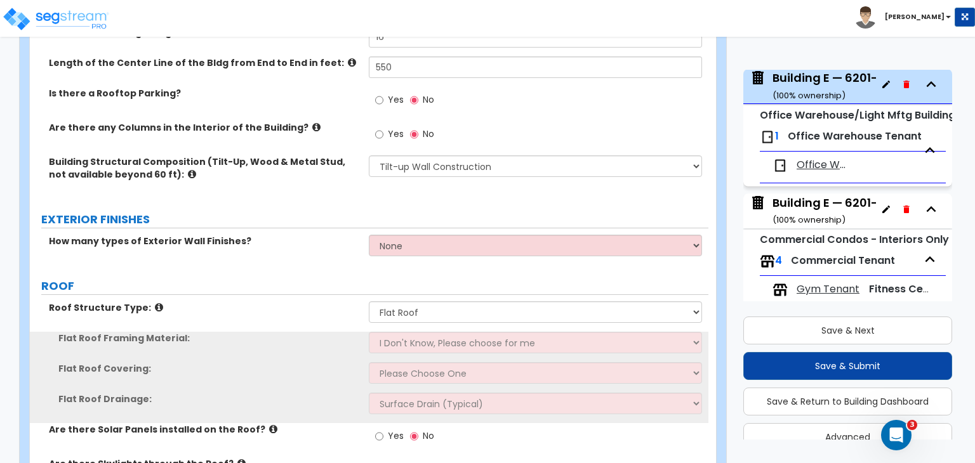
click at [335, 318] on div "Roof Structure Type: Please Choose One [PERSON_NAME] Roof Flat Roof Hybrid [PER…" at bounding box center [369, 316] width 678 height 30
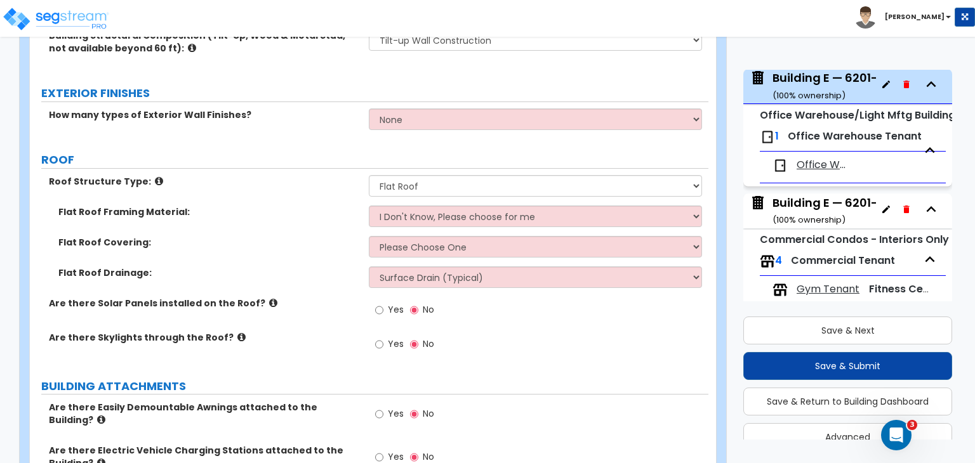
scroll to position [409, 0]
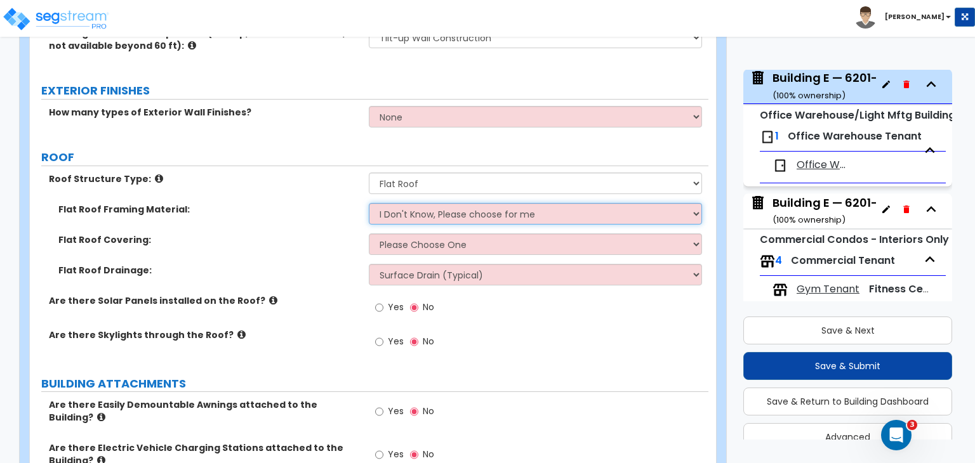
click at [423, 206] on select "I Don't Know, Please choose for me Metal Wood" at bounding box center [535, 214] width 332 height 22
select select "1"
click at [369, 203] on select "I Don't Know, Please choose for me Metal Wood" at bounding box center [535, 214] width 332 height 22
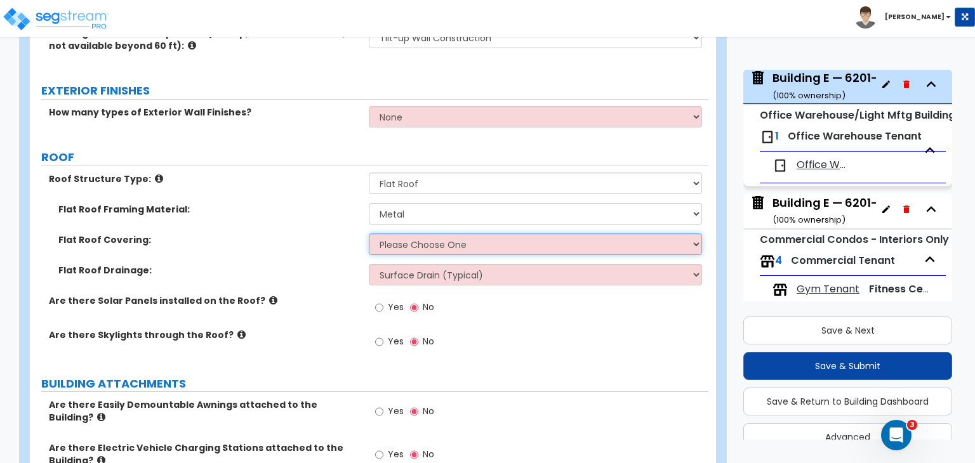
click at [406, 243] on select "Please Choose One Rolled Asphalt PVC Membrane Plastic (EPDM) Membrane Asphalt F…" at bounding box center [535, 245] width 332 height 22
select select "1"
click at [369, 234] on select "Please Choose One Rolled Asphalt PVC Membrane Plastic (EPDM) Membrane Asphalt F…" at bounding box center [535, 245] width 332 height 22
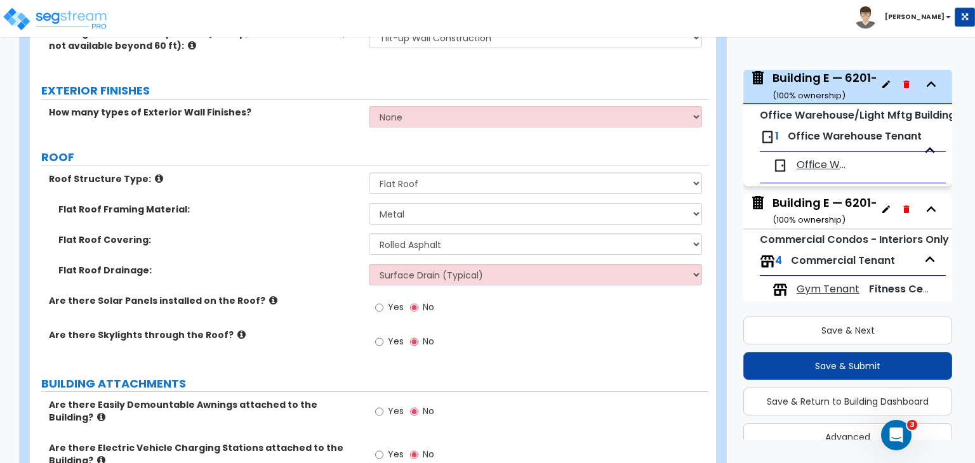
click at [335, 279] on div "Flat Roof Drainage: Surface Drain (Typical) Gutters Downspout Only" at bounding box center [369, 279] width 678 height 30
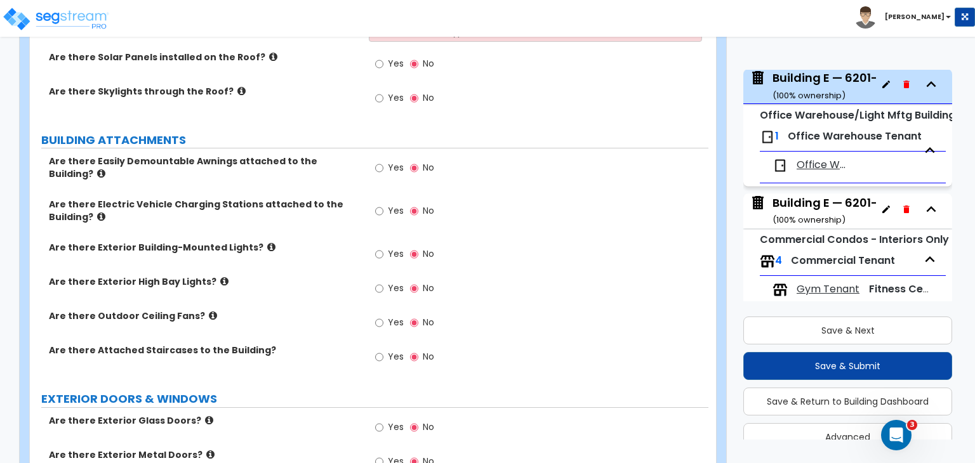
scroll to position [655, 0]
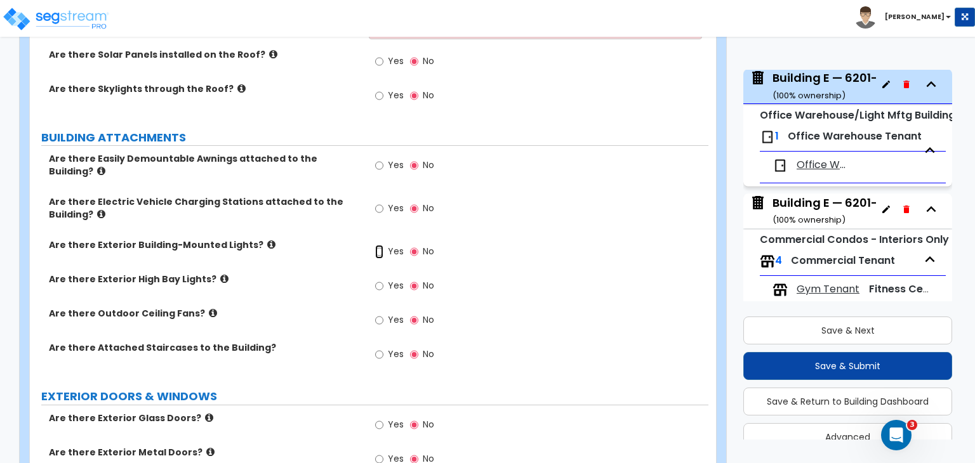
click at [376, 245] on input "Yes" at bounding box center [379, 252] width 8 height 14
radio input "true"
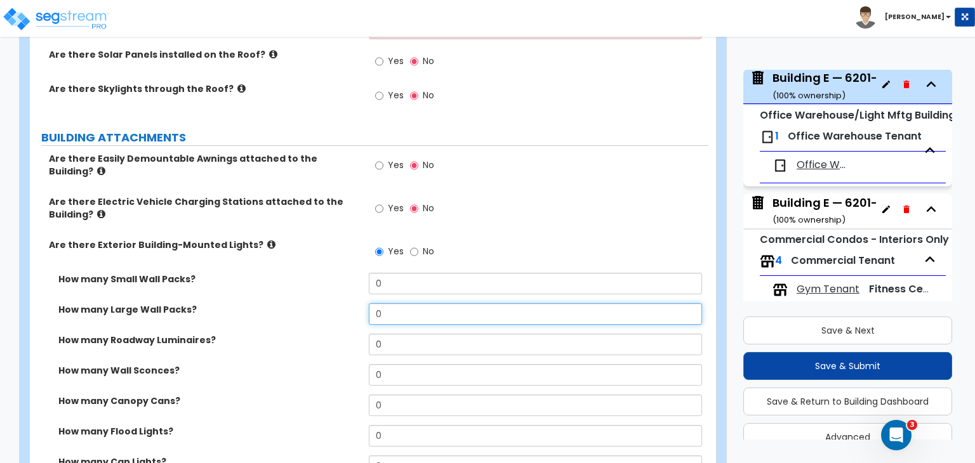
drag, startPoint x: 400, startPoint y: 306, endPoint x: 304, endPoint y: 305, distance: 95.8
click at [304, 305] on div "How many Large Wall Packs? 0" at bounding box center [369, 318] width 678 height 30
type input "6"
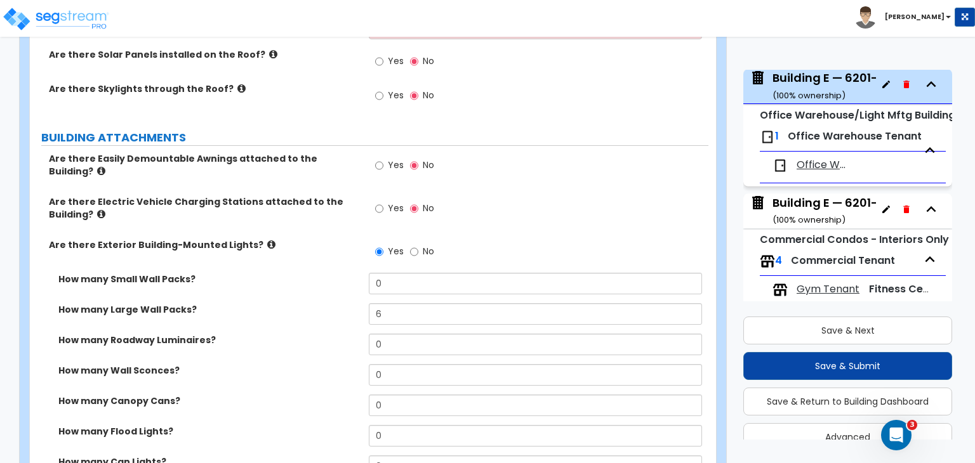
click at [315, 305] on label "How many Large Wall Packs?" at bounding box center [208, 309] width 301 height 13
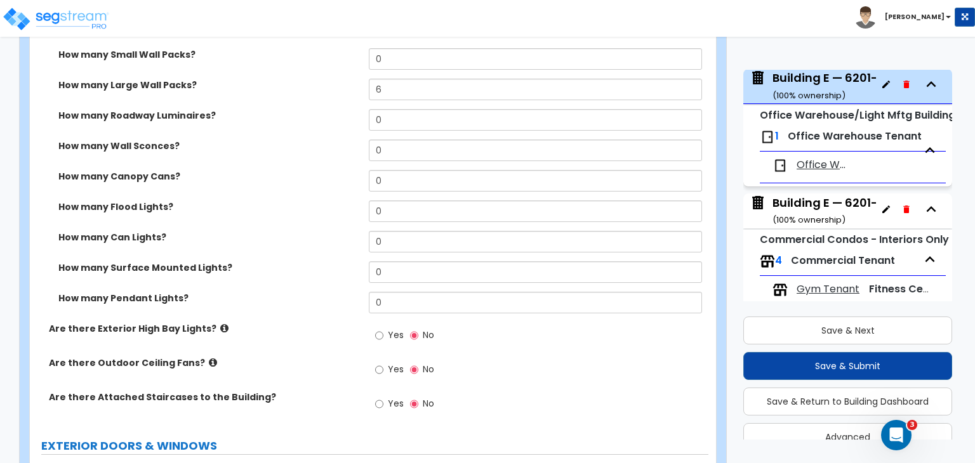
scroll to position [900, 0]
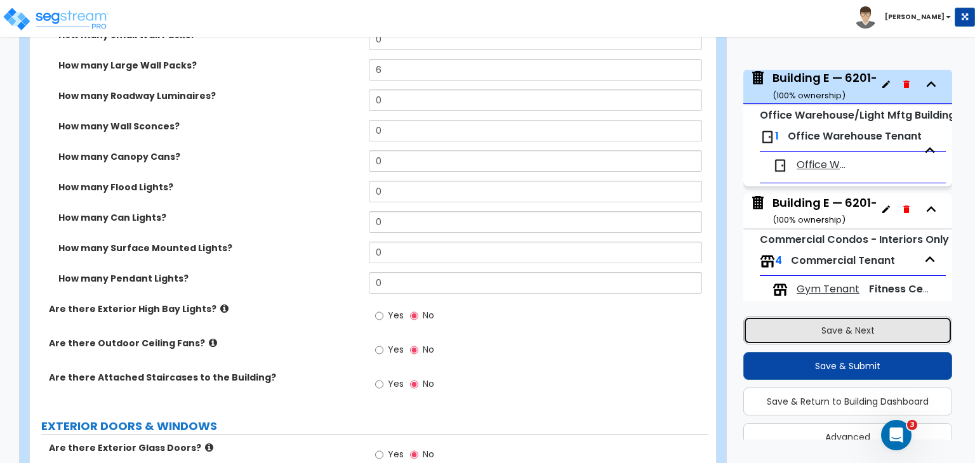
click at [785, 331] on button "Save & Next" at bounding box center [847, 331] width 209 height 28
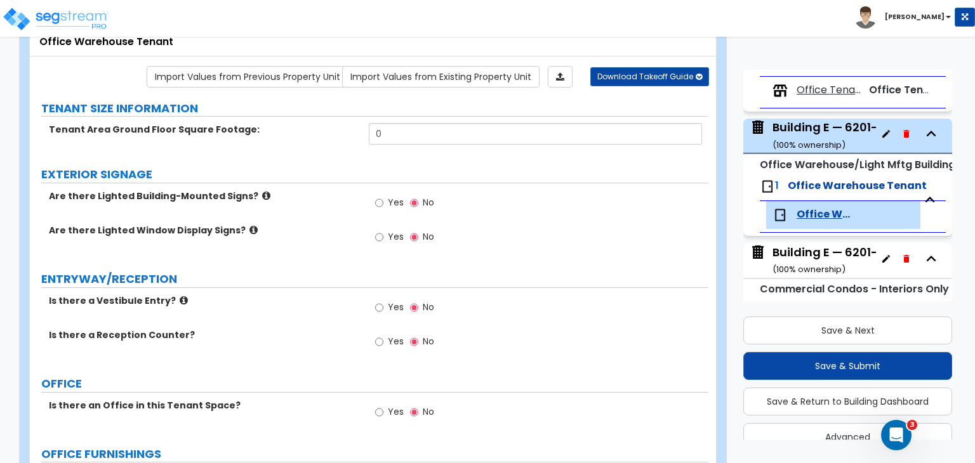
scroll to position [893, 0]
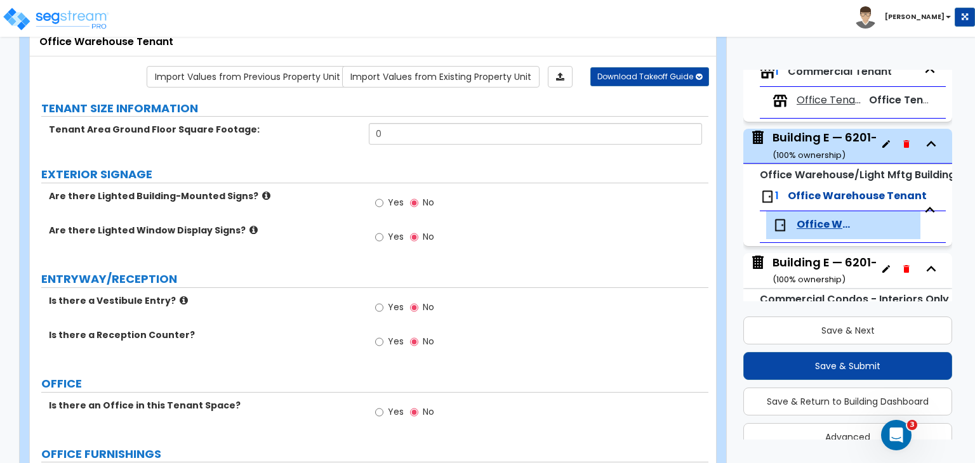
click at [807, 142] on div "Building E — 6201–6255 Corporate Dr ( 100 % ownership)" at bounding box center [879, 145] width 214 height 32
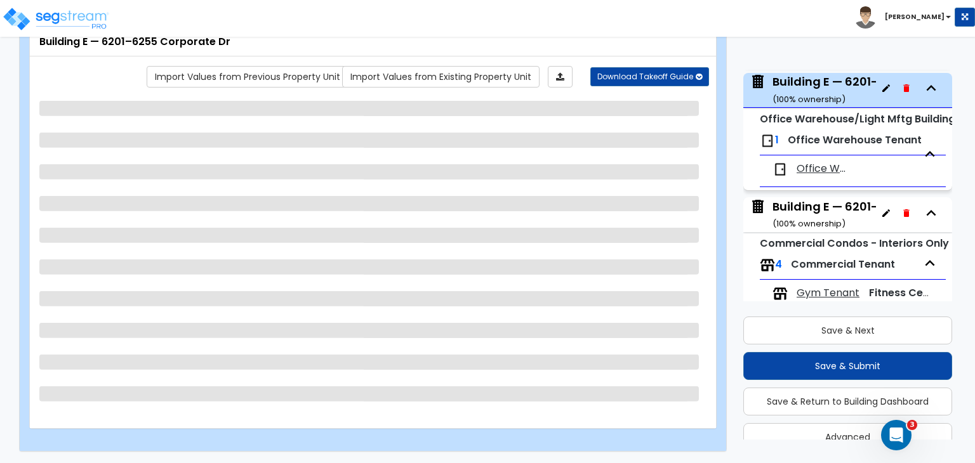
scroll to position [953, 0]
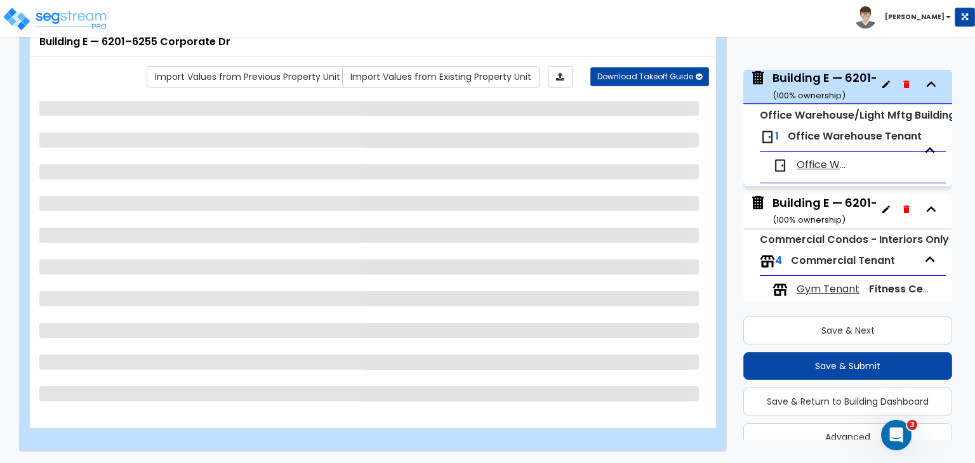
select select "2"
select select "1"
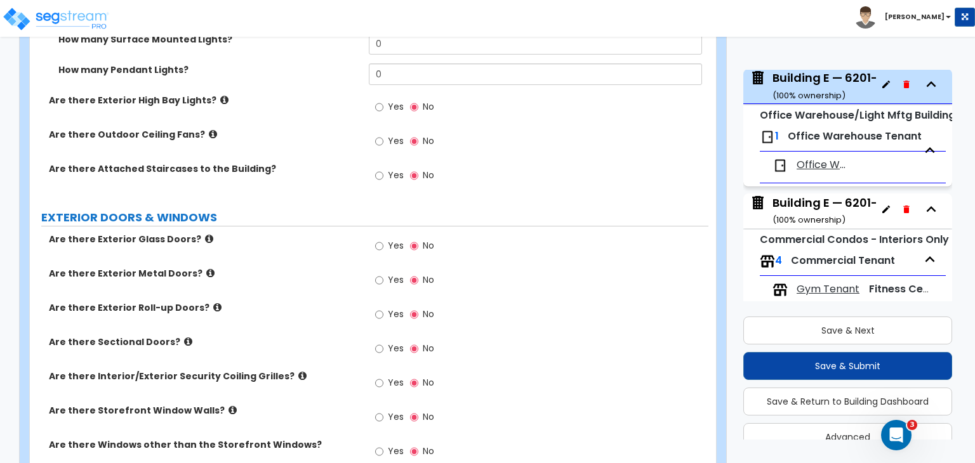
scroll to position [1124, 0]
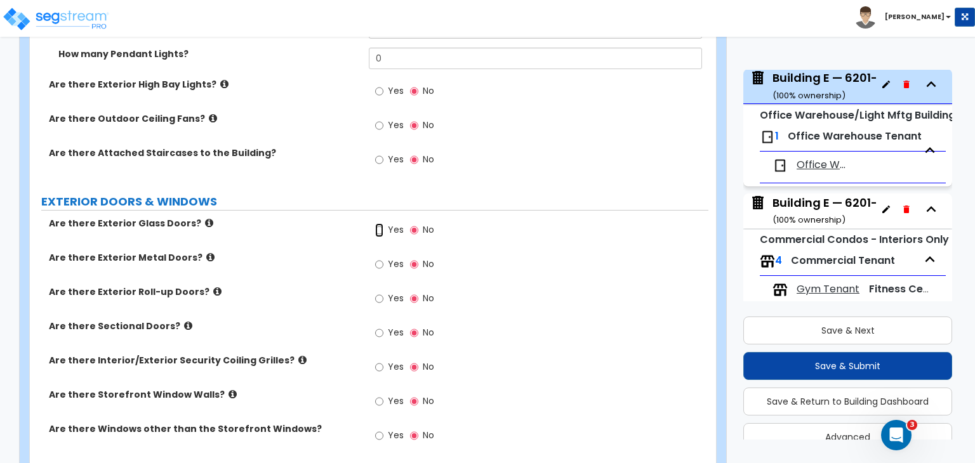
click at [378, 225] on input "Yes" at bounding box center [379, 230] width 8 height 14
radio input "true"
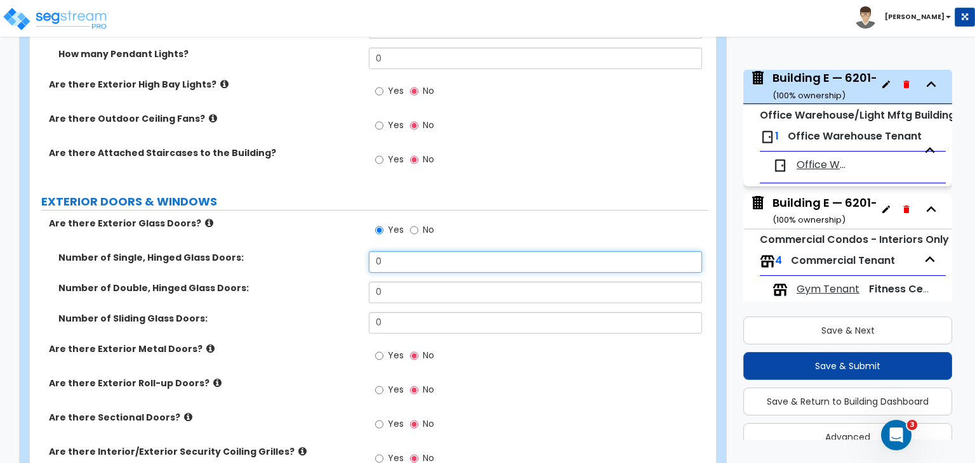
drag, startPoint x: 396, startPoint y: 249, endPoint x: 312, endPoint y: 259, distance: 84.3
click at [312, 259] on div "Number of Single, Hinged Glass Doors: 0" at bounding box center [369, 266] width 678 height 30
type input "16"
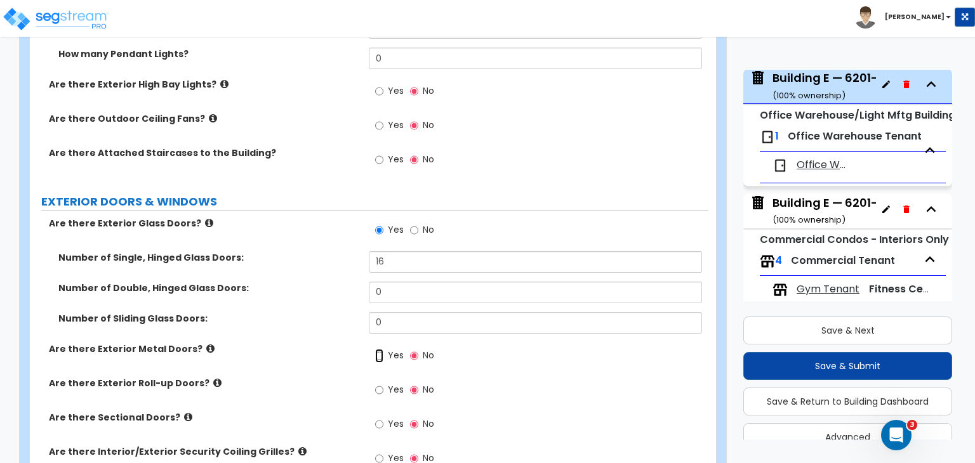
click at [381, 349] on input "Yes" at bounding box center [379, 356] width 8 height 14
radio input "true"
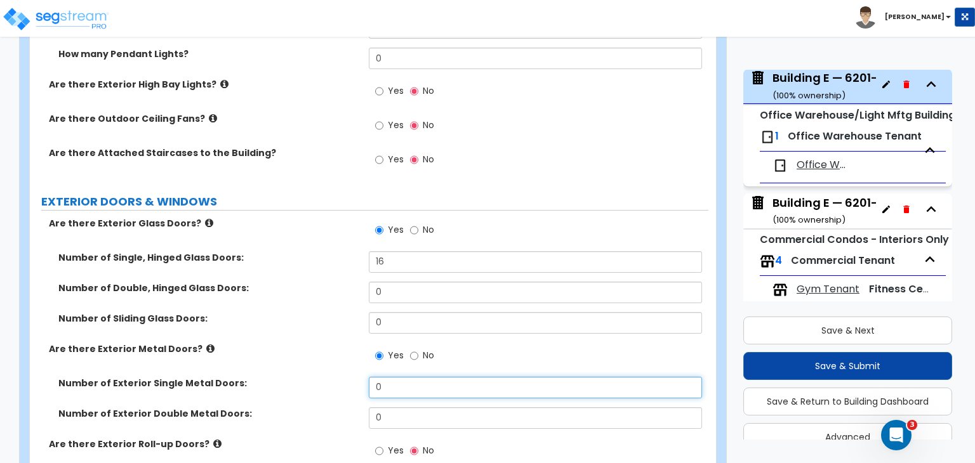
drag, startPoint x: 397, startPoint y: 373, endPoint x: 308, endPoint y: 376, distance: 88.3
click at [308, 377] on div "Number of Exterior Single Metal Doors: 0" at bounding box center [369, 392] width 678 height 30
type input "10"
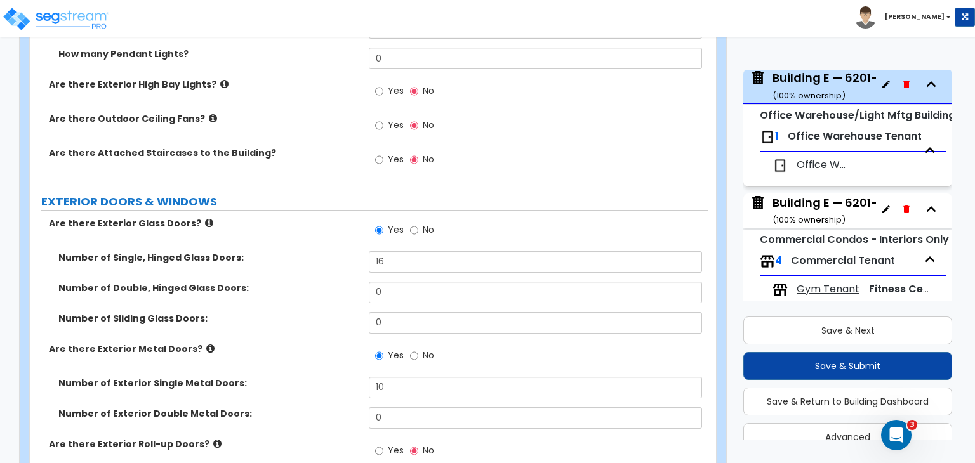
click at [308, 377] on label "Number of Exterior Single Metal Doors:" at bounding box center [208, 383] width 301 height 13
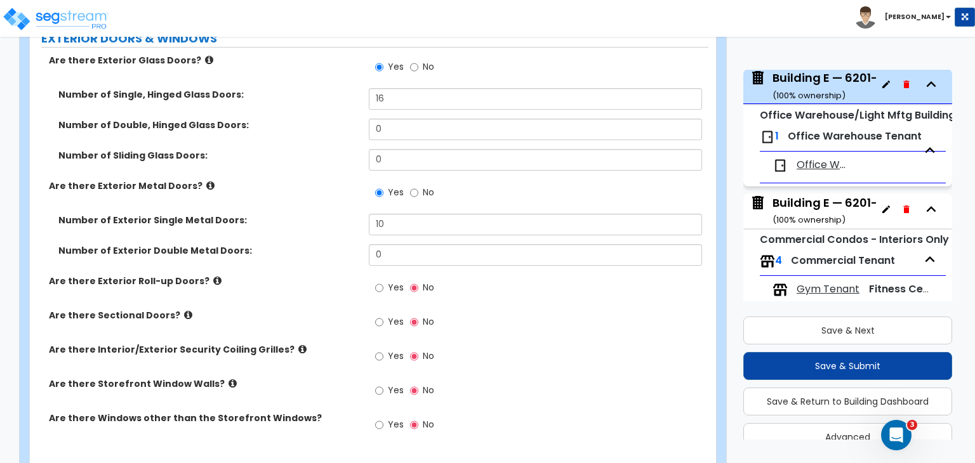
scroll to position [1294, 0]
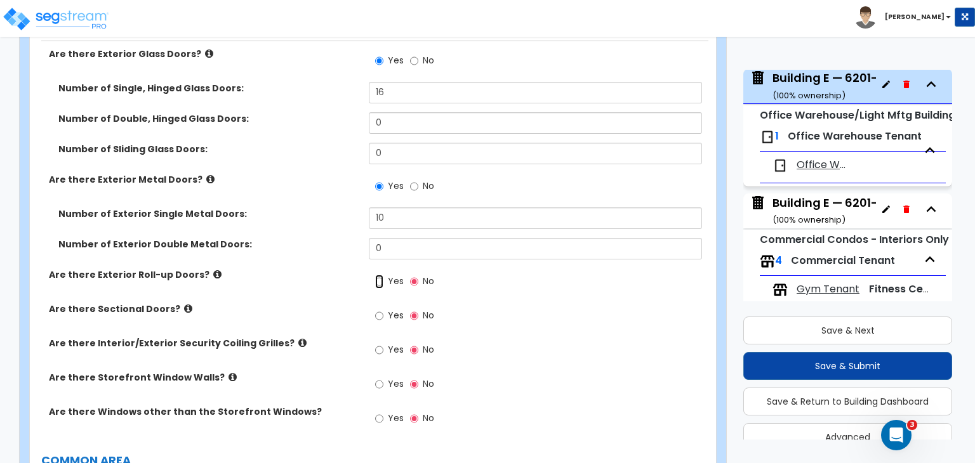
click at [376, 275] on input "Yes" at bounding box center [379, 282] width 8 height 14
radio input "true"
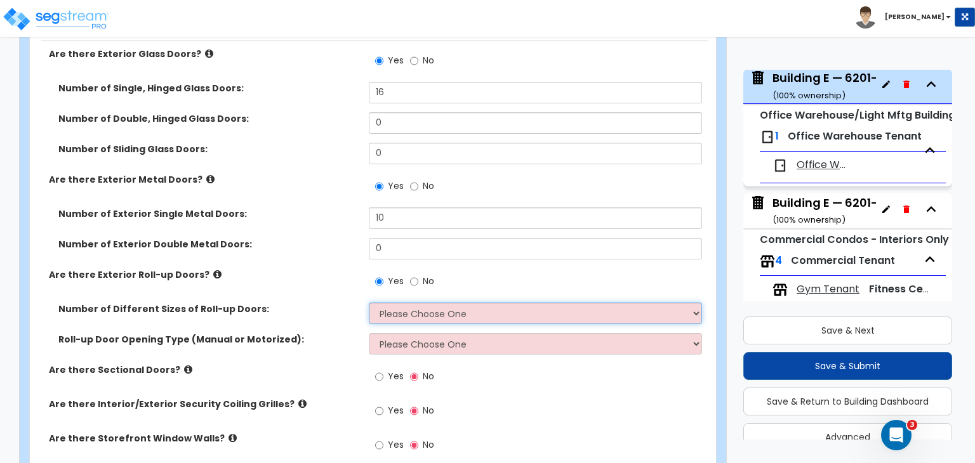
click at [392, 303] on select "Please Choose One 1 2 3" at bounding box center [535, 314] width 332 height 22
select select "1"
click at [369, 303] on select "Please Choose One 1 2 3" at bounding box center [535, 314] width 332 height 22
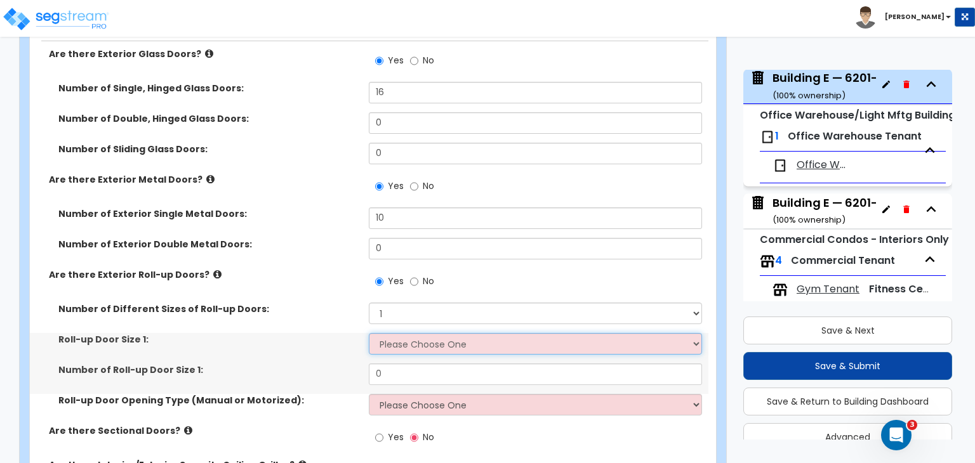
click at [402, 334] on select "Please Choose One 8' x 8' 10' x 10' 12' x 12' 14' x 14' 20' x 12' 20' x 16'" at bounding box center [535, 344] width 332 height 22
select select "2"
click at [369, 333] on select "Please Choose One 8' x 8' 10' x 10' 12' x 12' 14' x 14' 20' x 12' 20' x 16'" at bounding box center [535, 344] width 332 height 22
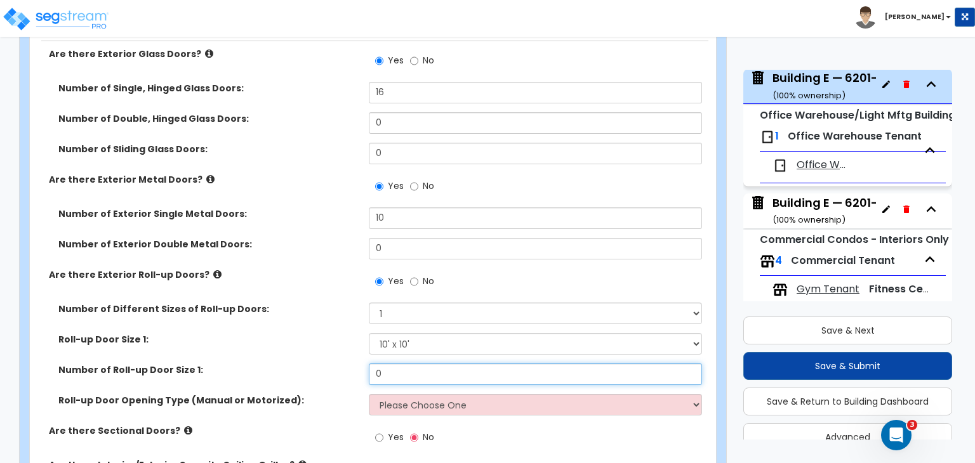
drag, startPoint x: 393, startPoint y: 360, endPoint x: 334, endPoint y: 361, distance: 58.4
click at [334, 364] on div "Number of Roll-up Door Size 1: 0" at bounding box center [369, 379] width 678 height 30
type input "9"
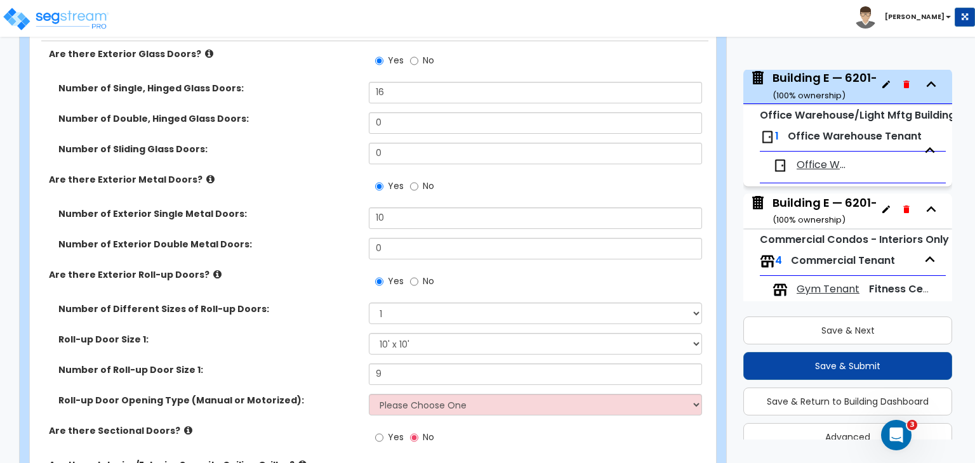
click at [343, 346] on div "Roll-up Door Size 1: Please Choose One 8' x 8' 10' x 10' 12' x 12' 14' x 14' 20…" at bounding box center [369, 348] width 678 height 30
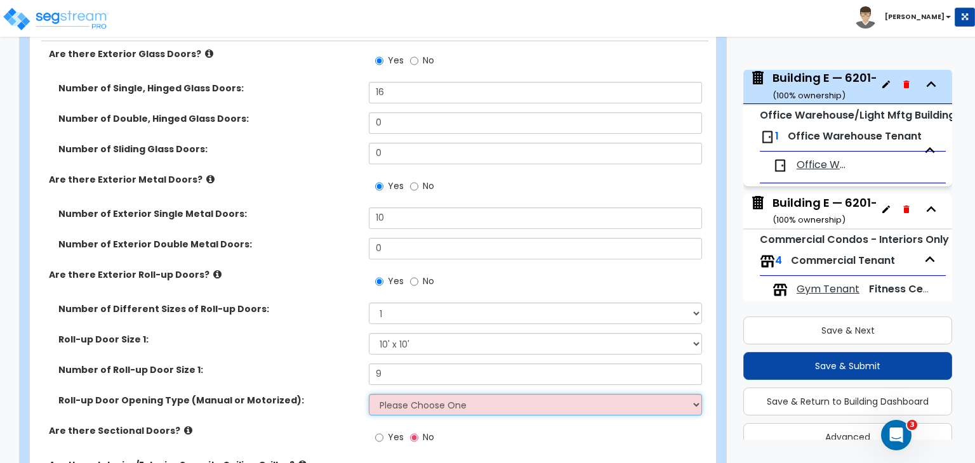
click at [392, 394] on select "Please Choose One All Manual All Motorized Some are Motorized" at bounding box center [535, 405] width 332 height 22
select select "1"
click at [369, 394] on select "Please Choose One All Manual All Motorized Some are Motorized" at bounding box center [535, 405] width 332 height 22
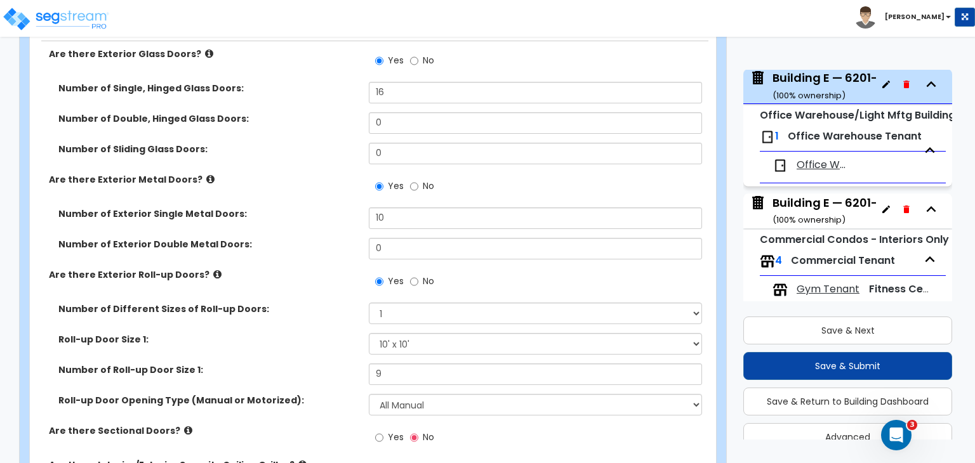
click at [310, 268] on label "Are there Exterior Roll-up Doors?" at bounding box center [204, 274] width 310 height 13
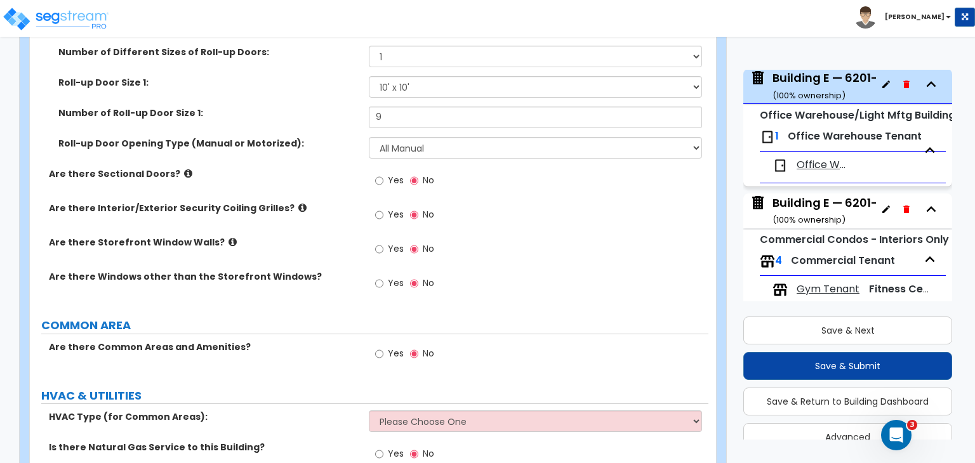
scroll to position [1679, 0]
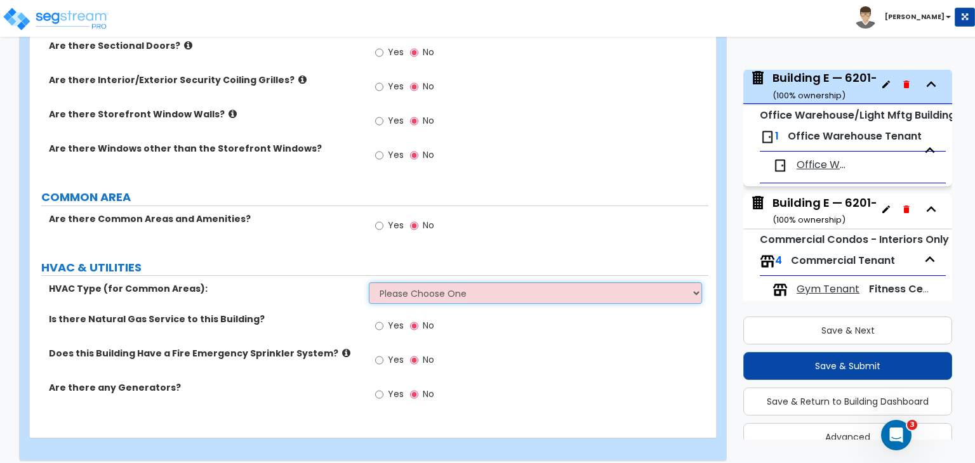
click at [414, 282] on select "Please Choose One Rooftop Unit Furnace-Condenser Forced Air Split Heating/Cooli…" at bounding box center [535, 293] width 332 height 22
select select "1"
click at [369, 282] on select "Please Choose One Rooftop Unit Furnace-Condenser Forced Air Split Heating/Cooli…" at bounding box center [535, 293] width 332 height 22
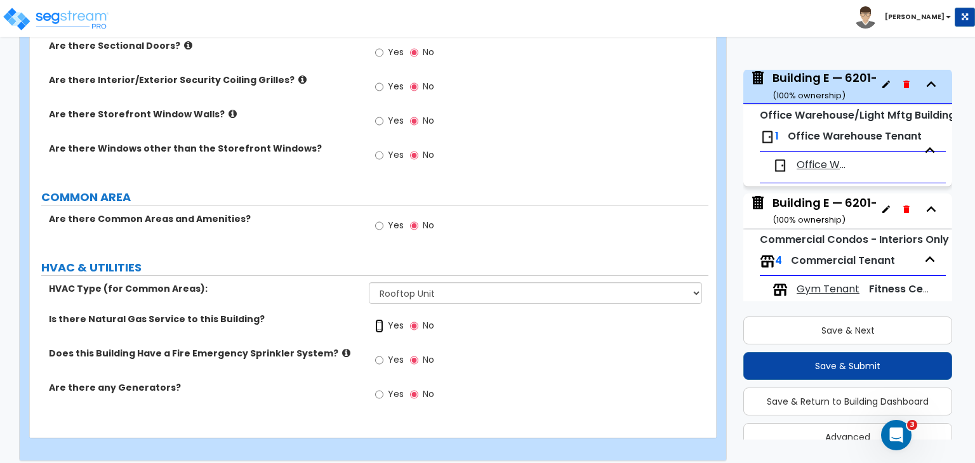
click at [376, 319] on input "Yes" at bounding box center [379, 326] width 8 height 14
radio input "true"
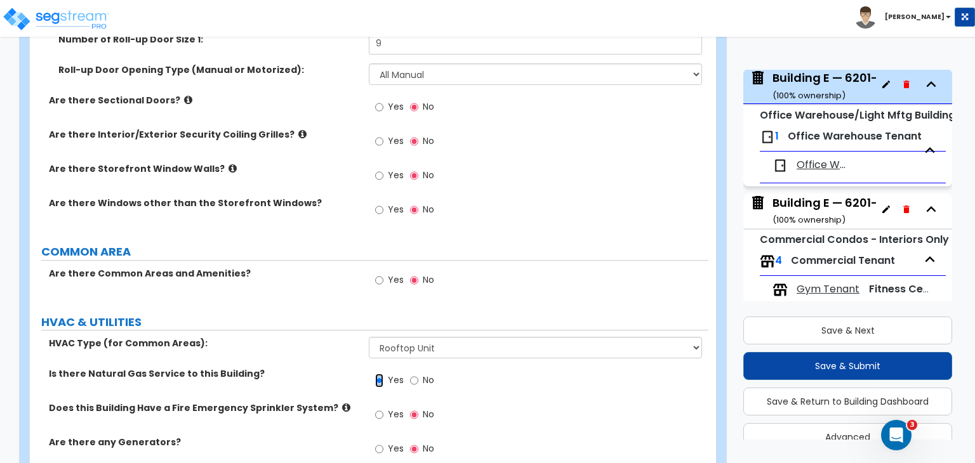
scroll to position [1619, 0]
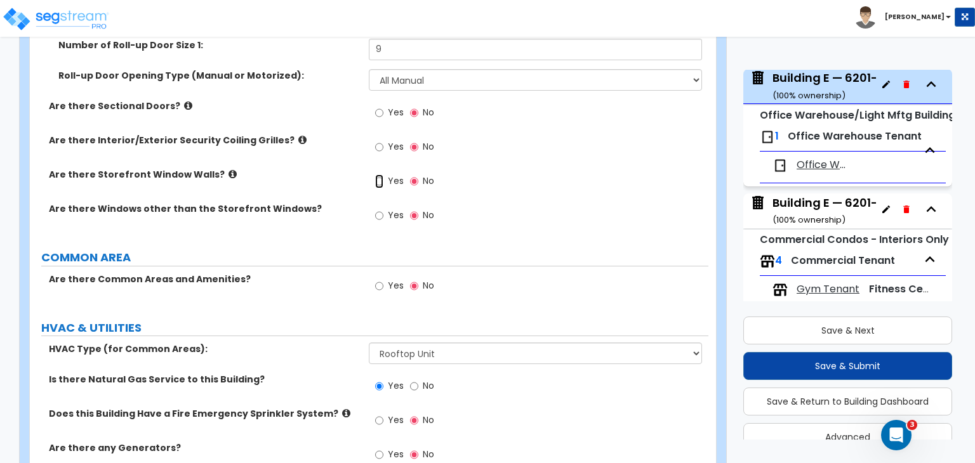
click at [379, 174] on input "Yes" at bounding box center [379, 181] width 8 height 14
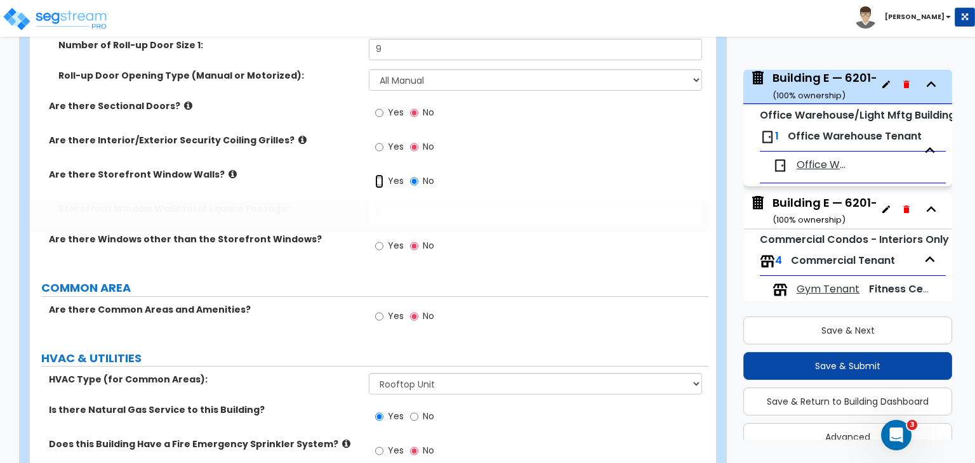
radio input "true"
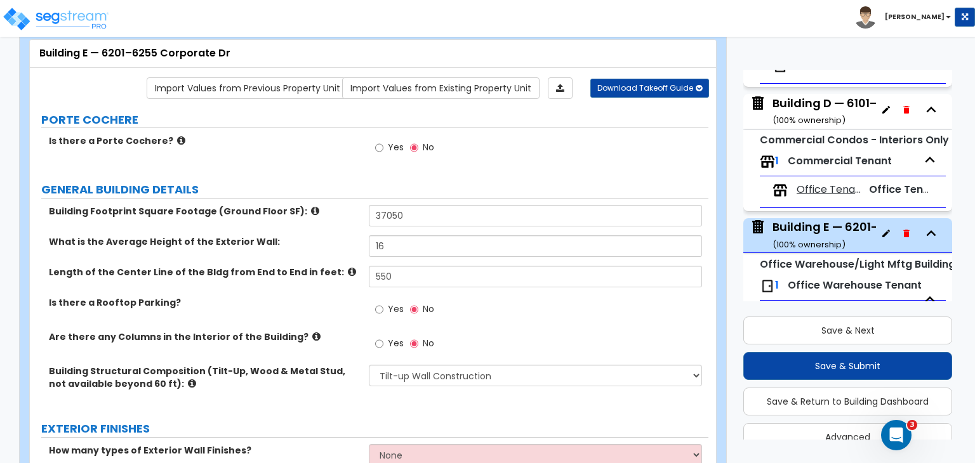
scroll to position [803, 0]
click at [817, 112] on div "Building D — 6101–6155 Corporate Dr ( 100 % ownership)" at bounding box center [877, 112] width 210 height 32
click at [813, 103] on div "Building D — 6101–6155 Corporate Dr ( 100 % ownership)" at bounding box center [877, 112] width 210 height 32
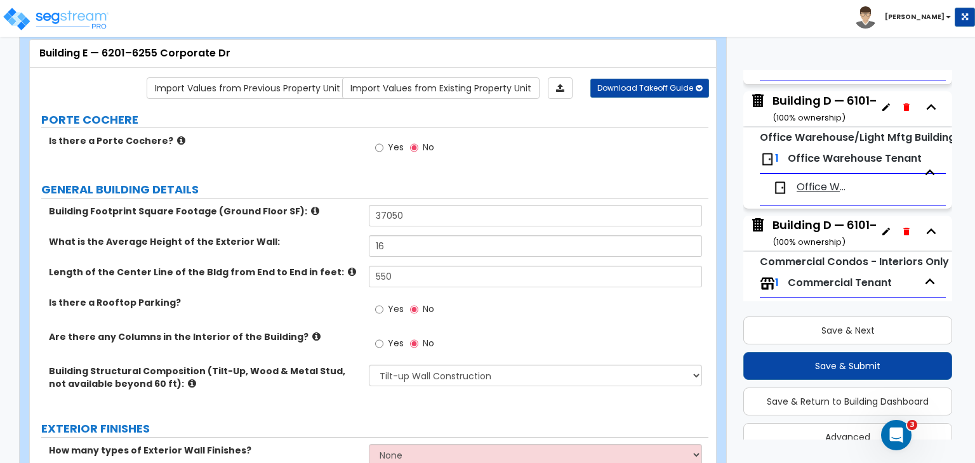
scroll to position [681, 0]
click at [812, 107] on div "Building D — 6101–6155 Corporate Dr ( 100 % ownership)" at bounding box center [877, 110] width 210 height 32
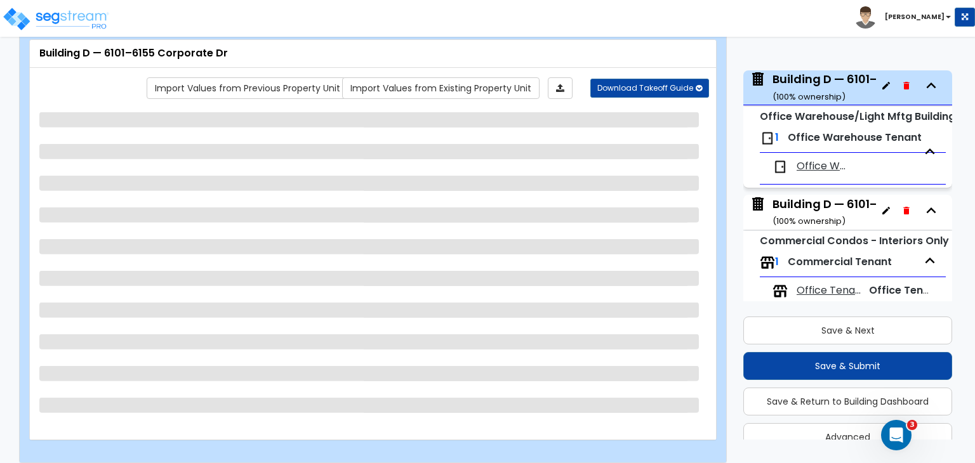
scroll to position [704, 0]
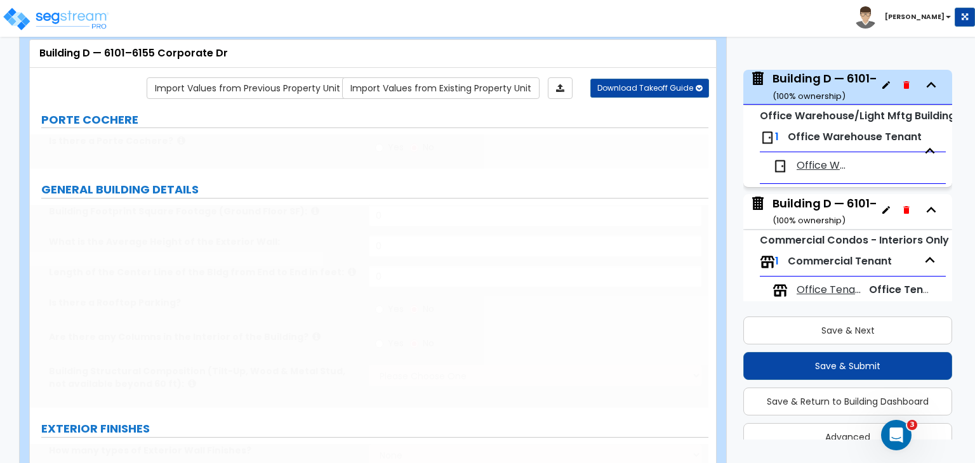
type input "35984"
type input "18"
type input "625"
select select "2"
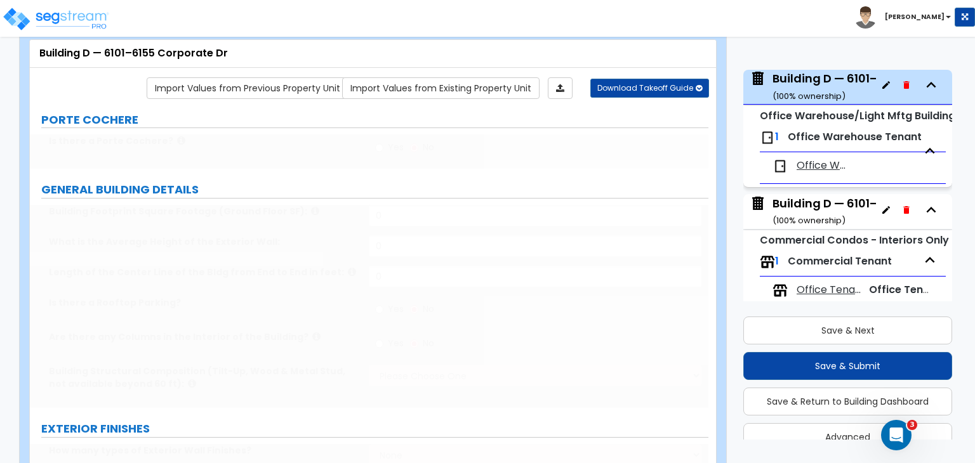
select select "1"
radio input "true"
type input "6"
radio input "true"
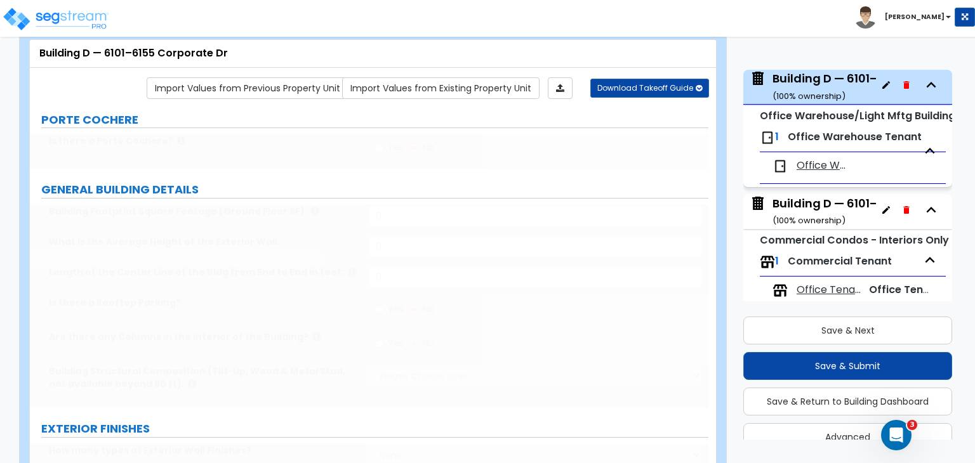
type input "13"
radio input "true"
type input "13"
radio input "true"
select select "1"
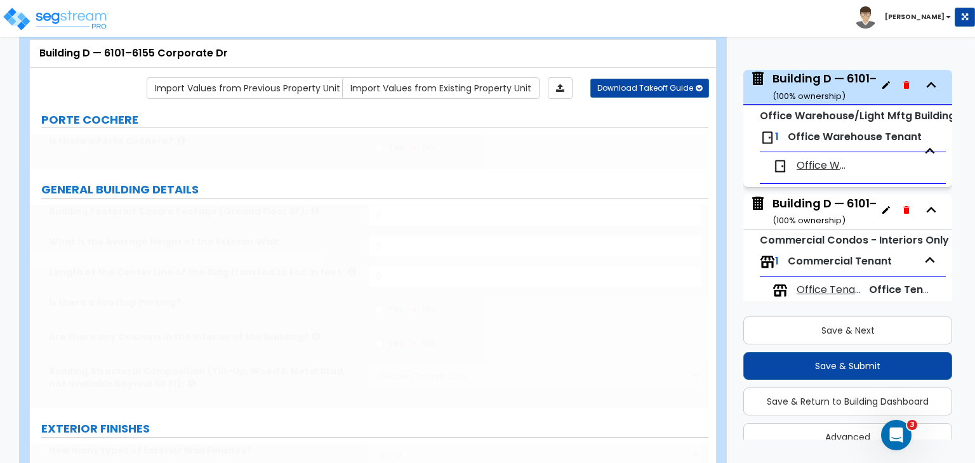
select select "2"
type input "8"
select select "1"
radio input "true"
type input "4000"
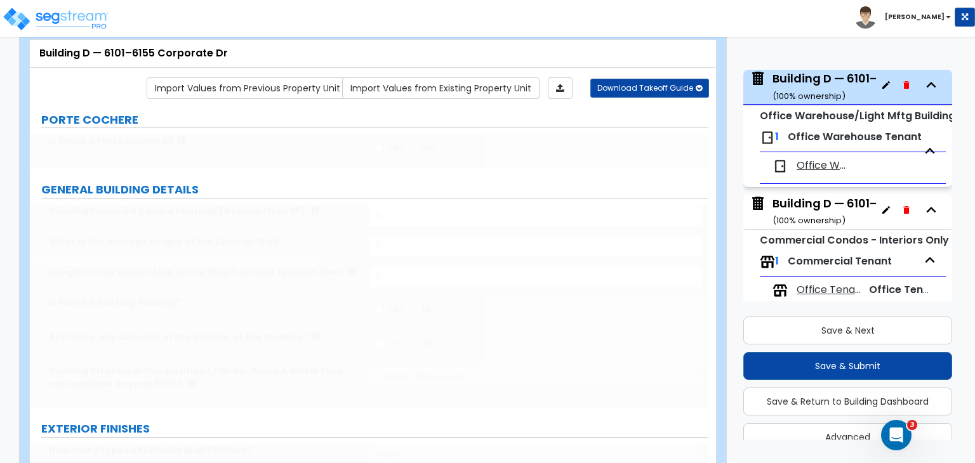
select select "1"
radio input "true"
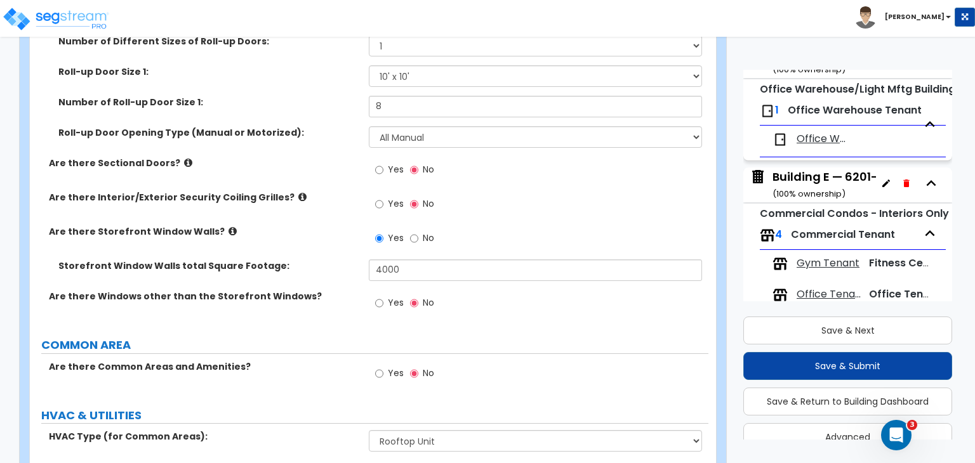
scroll to position [975, 0]
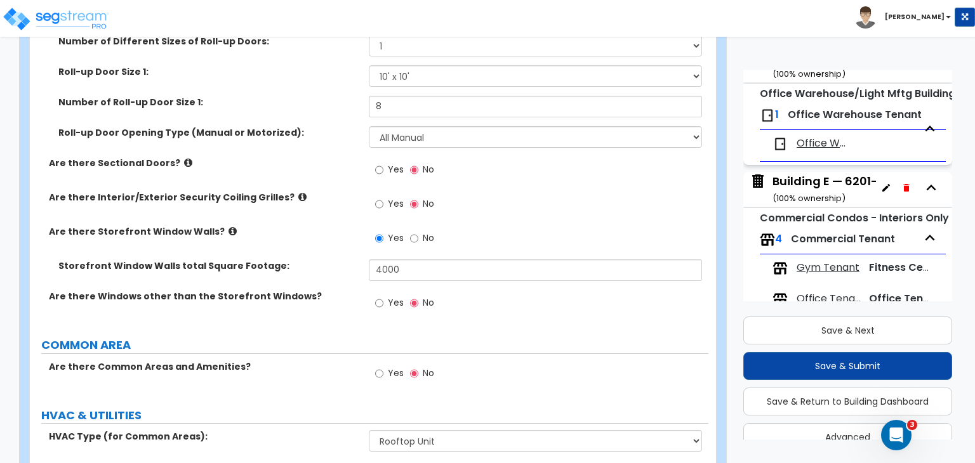
click at [803, 181] on div "Building E — 6201–6255 Corporate Dr ( 100 % ownership)" at bounding box center [879, 189] width 214 height 32
click at [804, 187] on div "Building E — 6201–6255 Corporate Dr ( 100 % ownership)" at bounding box center [879, 189] width 214 height 32
click at [800, 187] on div "Building E — 6201–6255 Corporate Dr ( 100 % ownership)" at bounding box center [879, 189] width 214 height 32
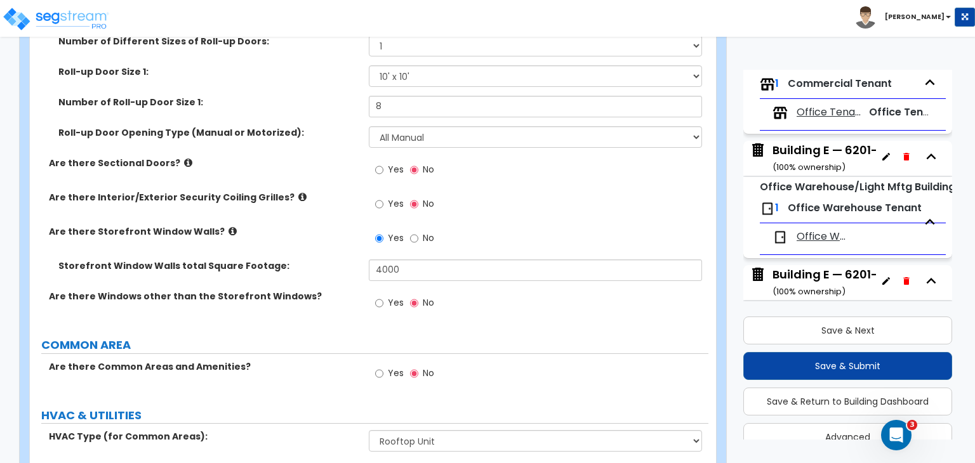
scroll to position [883, 0]
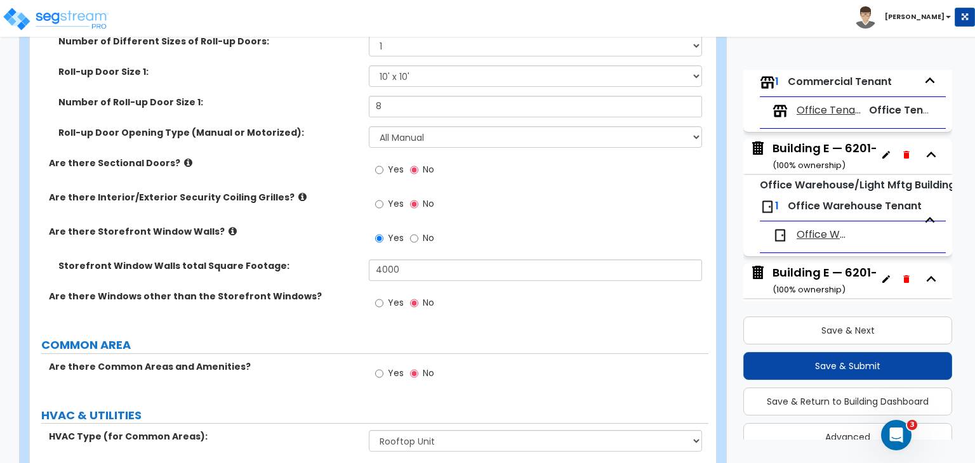
click at [804, 150] on div "Building E — 6201–6255 Corporate Dr ( 100 % ownership)" at bounding box center [879, 156] width 214 height 32
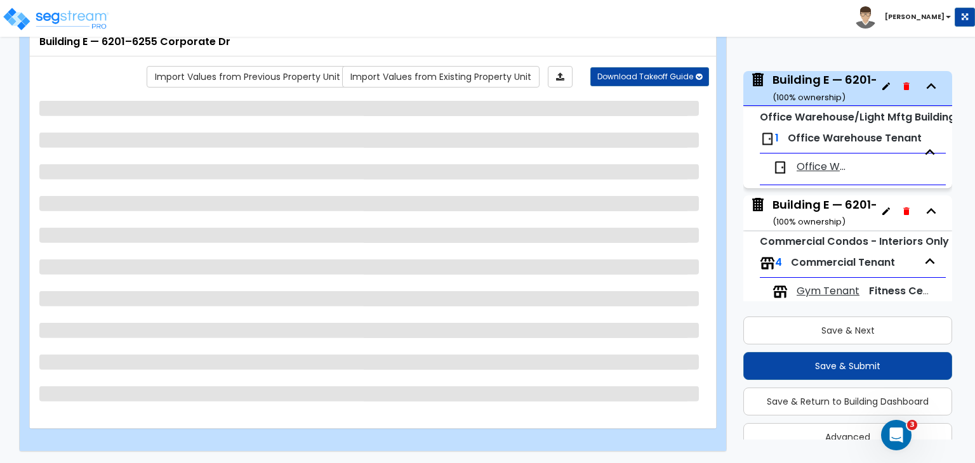
scroll to position [953, 0]
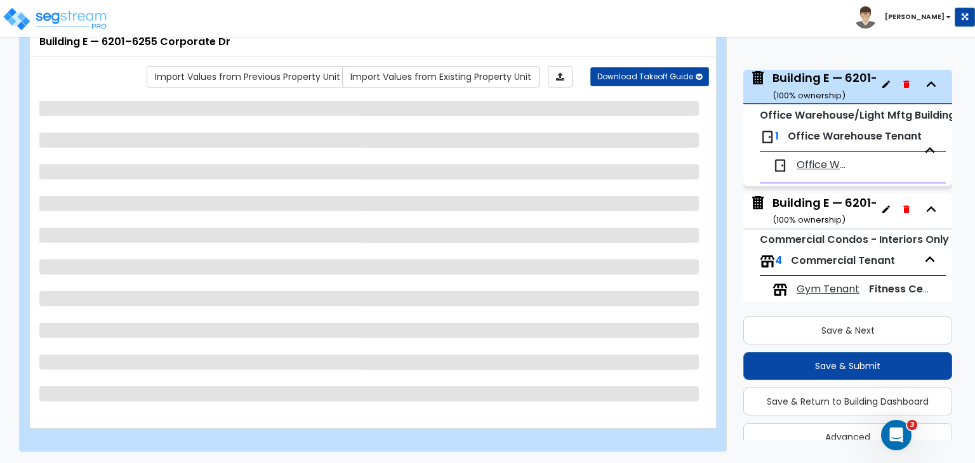
select select "2"
select select "1"
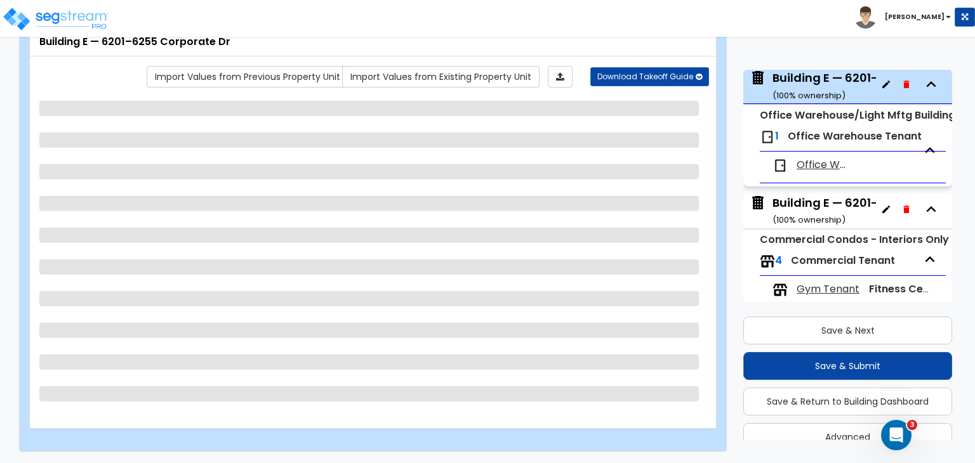
select select "2"
select select "1"
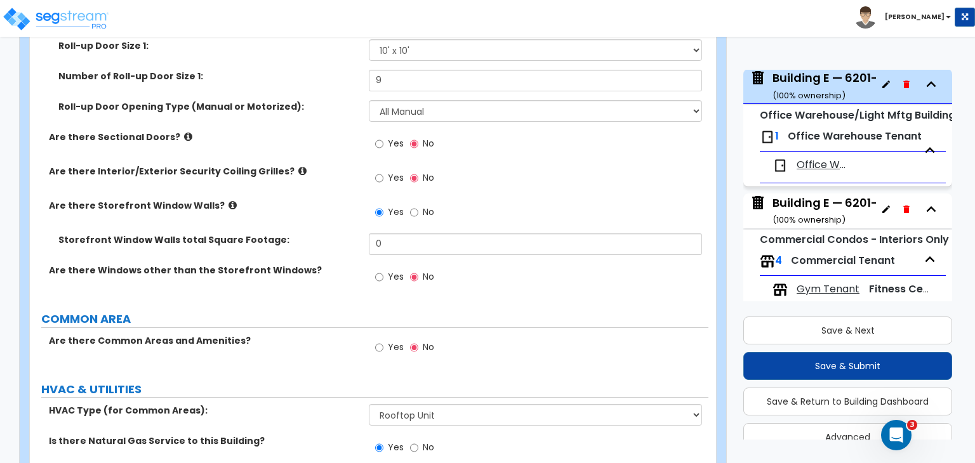
scroll to position [1590, 0]
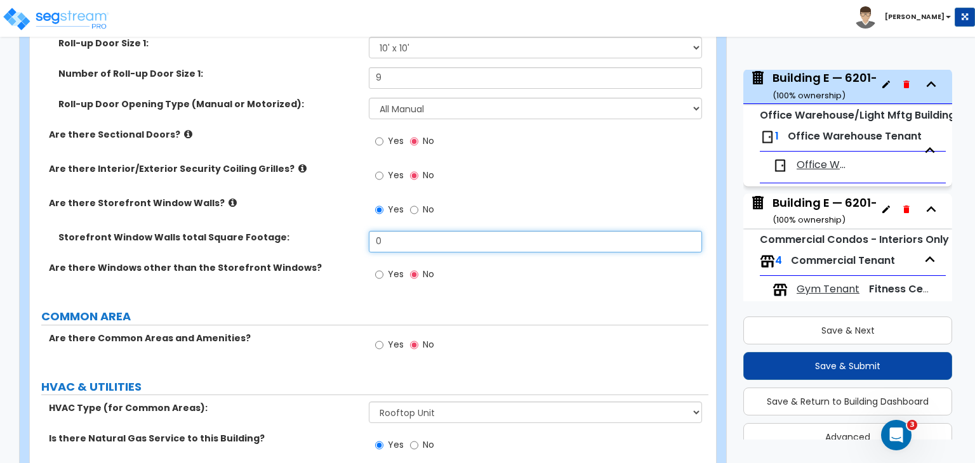
drag, startPoint x: 400, startPoint y: 230, endPoint x: 315, endPoint y: 228, distance: 85.7
click at [315, 231] on div "Storefront Window Walls total Square Footage: 0" at bounding box center [369, 246] width 678 height 30
type input "4,200"
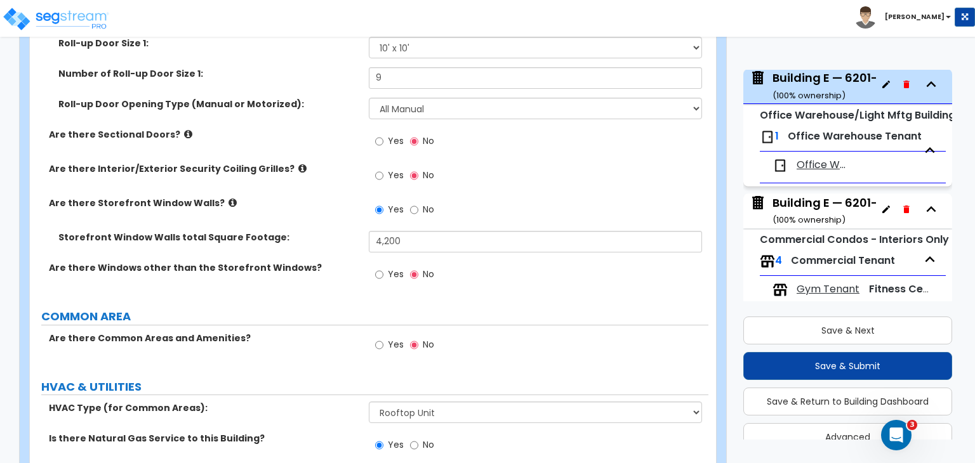
click at [325, 268] on div "Are there Windows other than the Storefront Windows? Yes No" at bounding box center [369, 278] width 678 height 34
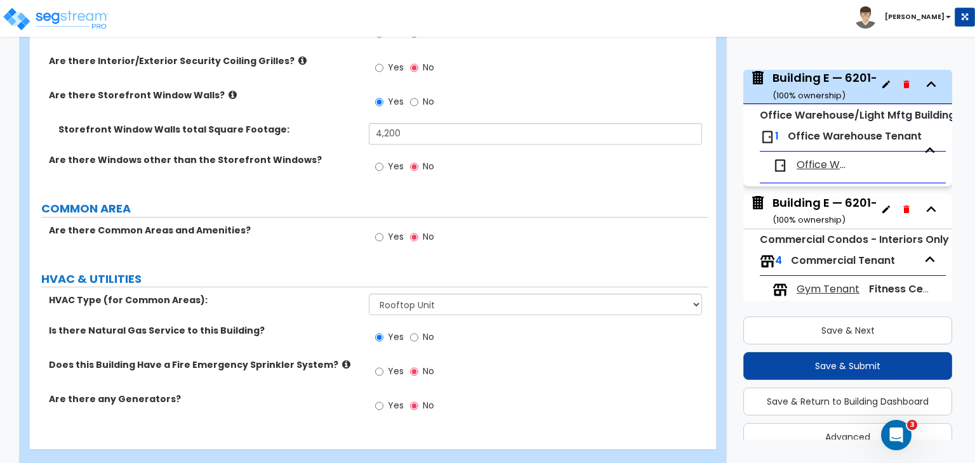
scroll to position [1709, 0]
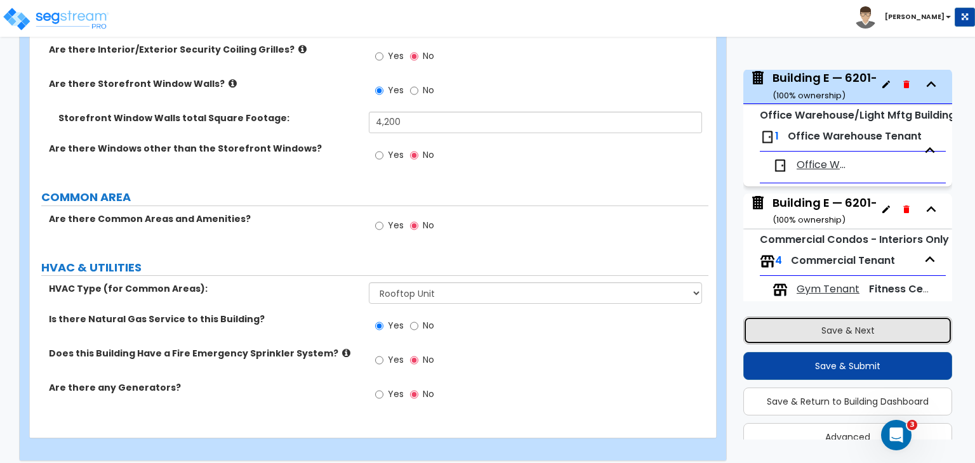
click at [794, 332] on button "Save & Next" at bounding box center [847, 331] width 209 height 28
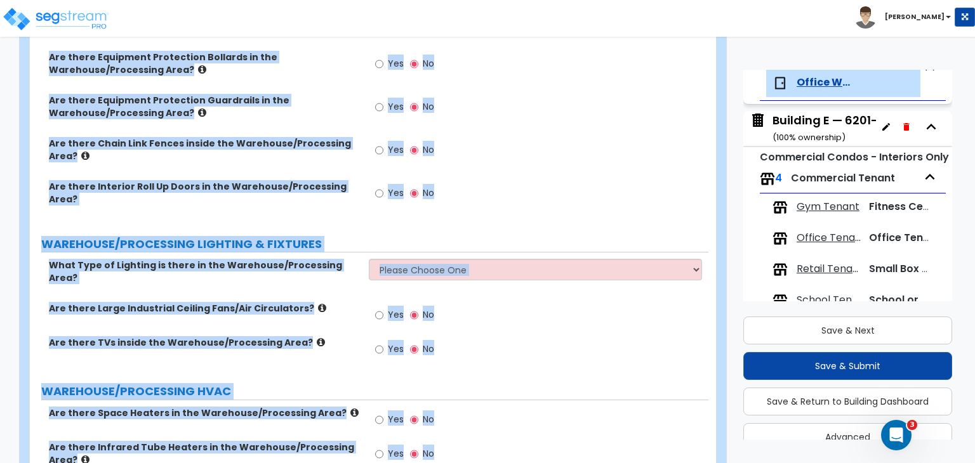
scroll to position [2198, 0]
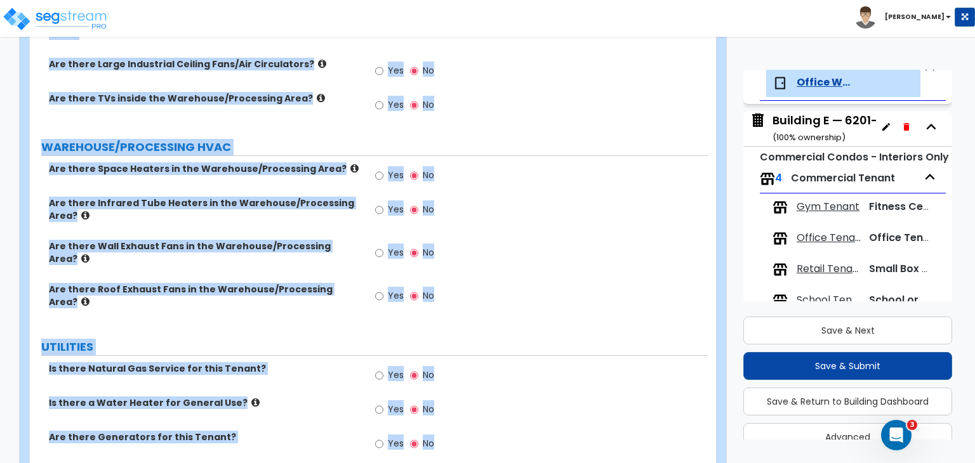
drag, startPoint x: 37, startPoint y: 203, endPoint x: 776, endPoint y: 492, distance: 793.3
copy div "Tenant Area Ground Floor Square Footage: EXTERIOR SIGNAGE Are there Lighted Bui…"
click at [503, 339] on label "UTILITIES" at bounding box center [374, 347] width 667 height 16
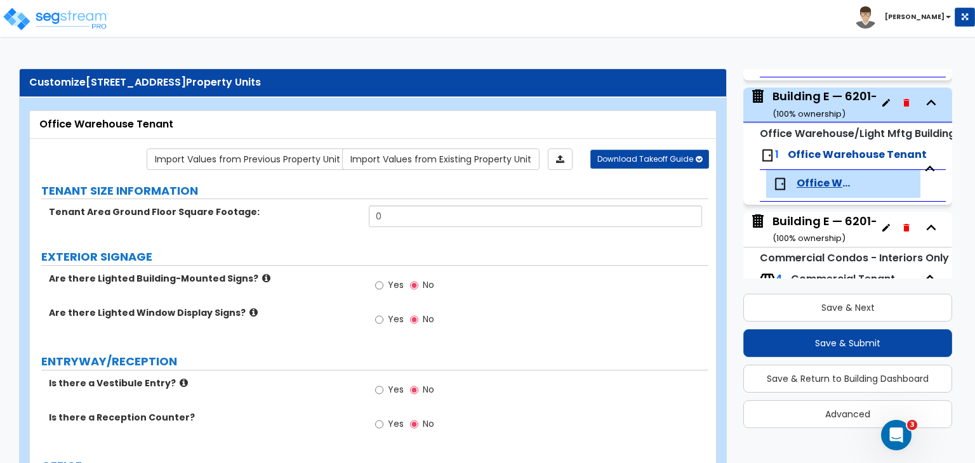
scroll to position [916, 0]
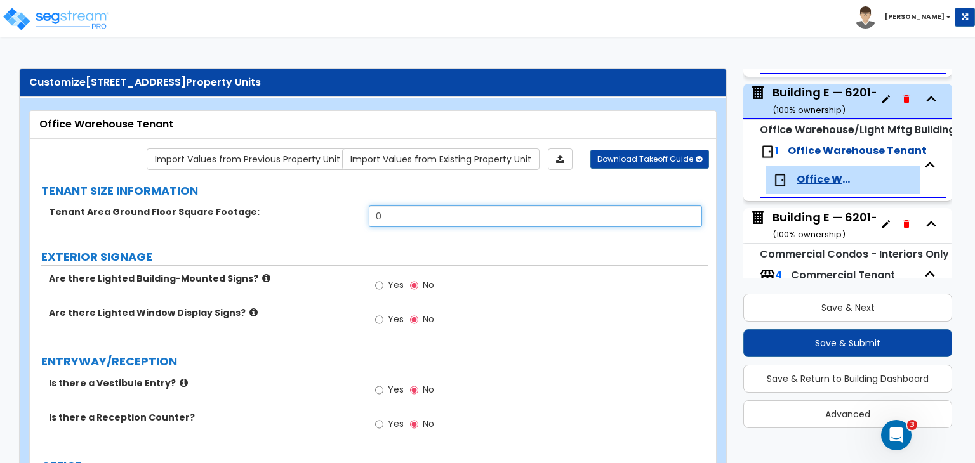
drag, startPoint x: 378, startPoint y: 216, endPoint x: 331, endPoint y: 217, distance: 47.0
click at [331, 217] on div "Tenant Area Ground Floor Square Footage: 0" at bounding box center [369, 221] width 678 height 30
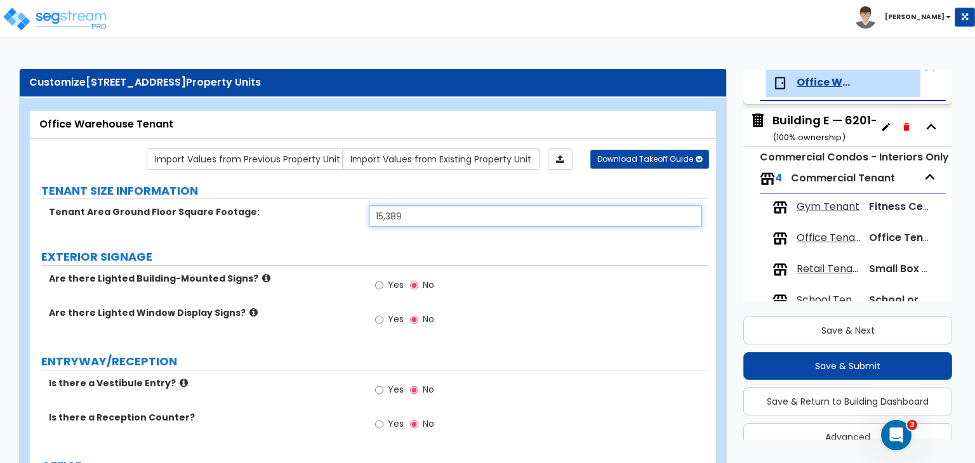
type input "15,389"
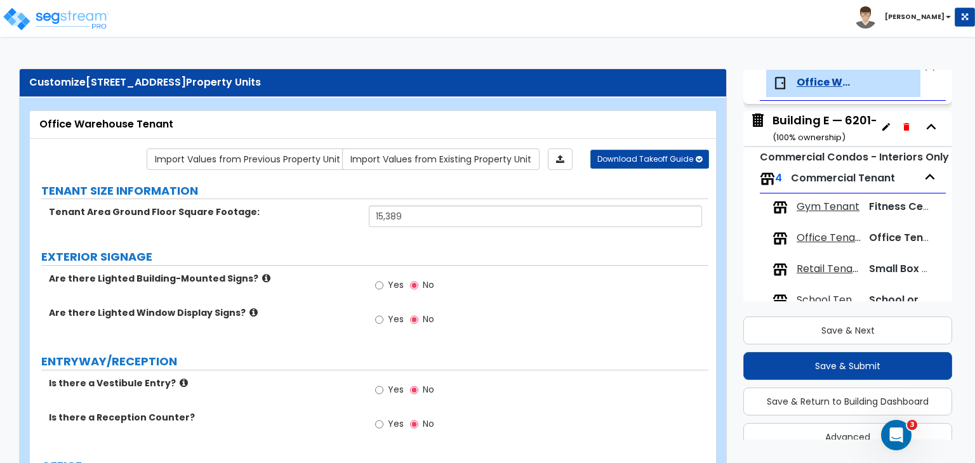
click at [332, 220] on div "Tenant Area Ground Floor Square Footage: 15,389" at bounding box center [369, 221] width 678 height 30
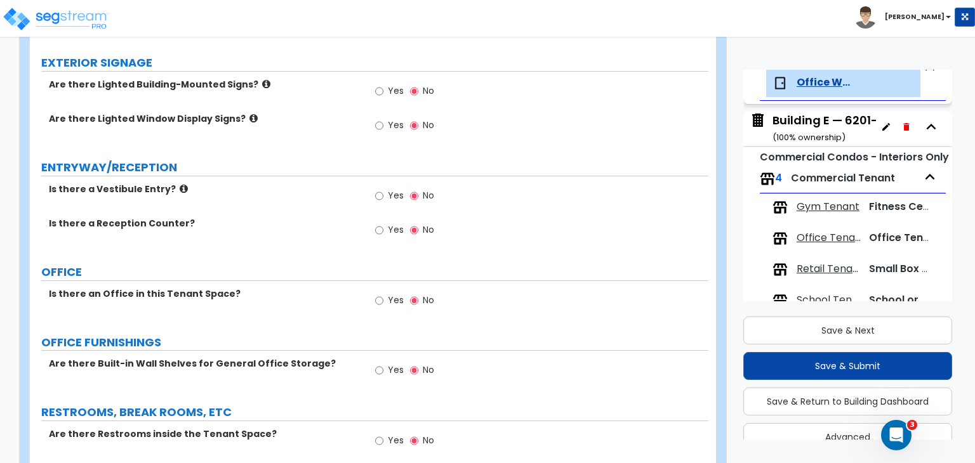
scroll to position [213, 0]
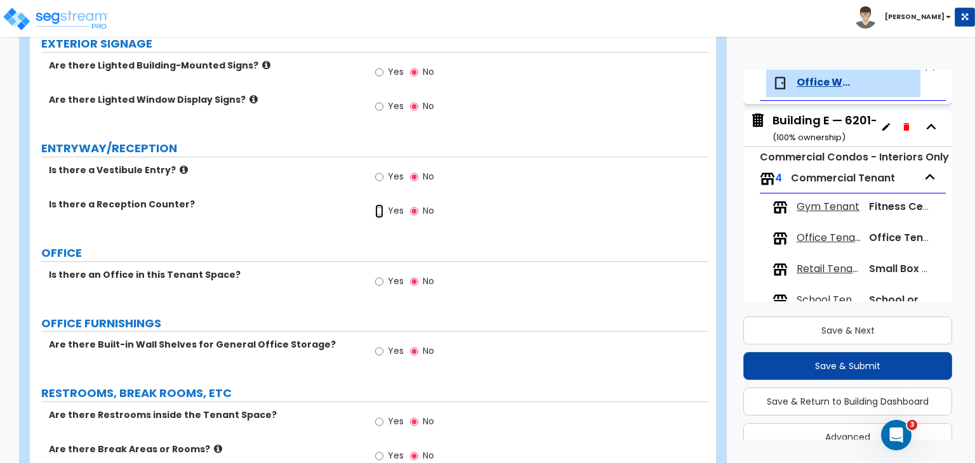
click at [381, 209] on input "Yes" at bounding box center [379, 211] width 8 height 14
radio input "true"
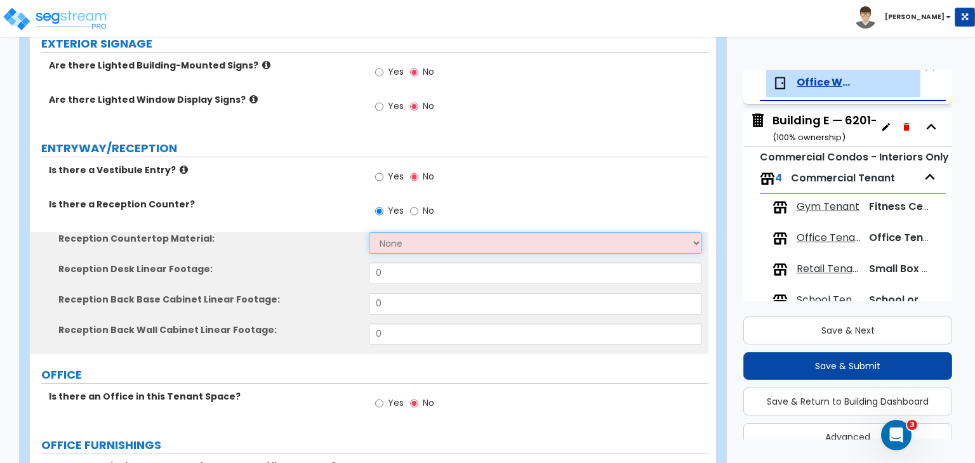
click at [398, 248] on select "None Plastic Laminate Solid Surface Stone Quartz Marble Tile Wood Stainless Ste…" at bounding box center [535, 243] width 332 height 22
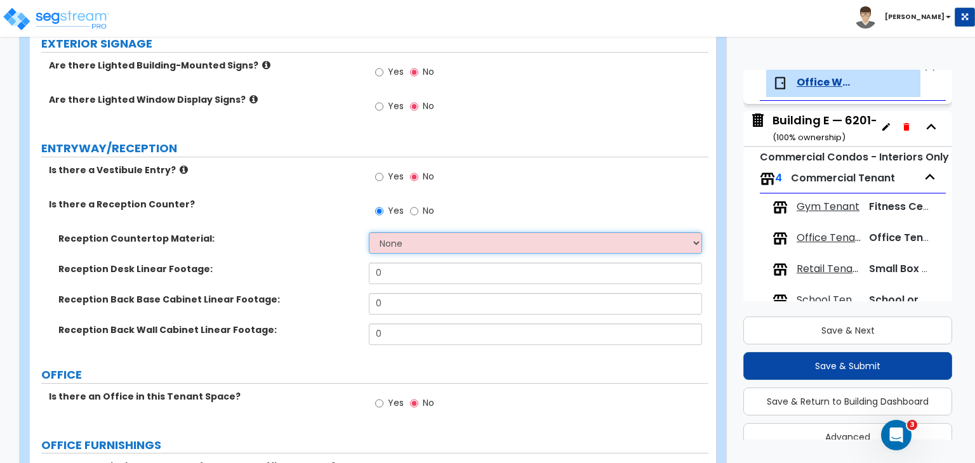
select select "1"
click at [369, 232] on select "None Plastic Laminate Solid Surface Stone Quartz Marble Tile Wood Stainless Ste…" at bounding box center [535, 243] width 332 height 22
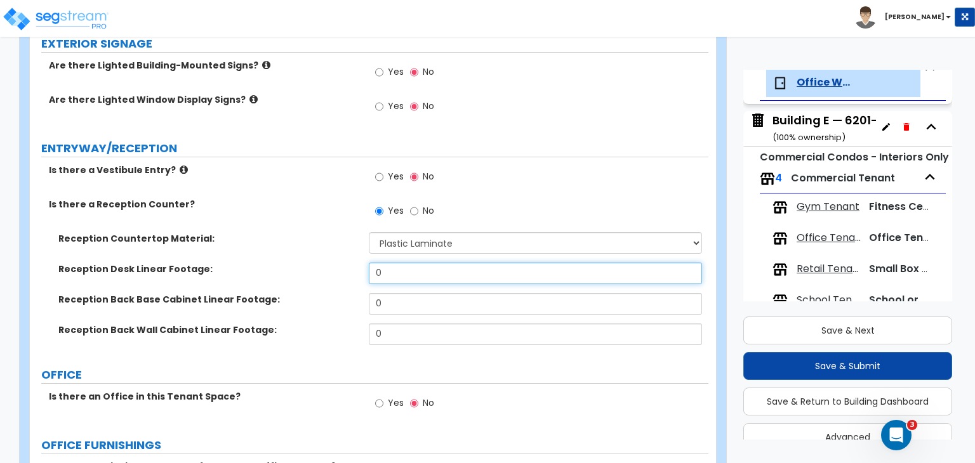
drag, startPoint x: 393, startPoint y: 268, endPoint x: 291, endPoint y: 262, distance: 102.4
click at [291, 263] on div "Reception Desk Linear Footage: 0" at bounding box center [369, 278] width 678 height 30
type input "32"
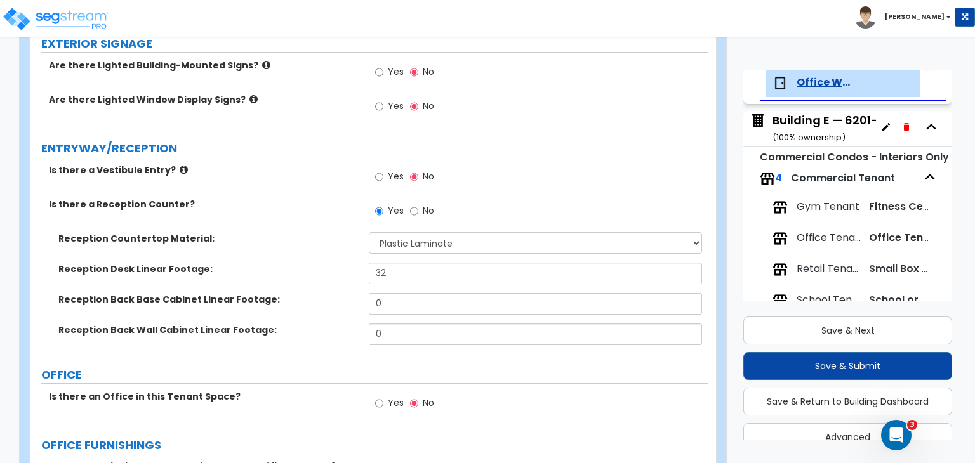
click at [302, 273] on label "Reception Desk Linear Footage:" at bounding box center [208, 269] width 301 height 13
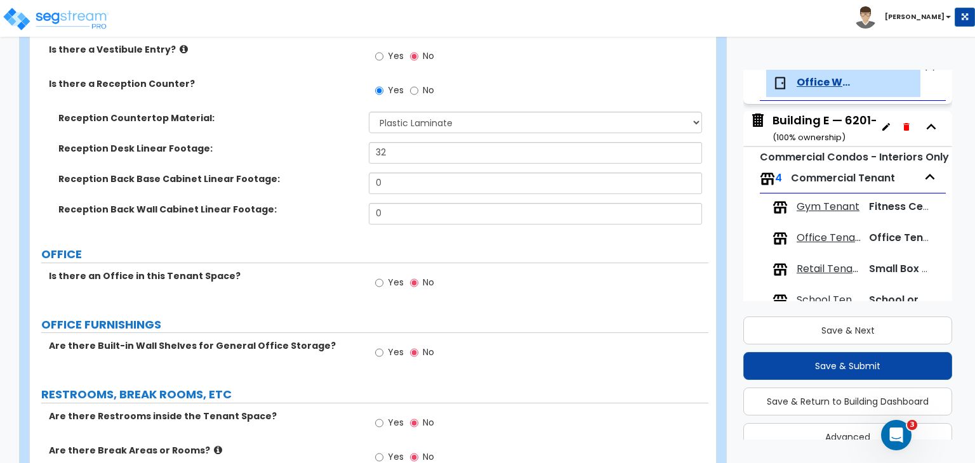
scroll to position [334, 0]
click at [378, 282] on input "Yes" at bounding box center [379, 282] width 8 height 14
radio input "true"
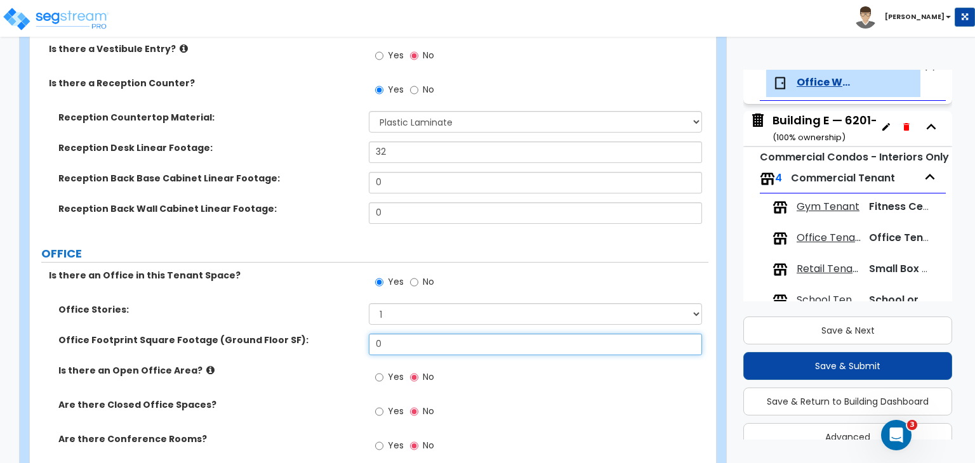
drag, startPoint x: 405, startPoint y: 340, endPoint x: 277, endPoint y: 351, distance: 128.6
click at [277, 351] on div "Office Footprint Square Footage (Ground Floor SF): 0" at bounding box center [369, 349] width 678 height 30
type input "1,540"
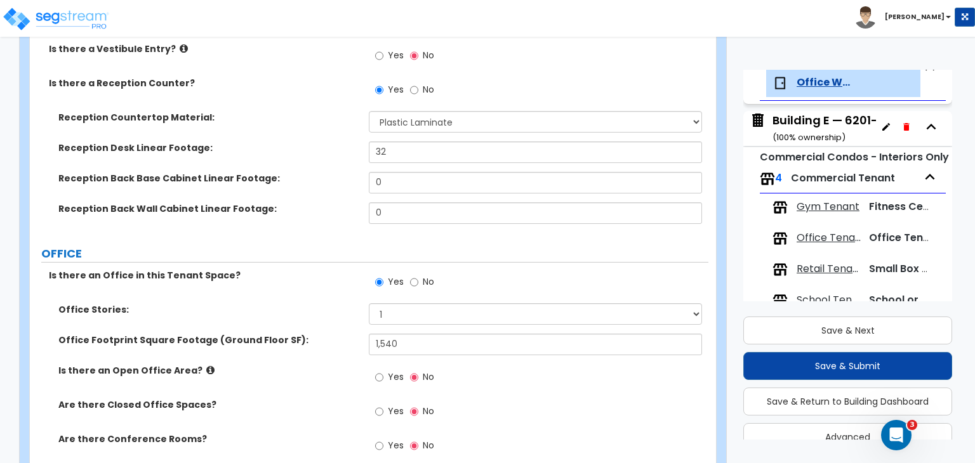
click at [292, 371] on label "Is there an Open Office Area?" at bounding box center [208, 370] width 301 height 13
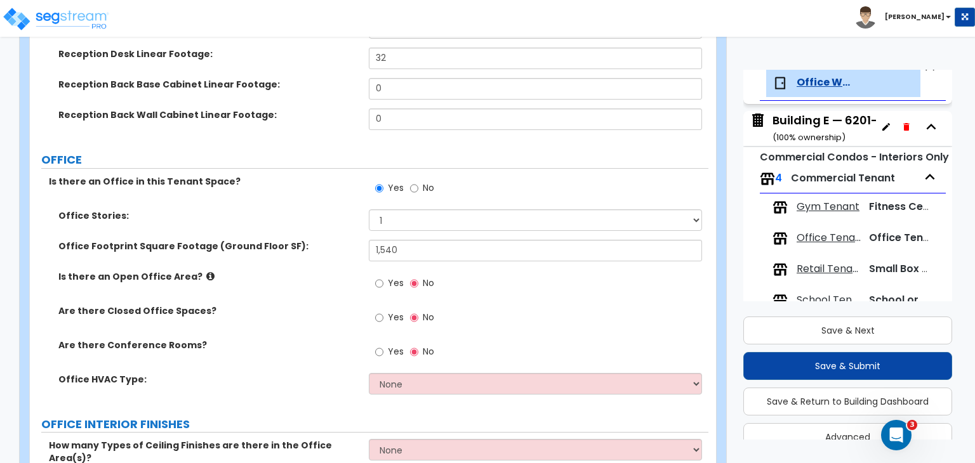
scroll to position [429, 0]
click at [378, 315] on input "Yes" at bounding box center [379, 317] width 8 height 14
radio input "true"
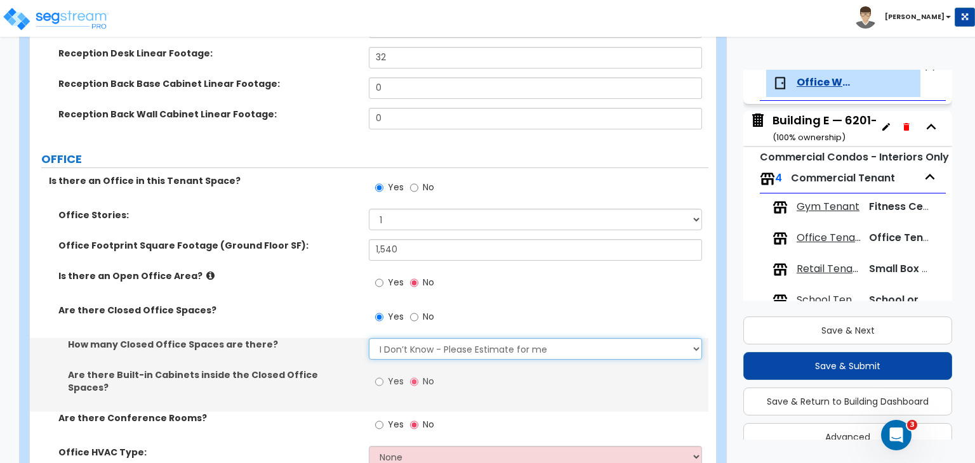
click at [398, 346] on select "I Don’t Know - Please Estimate for me I want to Enter the Number of Closed Offi…" at bounding box center [535, 349] width 332 height 22
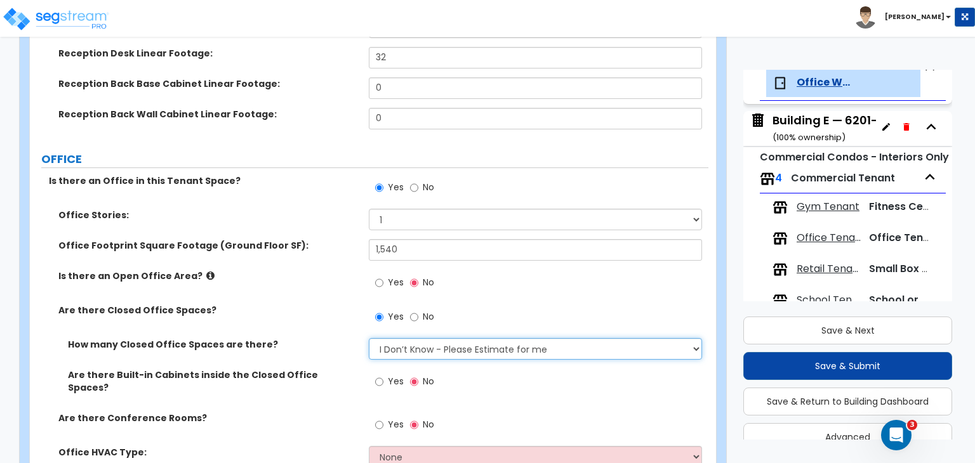
click at [369, 338] on select "I Don’t Know - Please Estimate for me I want to Enter the Number of Closed Offi…" at bounding box center [535, 349] width 332 height 22
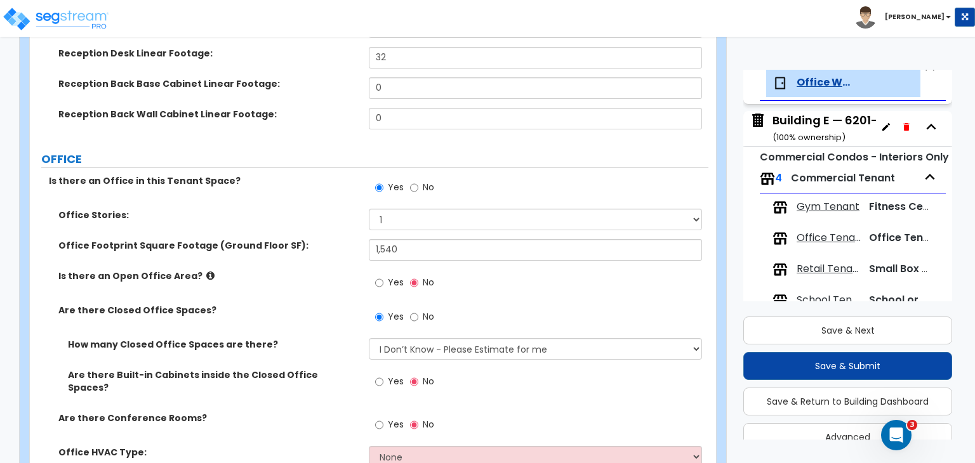
click at [312, 324] on div "Are there Closed Office Spaces? Yes No" at bounding box center [369, 321] width 678 height 34
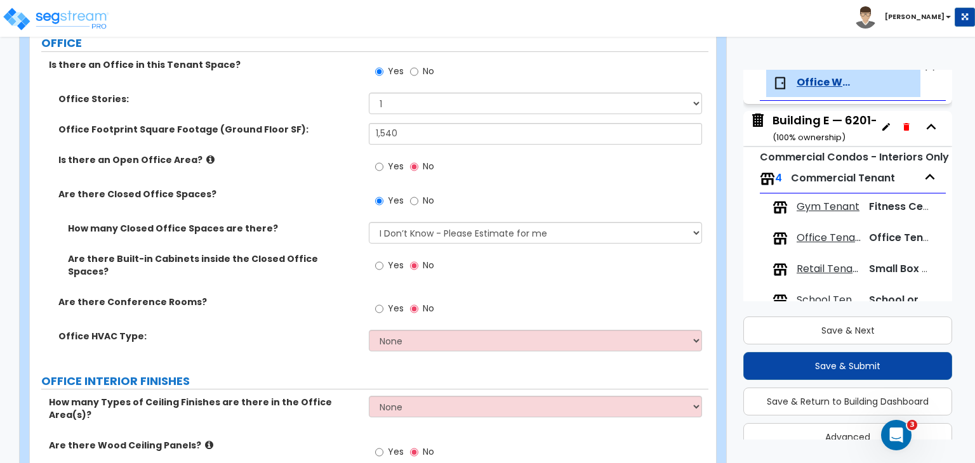
scroll to position [546, 0]
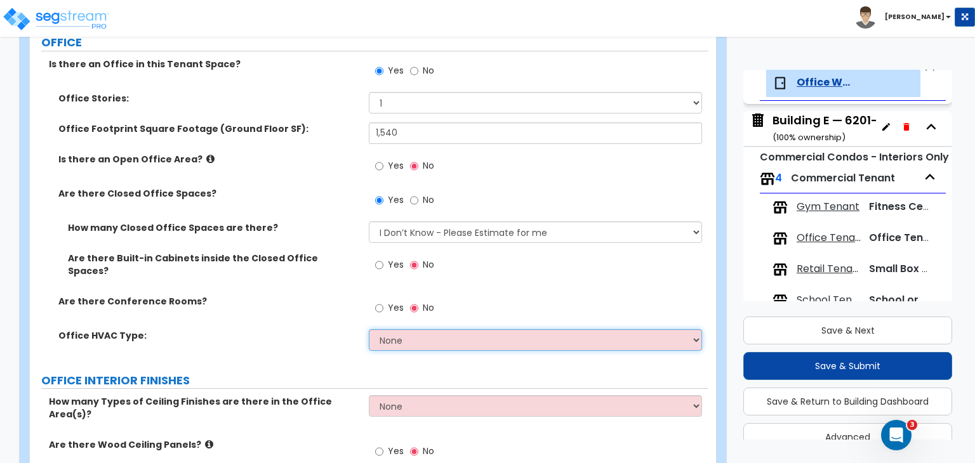
click at [397, 329] on select "None Rooftop Unit Furnace-Condenser Forced Air Split Heating/Cooling Systems He…" at bounding box center [535, 340] width 332 height 22
select select "1"
click at [369, 329] on select "None Rooftop Unit Furnace-Condenser Forced Air Split Heating/Cooling Systems He…" at bounding box center [535, 340] width 332 height 22
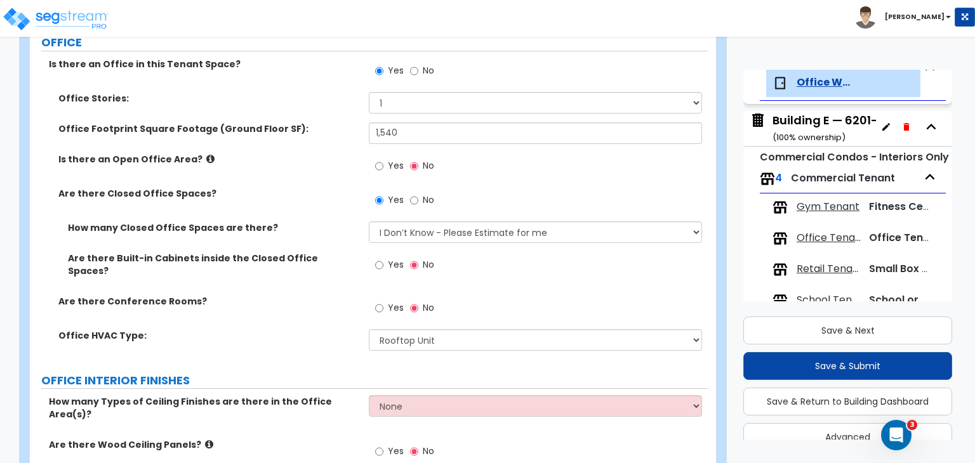
click at [338, 336] on div "Office HVAC Type: None Rooftop Unit Furnace-Condenser Forced Air Split Heating/…" at bounding box center [369, 344] width 678 height 30
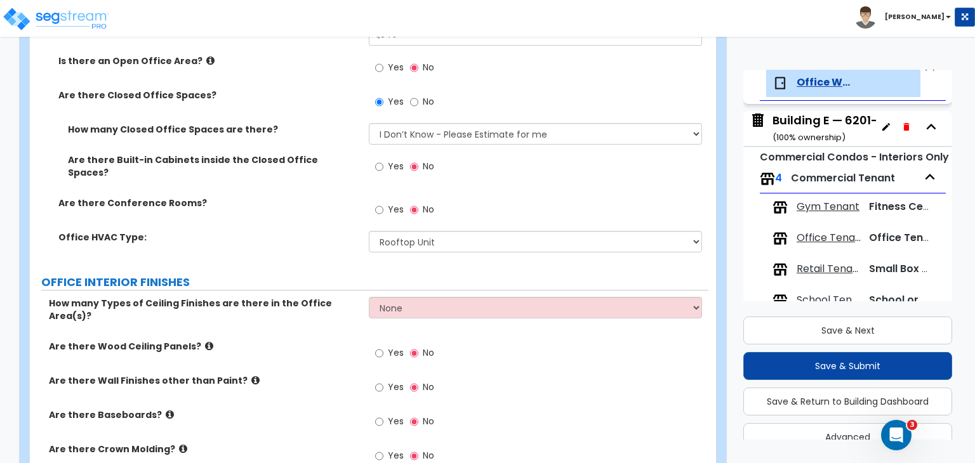
scroll to position [645, 0]
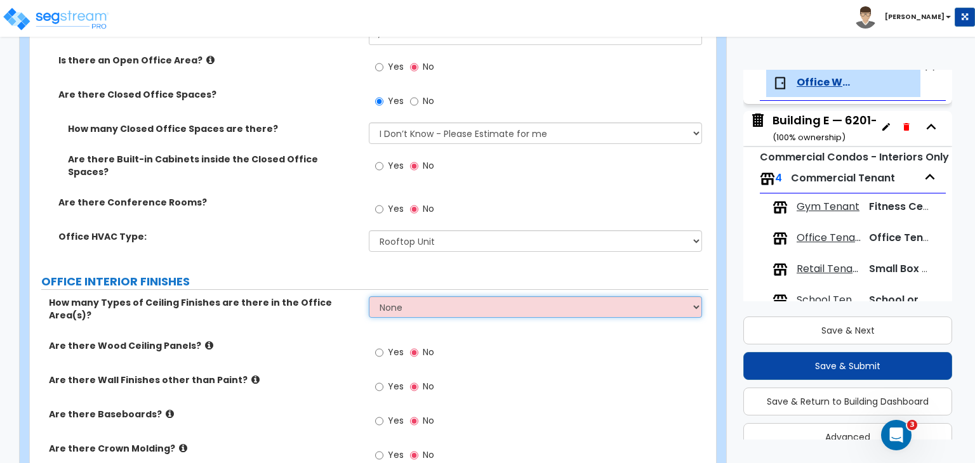
click at [409, 301] on select "None 1 2 3" at bounding box center [535, 307] width 332 height 22
select select "1"
click at [369, 296] on select "None 1 2 3" at bounding box center [535, 307] width 332 height 22
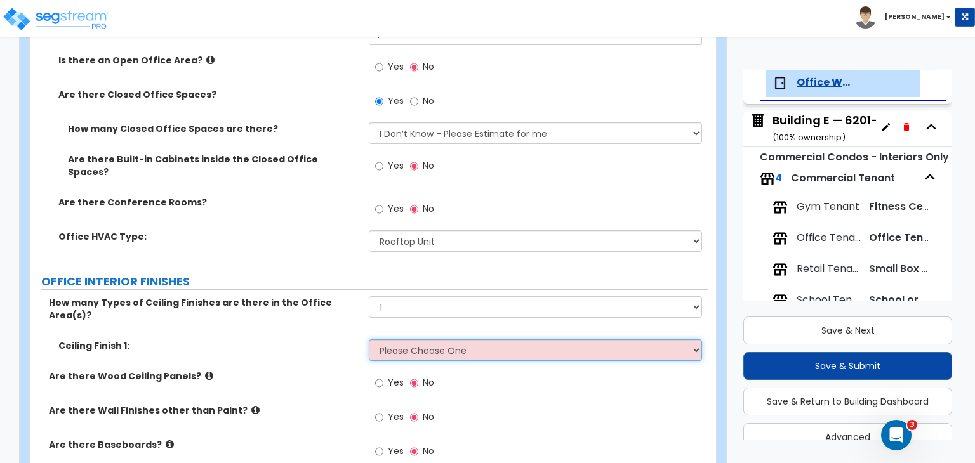
click at [400, 339] on select "Please Choose One Drop Ceiling Open Ceiling Drywall Ceiling" at bounding box center [535, 350] width 332 height 22
select select "1"
click at [369, 339] on select "Please Choose One Drop Ceiling Open Ceiling Drywall Ceiling" at bounding box center [535, 350] width 332 height 22
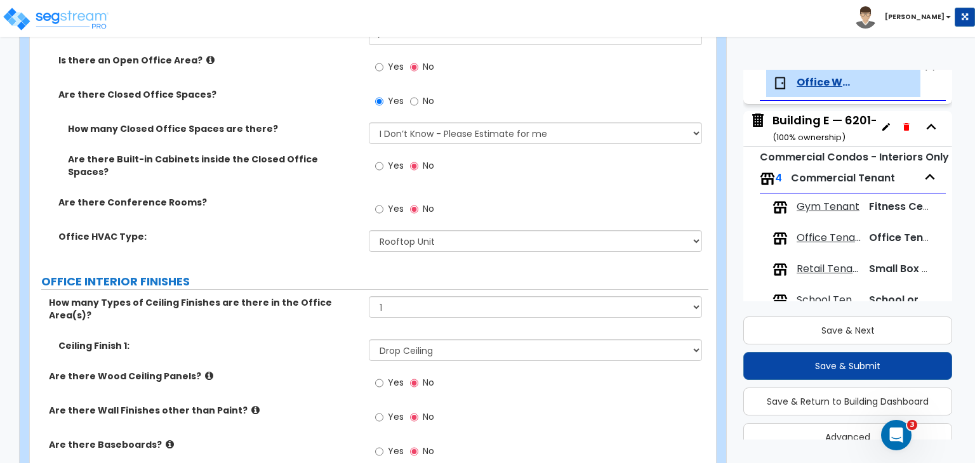
click at [327, 370] on label "Are there Wood Ceiling Panels?" at bounding box center [204, 376] width 310 height 13
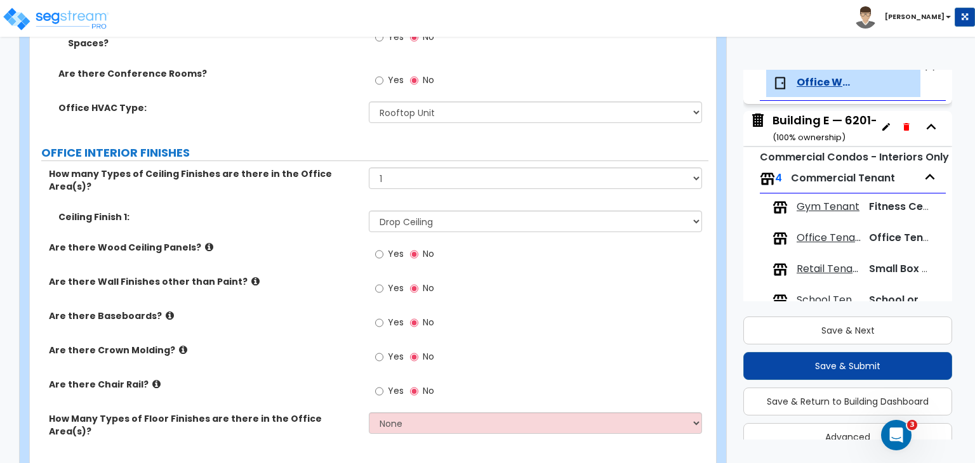
scroll to position [786, 0]
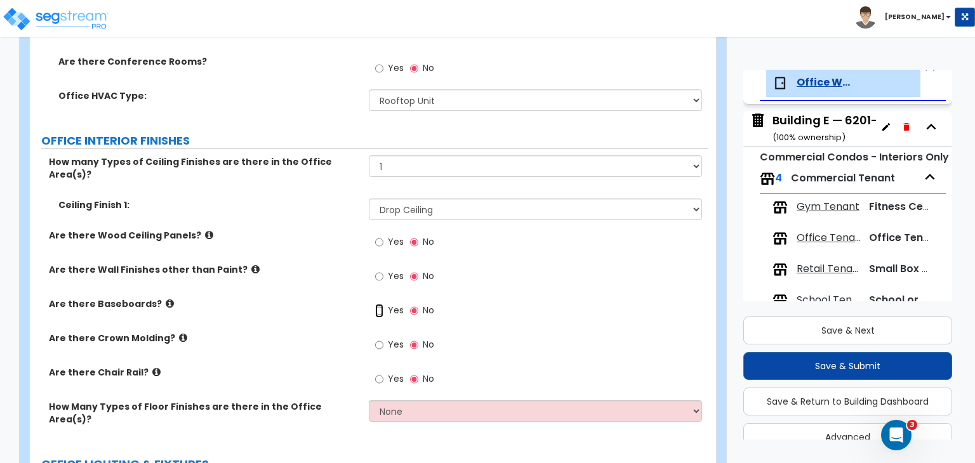
click at [381, 304] on input "Yes" at bounding box center [379, 311] width 8 height 14
radio input "true"
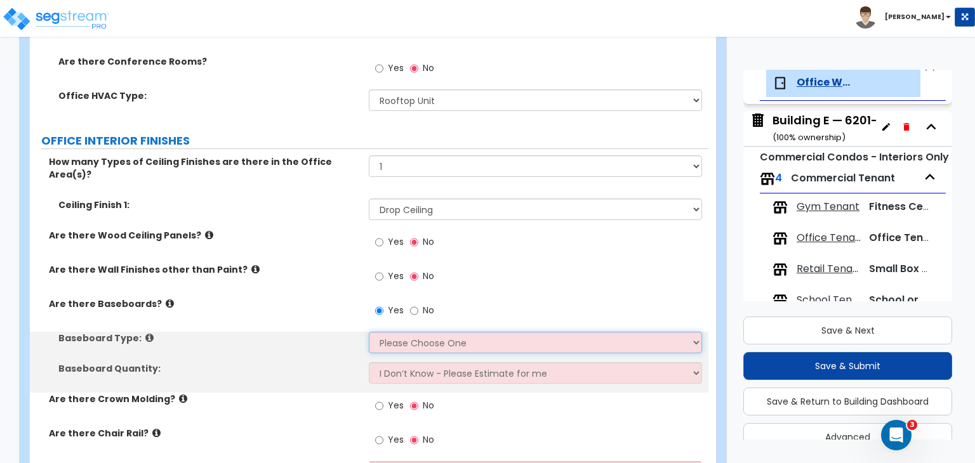
click at [395, 332] on select "Please Choose One Wood Vinyl Carpet Tile" at bounding box center [535, 343] width 332 height 22
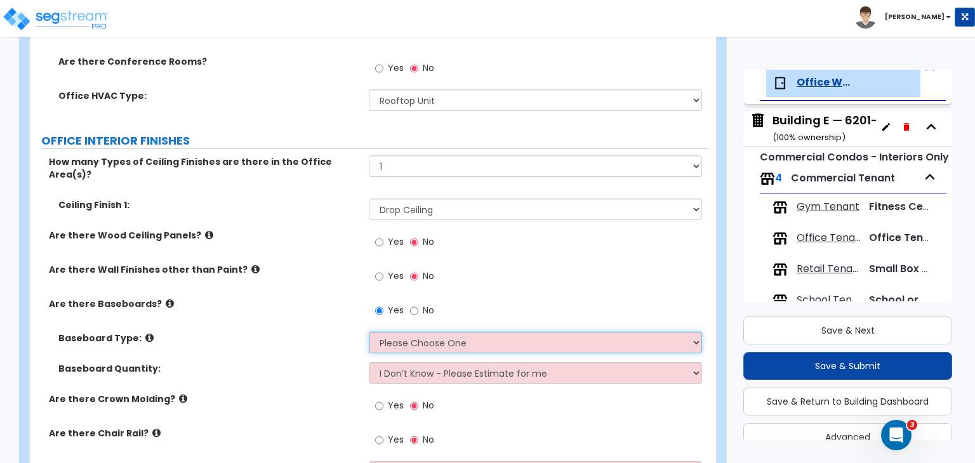
select select "2"
click at [369, 332] on select "Please Choose One Wood Vinyl Carpet Tile" at bounding box center [535, 343] width 332 height 22
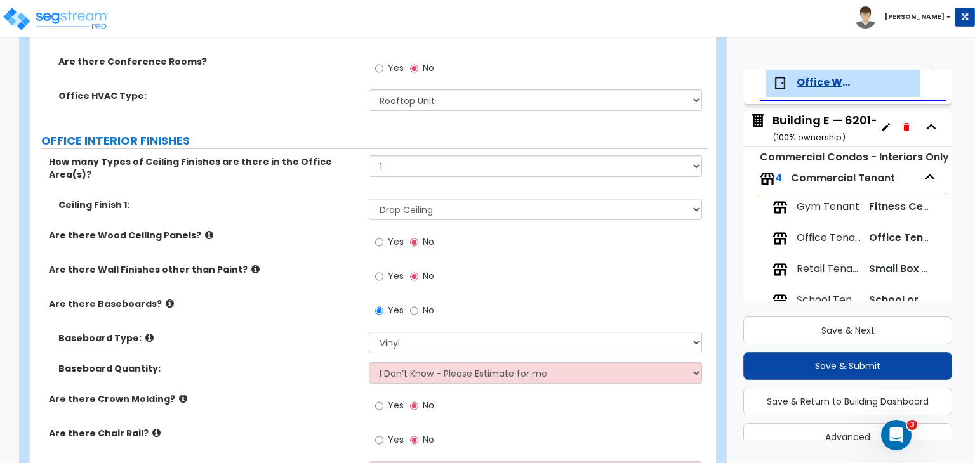
click at [311, 332] on div "Baseboard Type: Please Choose One Wood Vinyl Carpet Tile" at bounding box center [369, 347] width 678 height 30
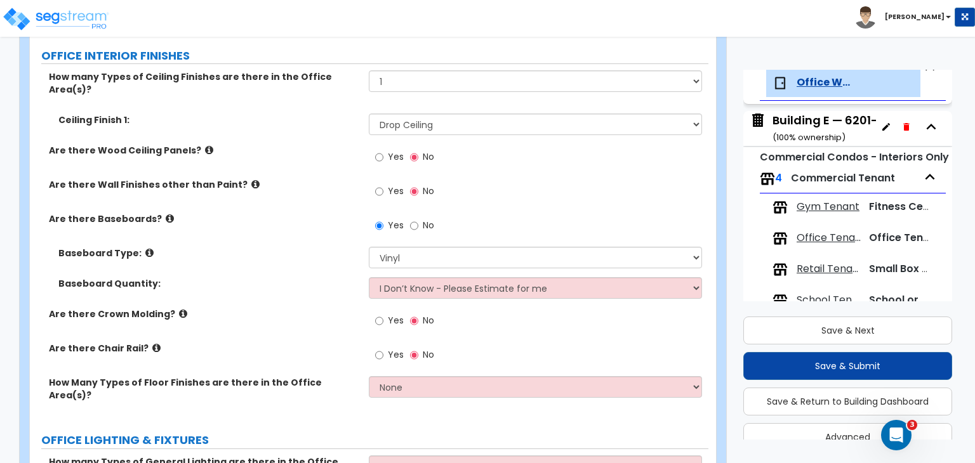
scroll to position [871, 0]
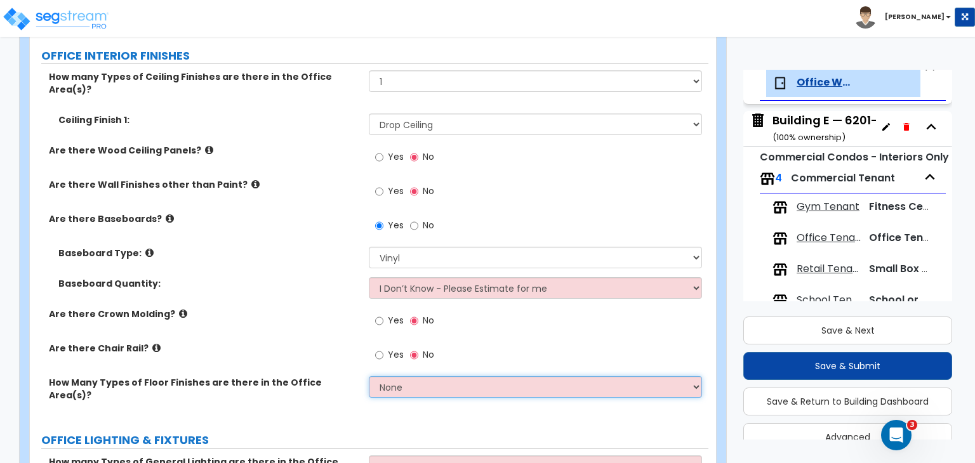
click at [392, 376] on select "None 1 2 3" at bounding box center [535, 387] width 332 height 22
select select "2"
click at [369, 376] on select "None 1 2 3" at bounding box center [535, 387] width 332 height 22
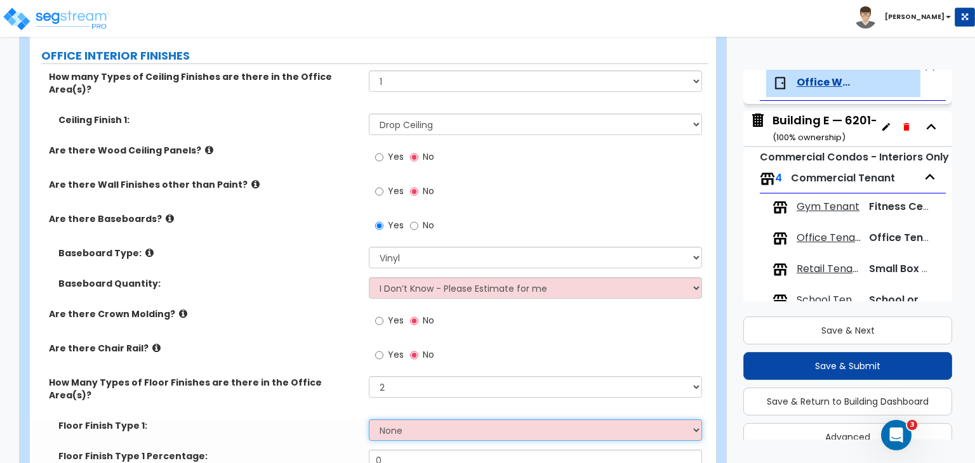
click at [402, 419] on select "None Tile Flooring Hardwood Flooring Resilient Laminate Flooring VCT Flooring S…" at bounding box center [535, 430] width 332 height 22
select select "5"
click at [369, 419] on select "None Tile Flooring Hardwood Flooring Resilient Laminate Flooring VCT Flooring S…" at bounding box center [535, 430] width 332 height 22
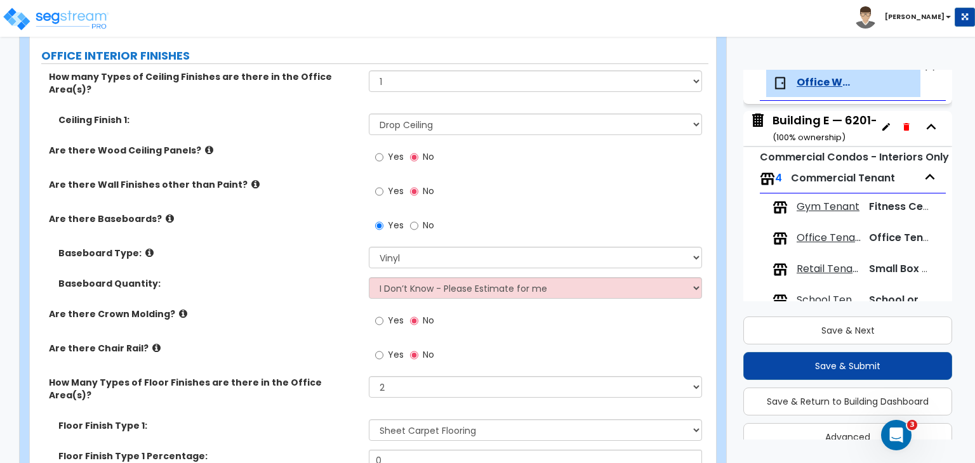
click at [318, 308] on label "Are there Crown Molding?" at bounding box center [204, 314] width 310 height 13
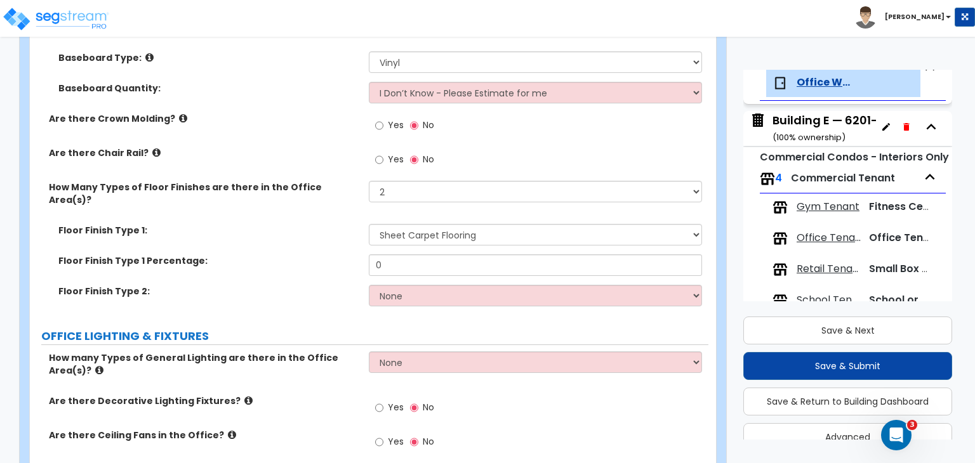
scroll to position [1076, 0]
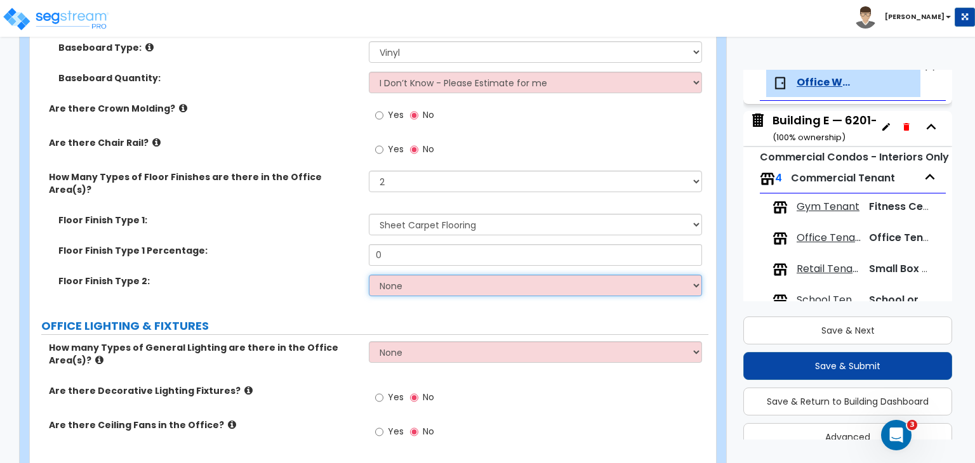
click at [386, 275] on select "None Tile Flooring Hardwood Flooring Resilient Laminate Flooring VCT Flooring S…" at bounding box center [535, 286] width 332 height 22
select select "4"
click at [369, 275] on select "None Tile Flooring Hardwood Flooring Resilient Laminate Flooring VCT Flooring S…" at bounding box center [535, 286] width 332 height 22
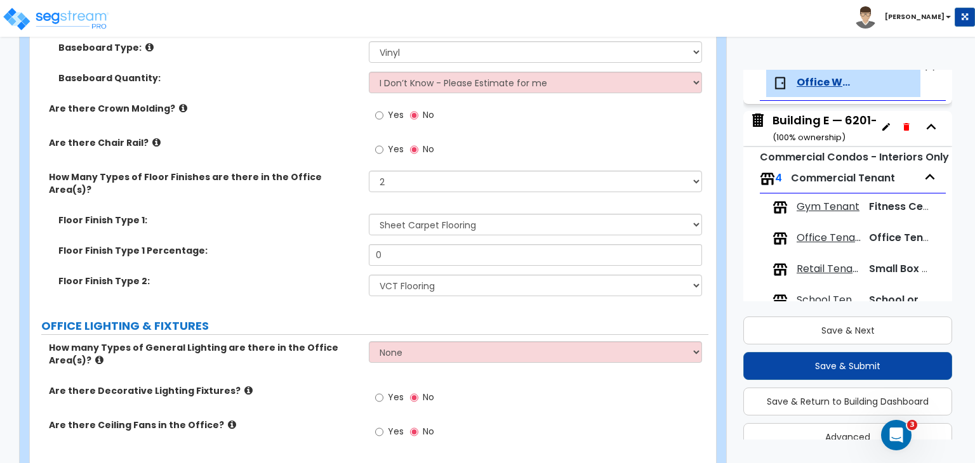
click at [301, 214] on div "Floor Finish Type 1: None Tile Flooring Hardwood Flooring Resilient Laminate Fl…" at bounding box center [369, 229] width 678 height 30
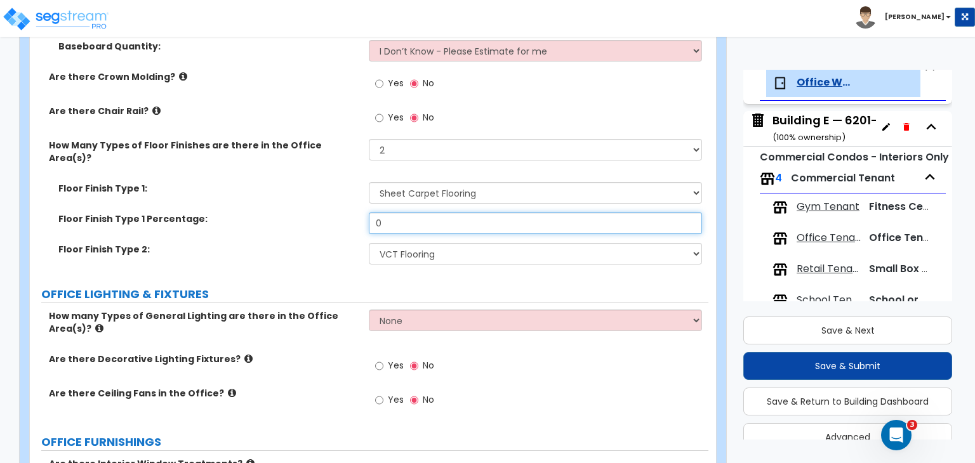
drag, startPoint x: 410, startPoint y: 191, endPoint x: 216, endPoint y: 202, distance: 193.9
click at [216, 213] on div "Floor Finish Type 1 Percentage: 0" at bounding box center [369, 228] width 678 height 30
type input "60"
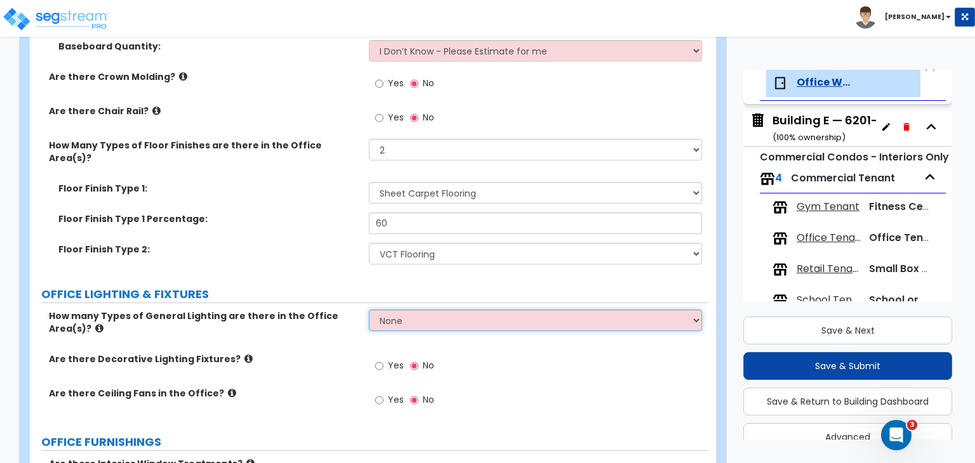
click at [381, 310] on select "None 1 2 3" at bounding box center [535, 321] width 332 height 22
select select "1"
click at [369, 310] on select "None 1 2 3" at bounding box center [535, 321] width 332 height 22
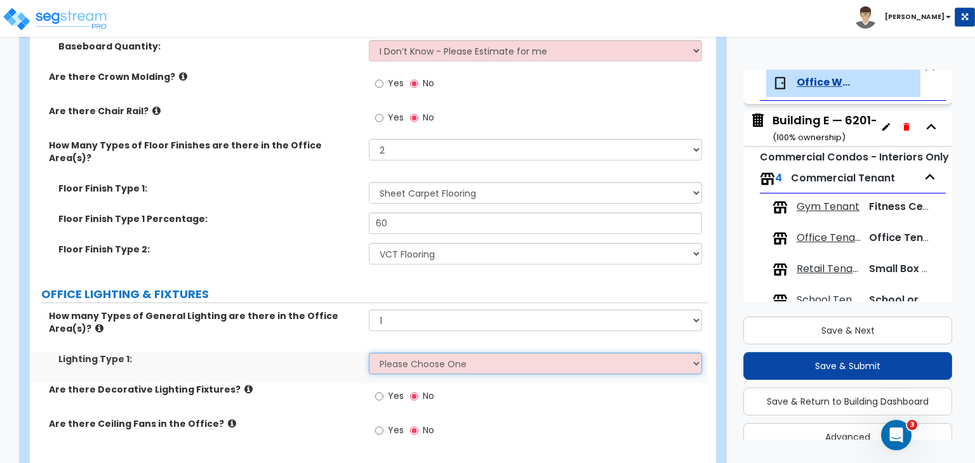
click at [419, 353] on select "Please Choose One LED Surface-Mounted LED Recessed Fluorescent Surface-Mounted …" at bounding box center [535, 364] width 332 height 22
select select "4"
click at [369, 353] on select "Please Choose One LED Surface-Mounted LED Recessed Fluorescent Surface-Mounted …" at bounding box center [535, 364] width 332 height 22
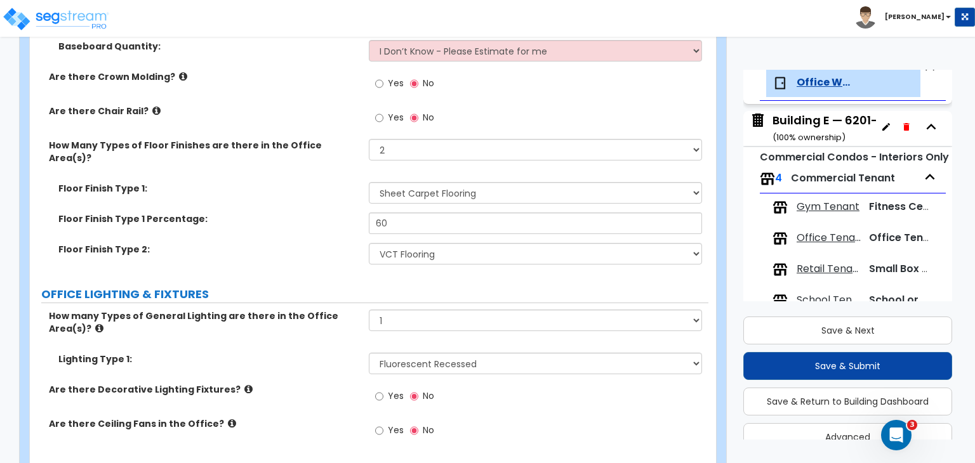
click at [337, 383] on label "Are there Decorative Lighting Fixtures?" at bounding box center [204, 389] width 310 height 13
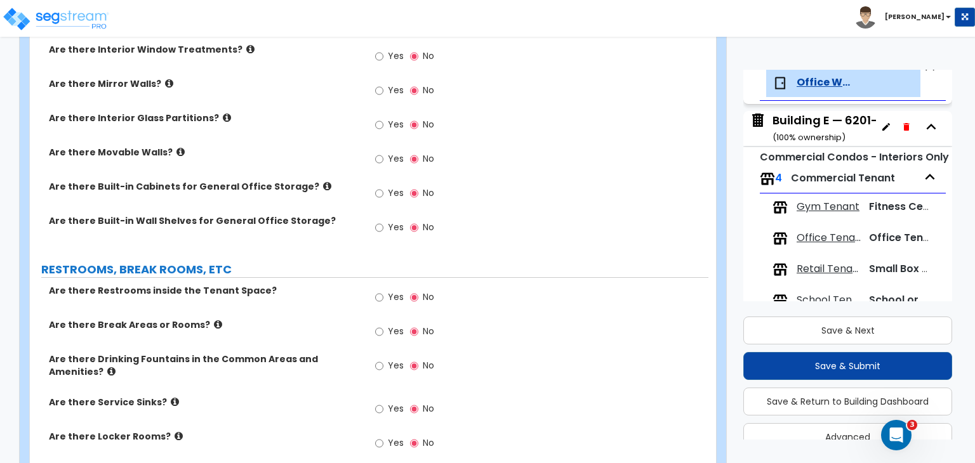
scroll to position [1553, 0]
click at [378, 290] on input "Yes" at bounding box center [379, 297] width 8 height 14
radio input "true"
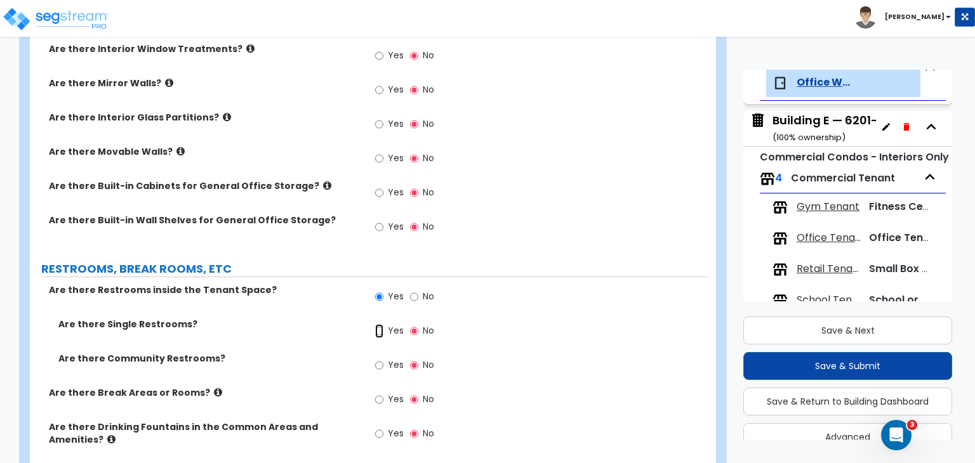
click at [378, 324] on input "Yes" at bounding box center [379, 331] width 8 height 14
radio input "true"
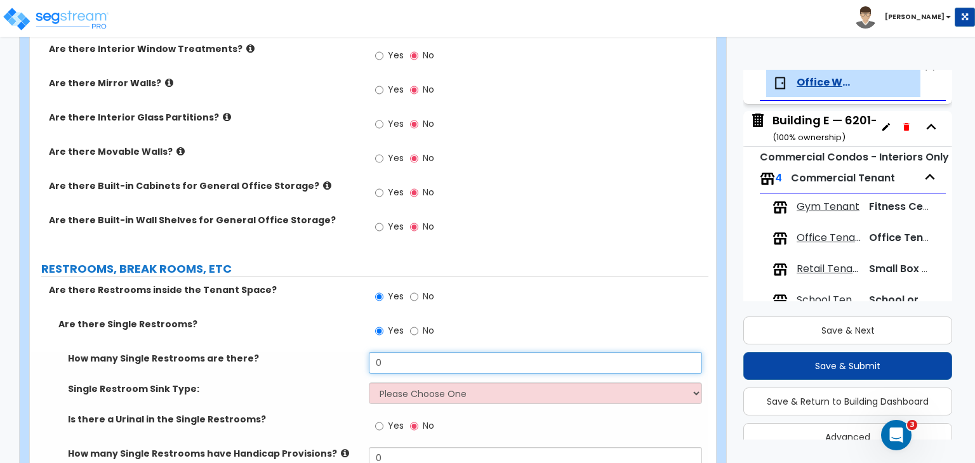
drag, startPoint x: 392, startPoint y: 324, endPoint x: 337, endPoint y: 325, distance: 54.6
click at [337, 352] on div "How many Single Restrooms are there? 0" at bounding box center [369, 367] width 678 height 30
type input "6"
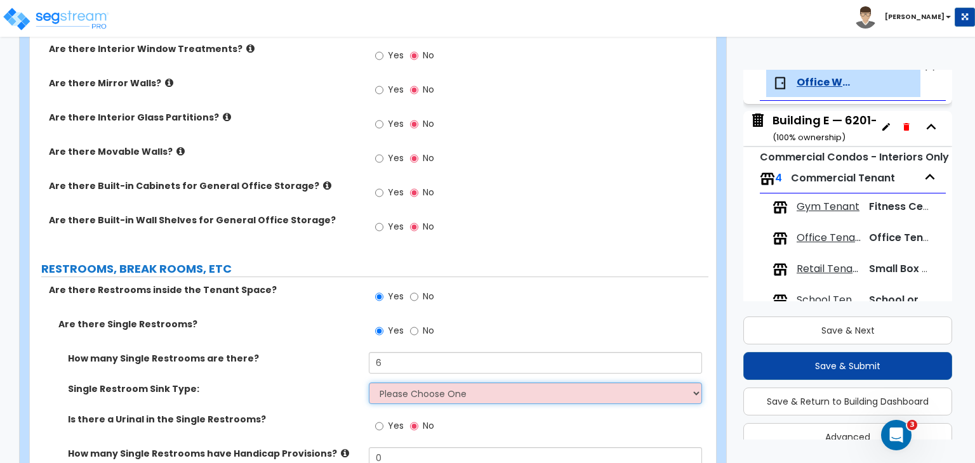
click at [425, 383] on select "Please Choose One Wall-mounted Vanity-mounted" at bounding box center [535, 394] width 332 height 22
select select "1"
click at [369, 383] on select "Please Choose One Wall-mounted Vanity-mounted" at bounding box center [535, 394] width 332 height 22
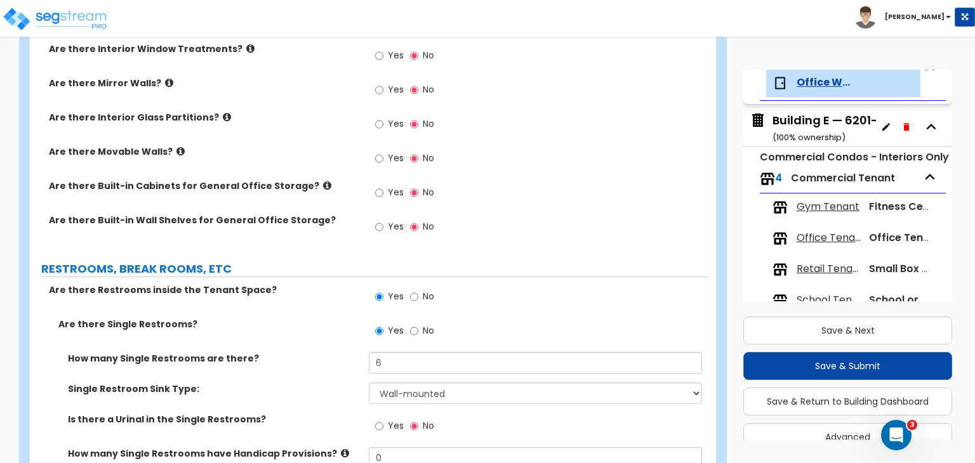
click at [319, 383] on label "Single Restroom Sink Type:" at bounding box center [213, 389] width 291 height 13
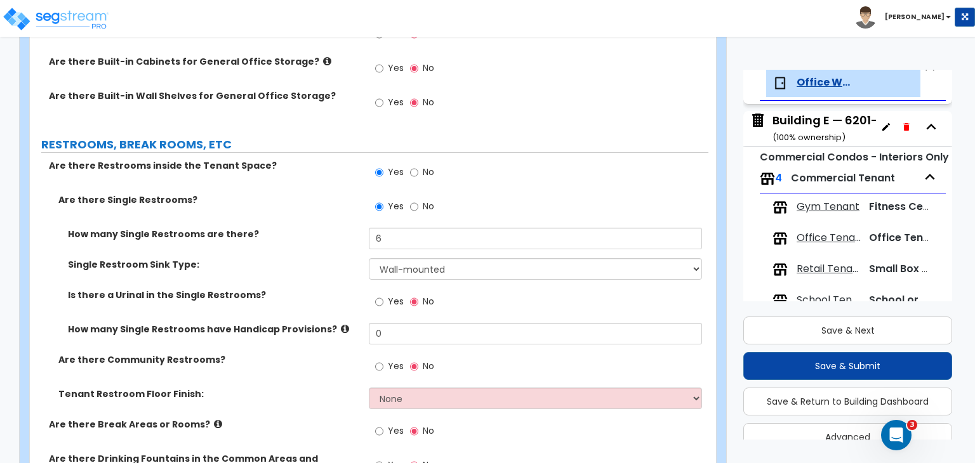
scroll to position [1746, 0]
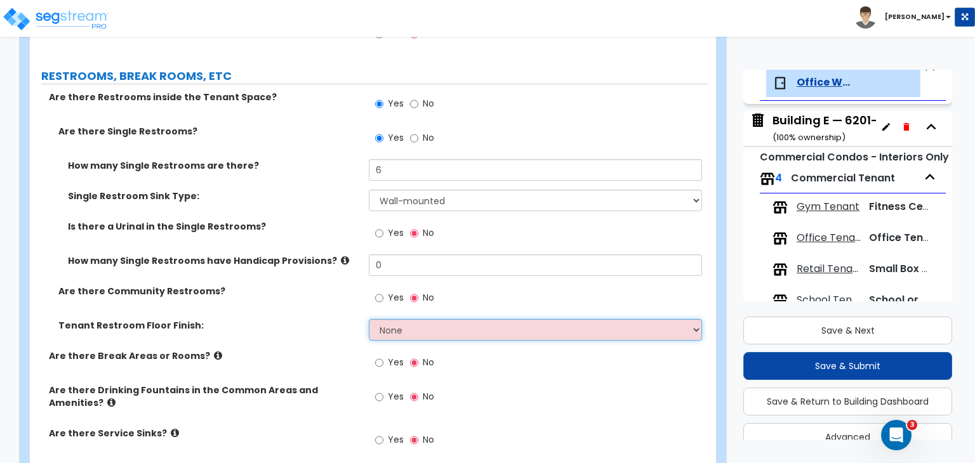
click at [383, 319] on select "None Tile Flooring Resilient Laminate Flooring VCT Flooring Sheet Vinyl Flooring" at bounding box center [535, 330] width 332 height 22
select select "1"
click at [369, 319] on select "None Tile Flooring Resilient Laminate Flooring VCT Flooring Sheet Vinyl Flooring" at bounding box center [535, 330] width 332 height 22
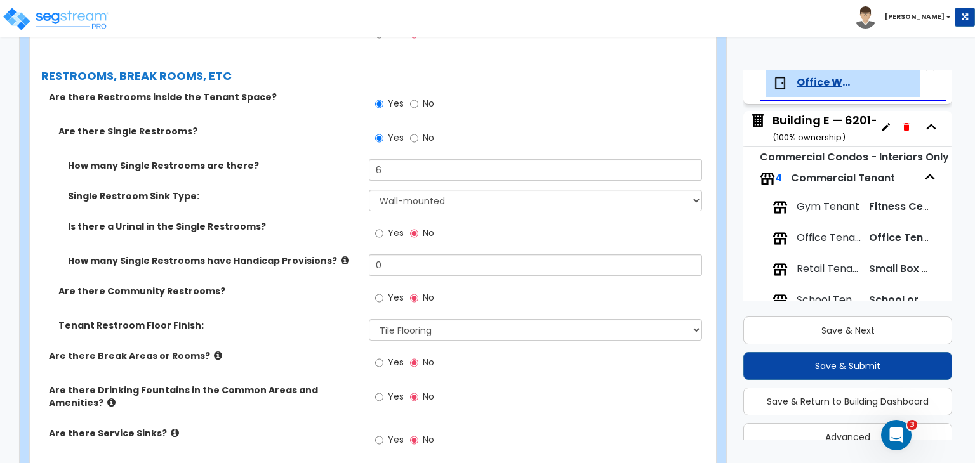
click at [316, 285] on div "Are there Community Restrooms? Yes No" at bounding box center [369, 302] width 678 height 34
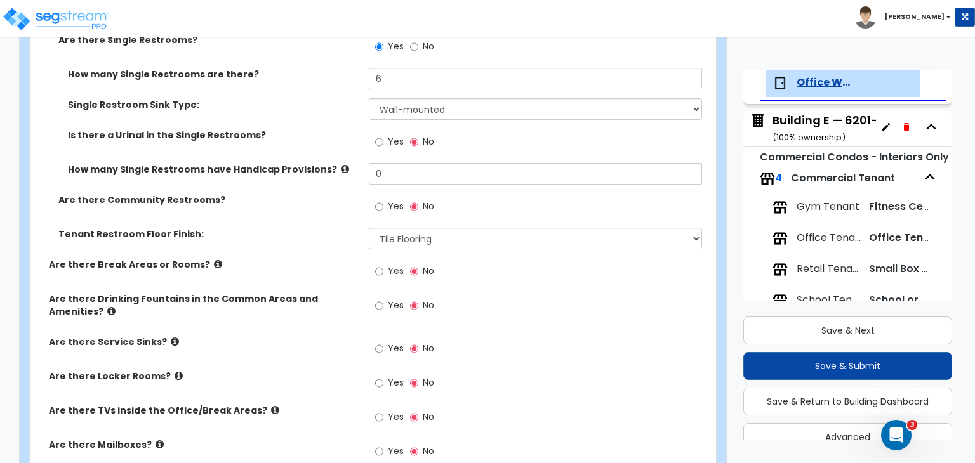
scroll to position [1840, 0]
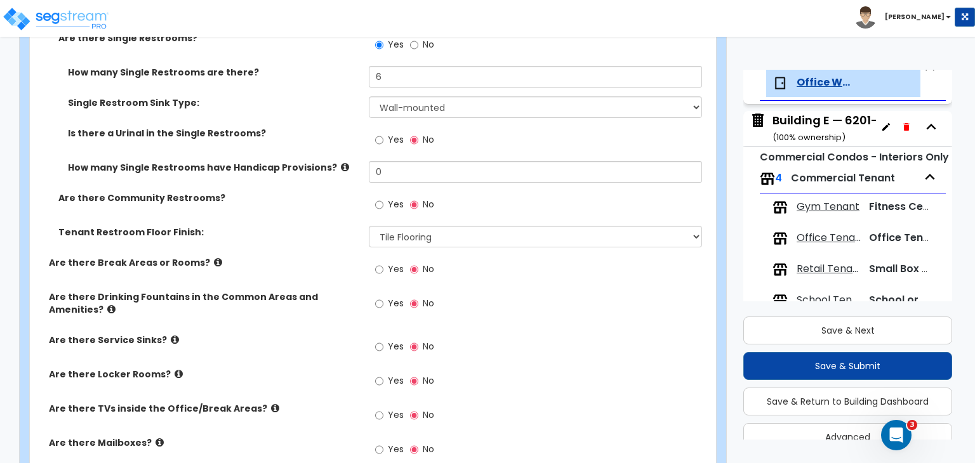
click at [373, 256] on div "Yes No" at bounding box center [405, 270] width 72 height 29
click at [379, 263] on input "Yes" at bounding box center [379, 270] width 8 height 14
radio input "true"
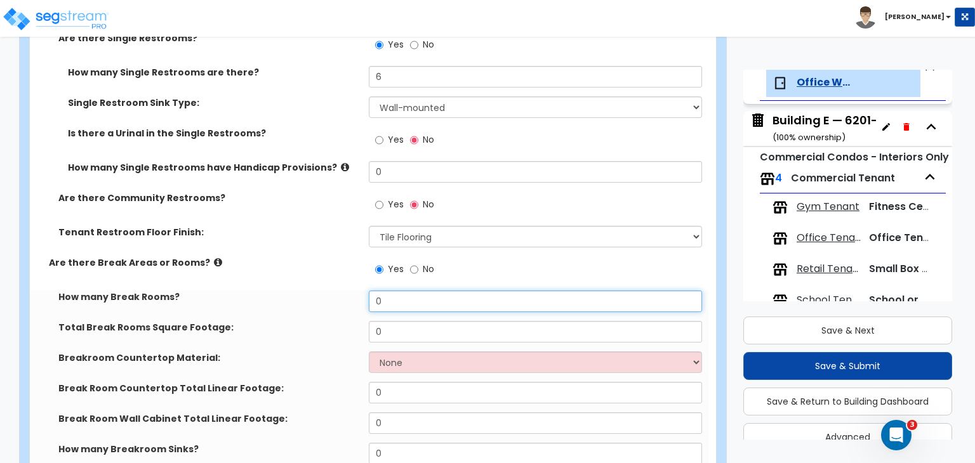
drag, startPoint x: 404, startPoint y: 261, endPoint x: 336, endPoint y: 267, distance: 68.2
click at [336, 291] on div "How many Break Rooms? 0" at bounding box center [369, 306] width 678 height 30
type input "6"
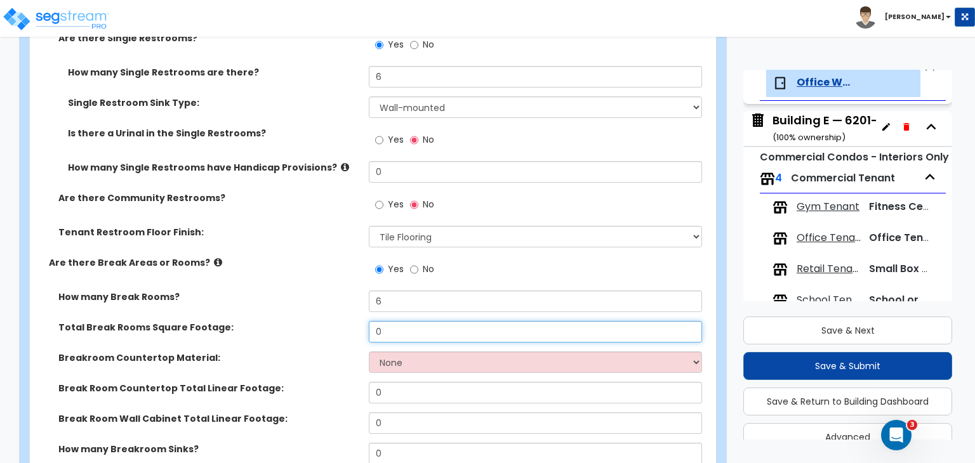
drag, startPoint x: 396, startPoint y: 295, endPoint x: 277, endPoint y: 290, distance: 119.4
click at [277, 321] on div "Total Break Rooms Square Footage: 0" at bounding box center [369, 336] width 678 height 30
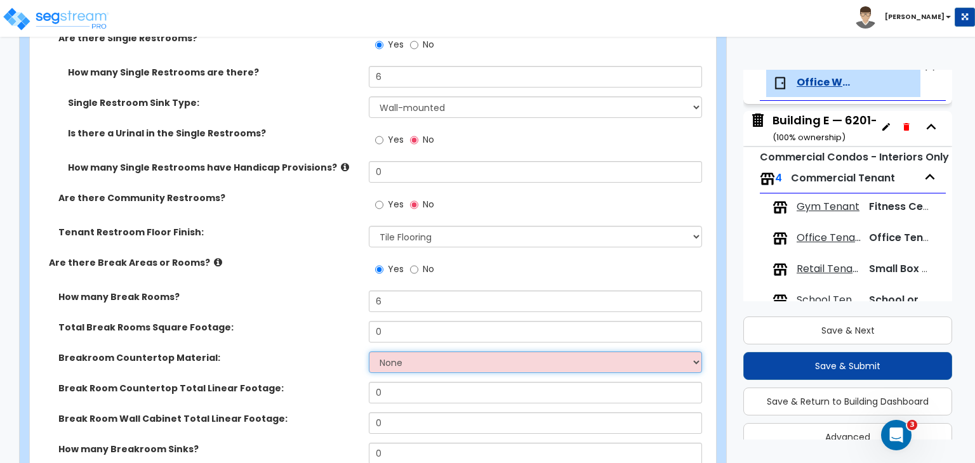
click at [386, 352] on select "None Plastic Laminate Solid Surface Stone Quartz Marble Tile Wood Stainless Ste…" at bounding box center [535, 363] width 332 height 22
select select "1"
click at [369, 352] on select "None Plastic Laminate Solid Surface Stone Quartz Marble Tile Wood Stainless Ste…" at bounding box center [535, 363] width 332 height 22
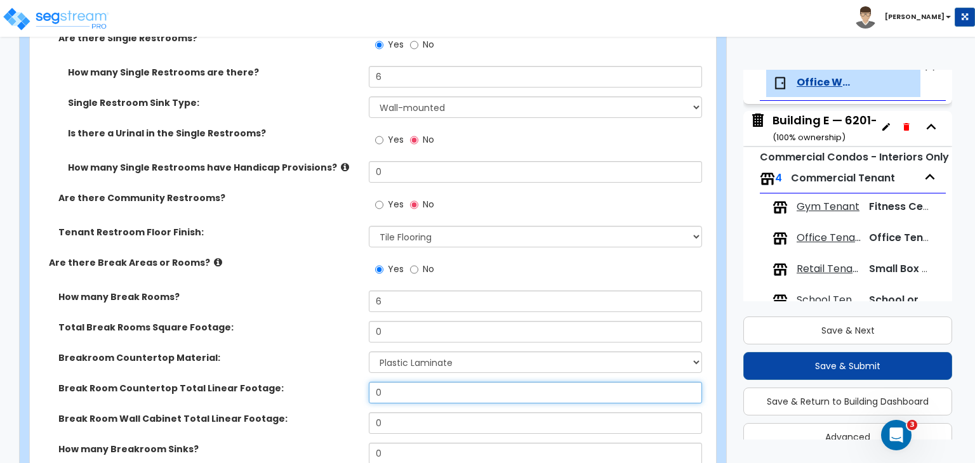
drag, startPoint x: 376, startPoint y: 355, endPoint x: 258, endPoint y: 360, distance: 117.5
click at [258, 382] on div "Break Room Countertop Total Linear Footage: 0" at bounding box center [369, 397] width 678 height 30
type input "36"
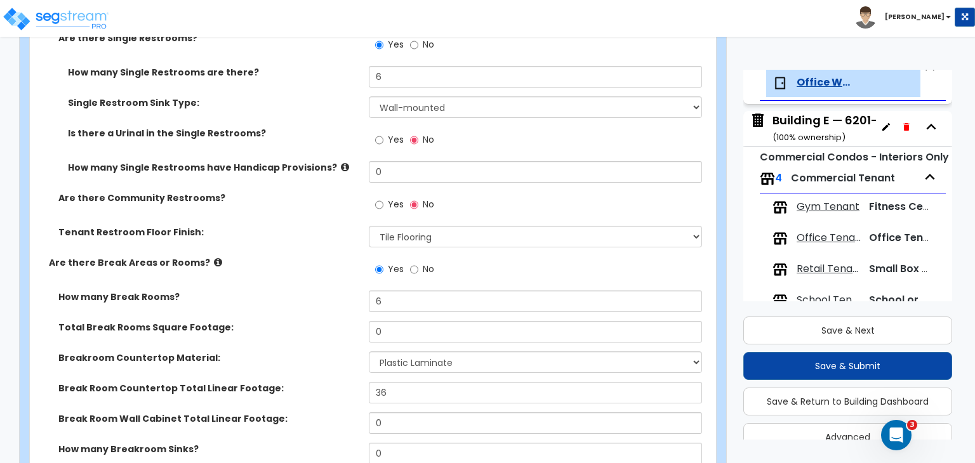
click at [258, 382] on div "Break Room Countertop Total Linear Footage: 36" at bounding box center [369, 397] width 678 height 30
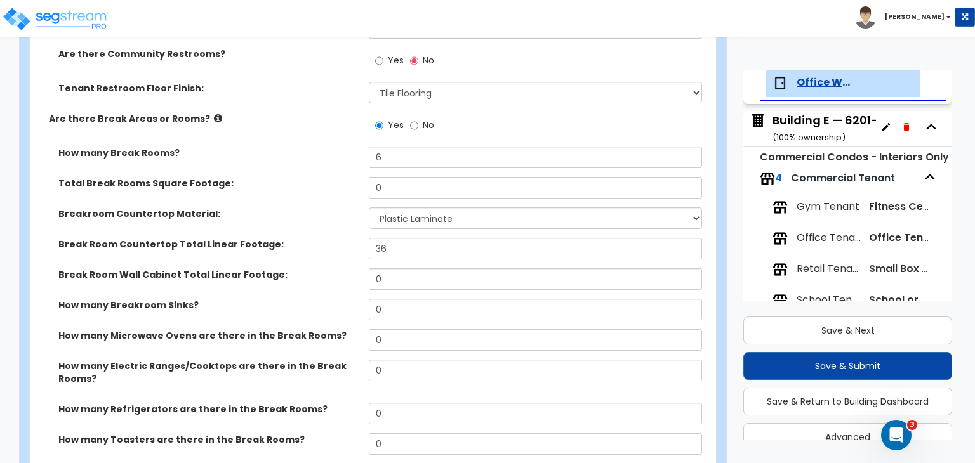
scroll to position [1987, 0]
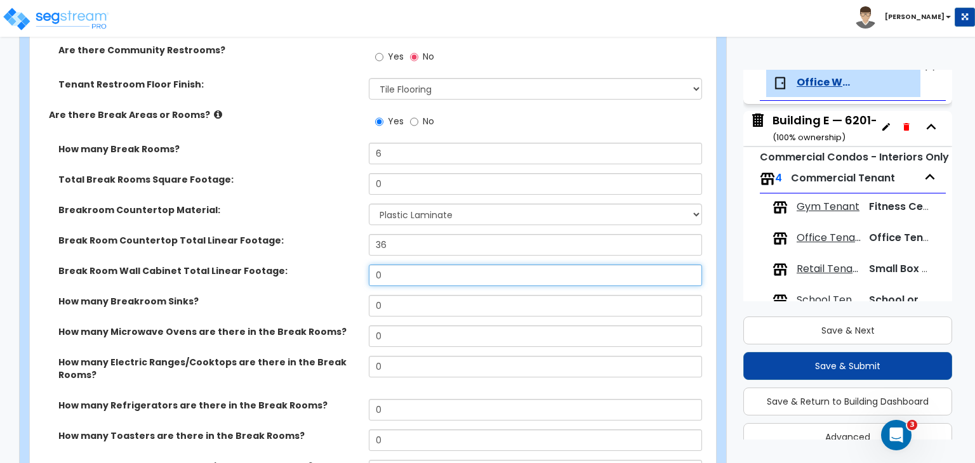
drag, startPoint x: 391, startPoint y: 240, endPoint x: 285, endPoint y: 240, distance: 106.0
click at [285, 265] on div "Break Room Wall Cabinet Total Linear Footage: 0" at bounding box center [369, 280] width 678 height 30
type input "24"
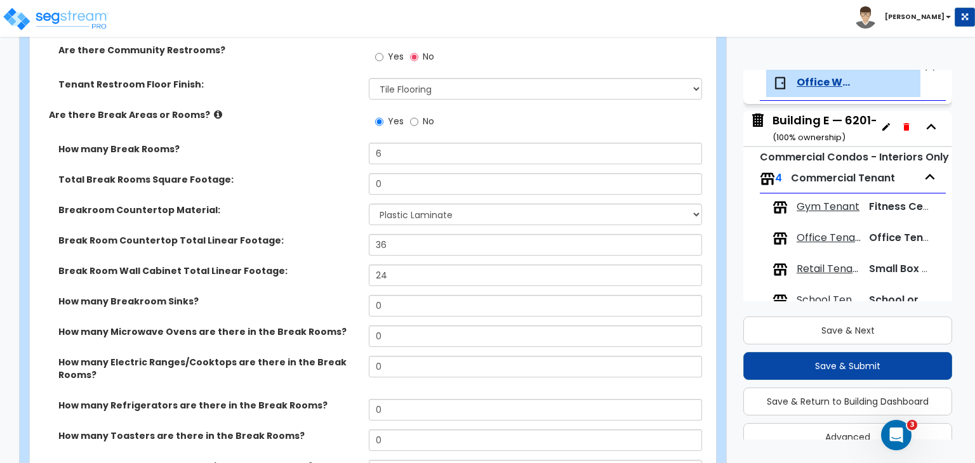
click at [291, 265] on div "Break Room Wall Cabinet Total Linear Footage: 24" at bounding box center [369, 280] width 678 height 30
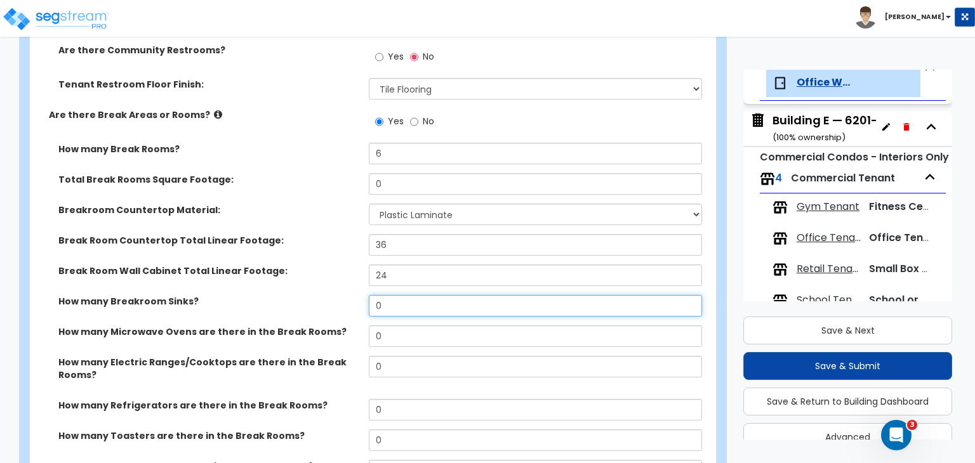
drag, startPoint x: 391, startPoint y: 272, endPoint x: 297, endPoint y: 262, distance: 94.4
click at [297, 295] on div "How many Breakroom Sinks? 0" at bounding box center [369, 310] width 678 height 30
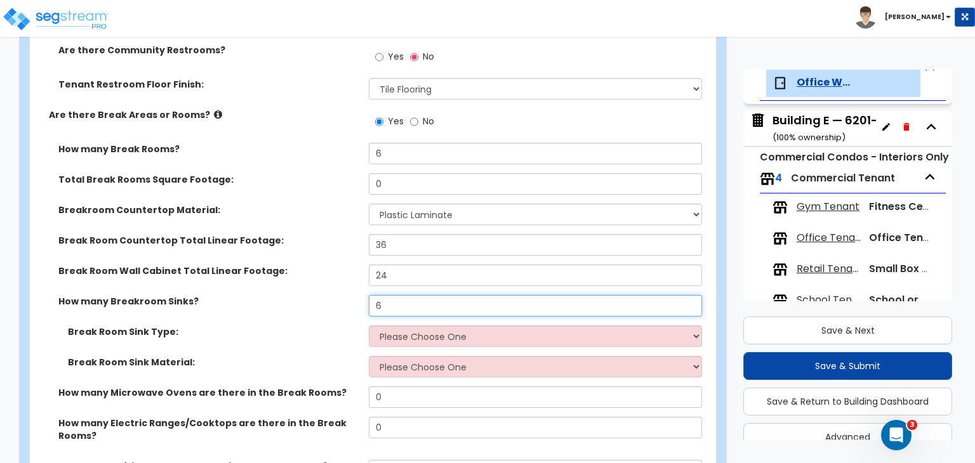
type input "6"
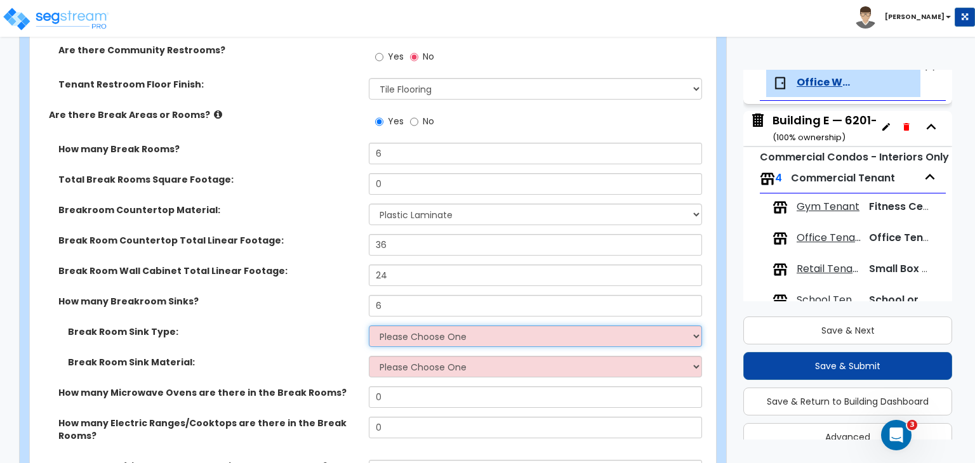
click at [431, 326] on select "Please Choose One Single Sink Double Sink" at bounding box center [535, 337] width 332 height 22
select select "1"
click at [369, 326] on select "Please Choose One Single Sink Double Sink" at bounding box center [535, 337] width 332 height 22
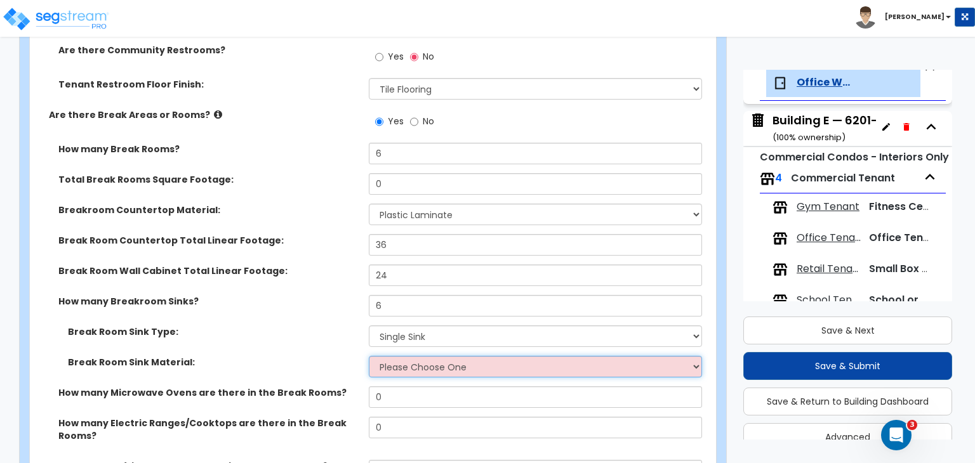
click at [408, 356] on select "Please Choose One Stainless Steel Porcelain Enamel Cast Iron" at bounding box center [535, 367] width 332 height 22
select select "1"
click at [369, 356] on select "Please Choose One Stainless Steel Porcelain Enamel Cast Iron" at bounding box center [535, 367] width 332 height 22
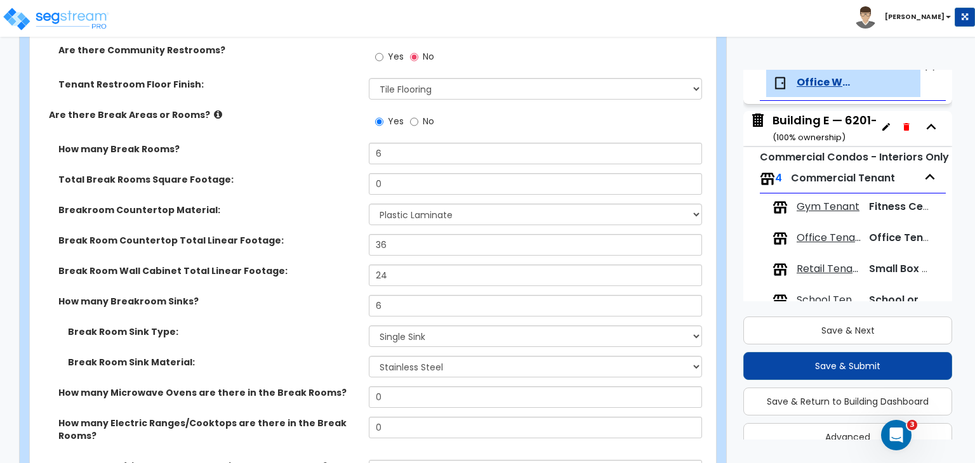
click at [335, 326] on div "Break Room Sink Type: Please Choose One Single Sink Double Sink" at bounding box center [369, 341] width 678 height 30
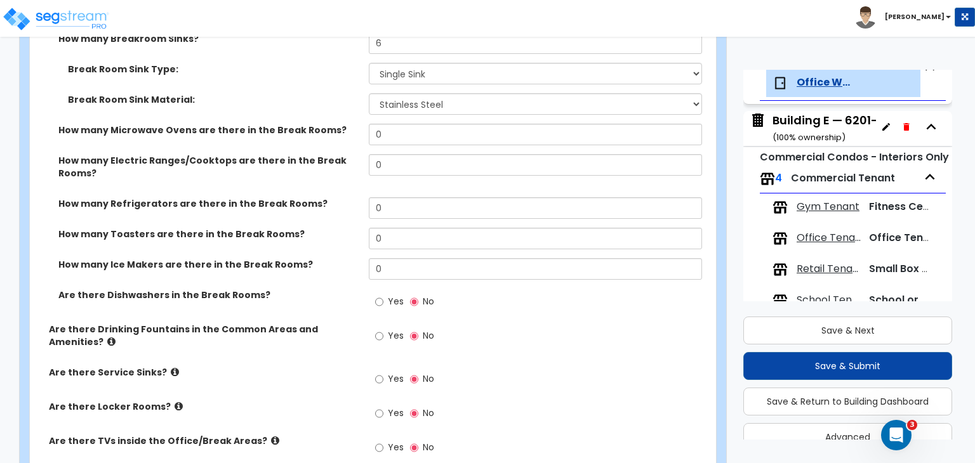
scroll to position [2251, 0]
click at [379, 371] on input "Yes" at bounding box center [379, 378] width 8 height 14
radio input "true"
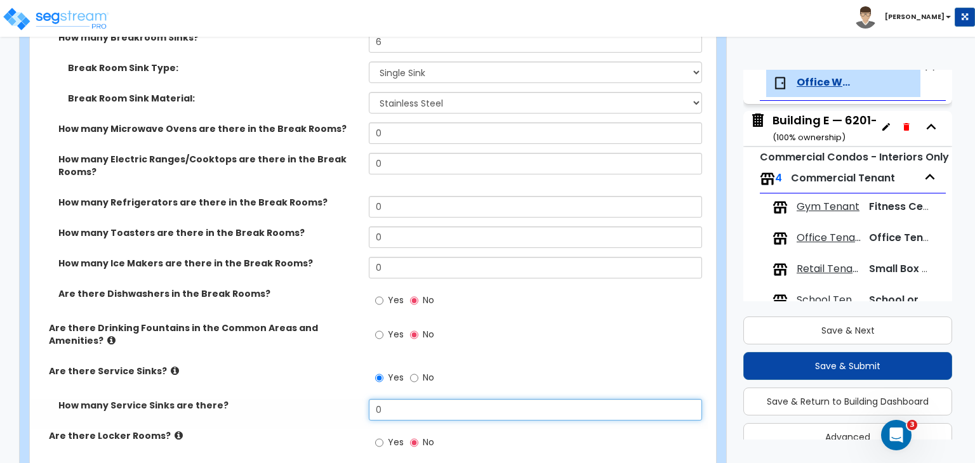
drag, startPoint x: 390, startPoint y: 369, endPoint x: 308, endPoint y: 374, distance: 82.0
click at [308, 399] on div "How many Service Sinks are there? 0" at bounding box center [369, 414] width 678 height 30
type input "3"
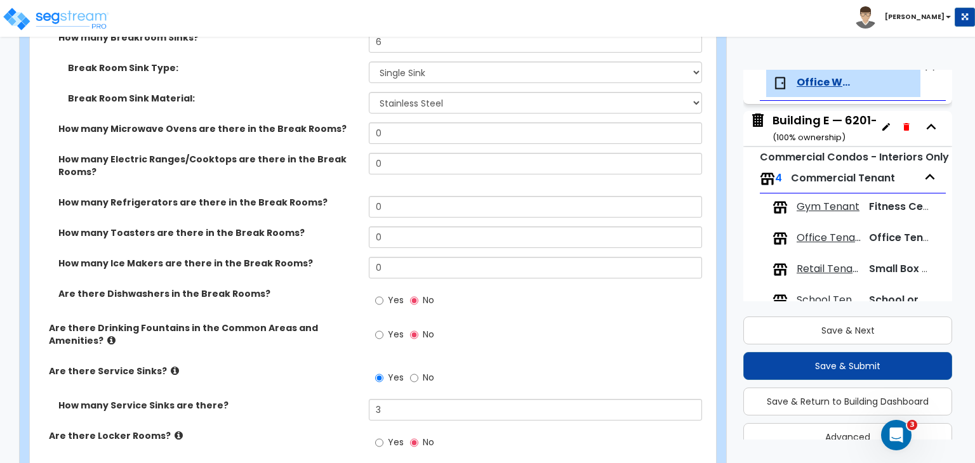
click at [322, 365] on label "Are there Service Sinks?" at bounding box center [204, 371] width 310 height 13
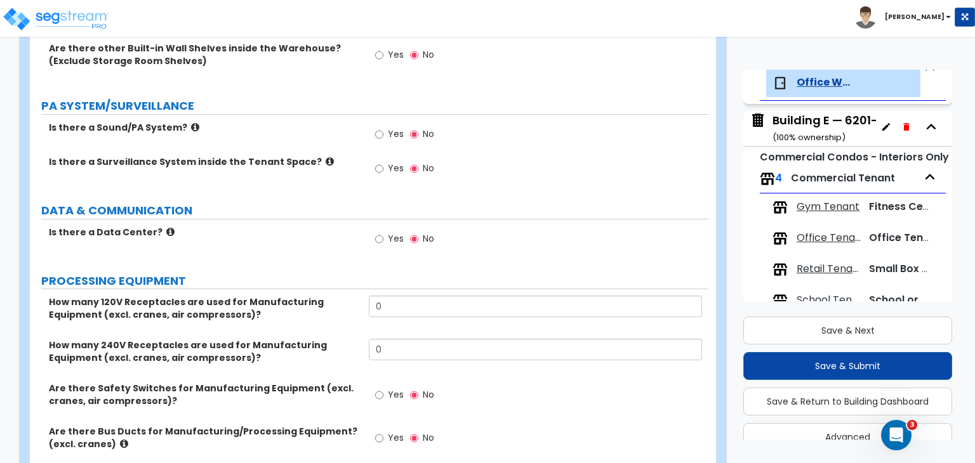
scroll to position [2821, 0]
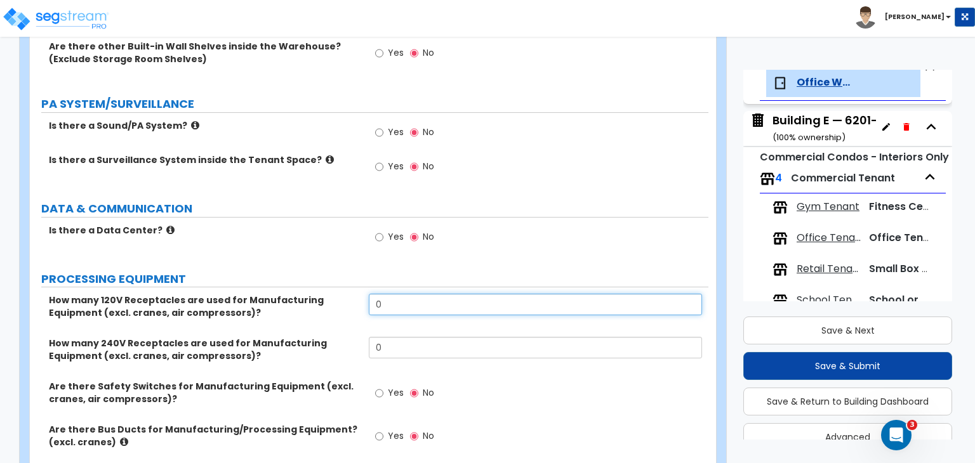
drag, startPoint x: 374, startPoint y: 269, endPoint x: 299, endPoint y: 265, distance: 75.6
click at [299, 294] on div "How many 120V Receptacles are used for Manufacturing Equipment (excl. cranes, a…" at bounding box center [369, 315] width 678 height 43
type input "12"
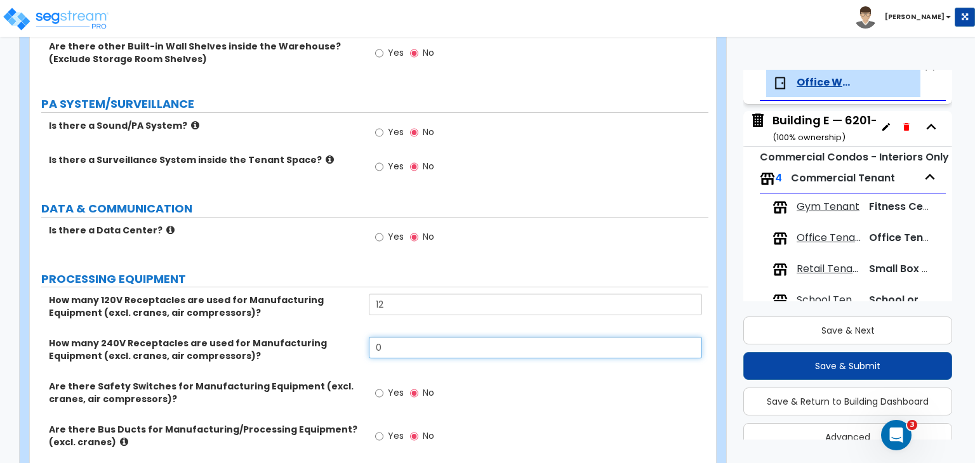
drag, startPoint x: 395, startPoint y: 315, endPoint x: 311, endPoint y: 317, distance: 84.4
click at [311, 337] on div "How many 240V Receptacles are used for Manufacturing Equipment (excl. cranes, a…" at bounding box center [369, 358] width 678 height 43
type input "4"
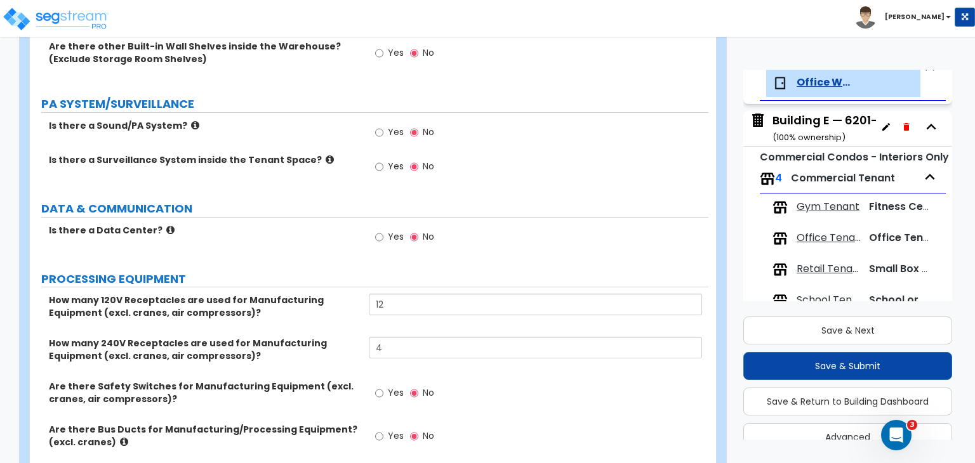
click at [343, 341] on div "How many 240V Receptacles are used for Manufacturing Equipment (excl. cranes, a…" at bounding box center [369, 358] width 678 height 43
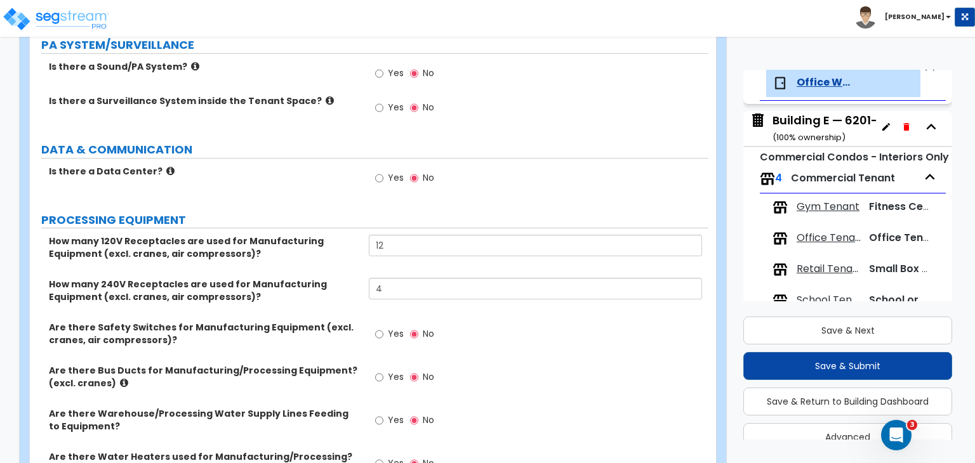
scroll to position [2881, 0]
click at [381, 327] on input "Yes" at bounding box center [379, 334] width 8 height 14
radio input "true"
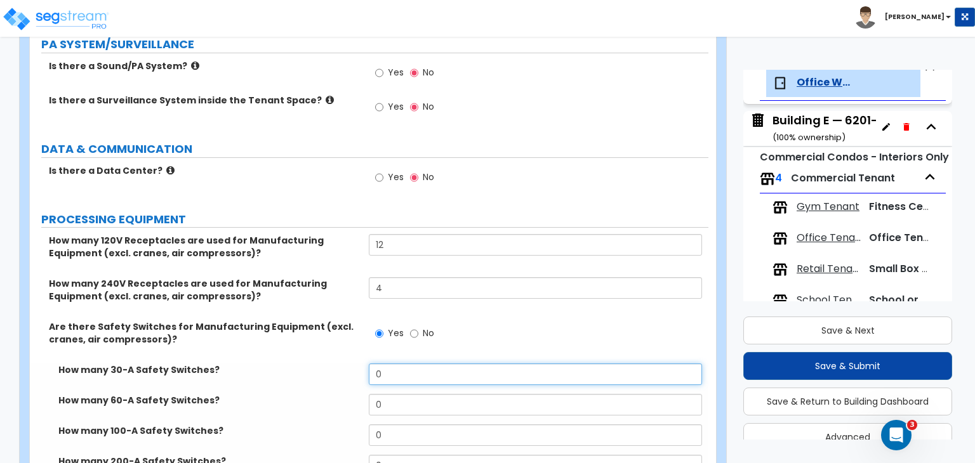
drag, startPoint x: 398, startPoint y: 336, endPoint x: 267, endPoint y: 348, distance: 132.0
click at [267, 364] on div "How many 30-A Safety Switches? 0" at bounding box center [369, 379] width 678 height 30
type input "2"
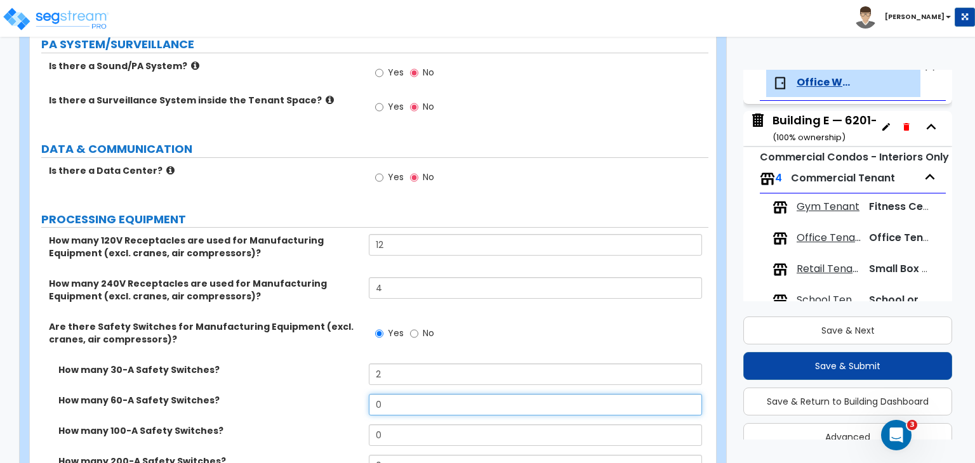
drag, startPoint x: 393, startPoint y: 369, endPoint x: 286, endPoint y: 360, distance: 108.3
click at [286, 394] on div "How many 60-A Safety Switches? 0" at bounding box center [369, 409] width 678 height 30
type input "2"
click at [322, 394] on label "How many 60-A Safety Switches?" at bounding box center [208, 400] width 301 height 13
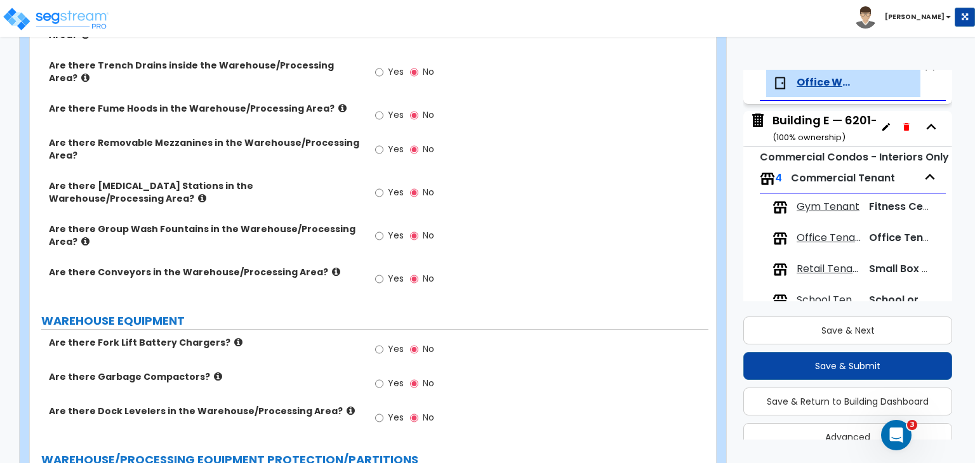
scroll to position [3588, 0]
click at [379, 342] on input "Yes" at bounding box center [379, 349] width 8 height 14
radio input "true"
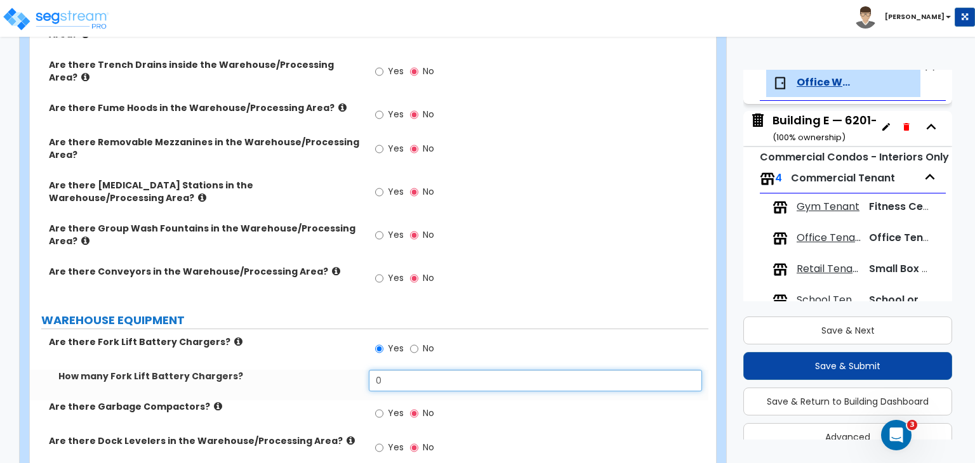
drag, startPoint x: 401, startPoint y: 320, endPoint x: 326, endPoint y: 326, distance: 75.0
click at [326, 370] on div "How many Fork Lift Battery Chargers? 0" at bounding box center [369, 385] width 678 height 30
type input "2"
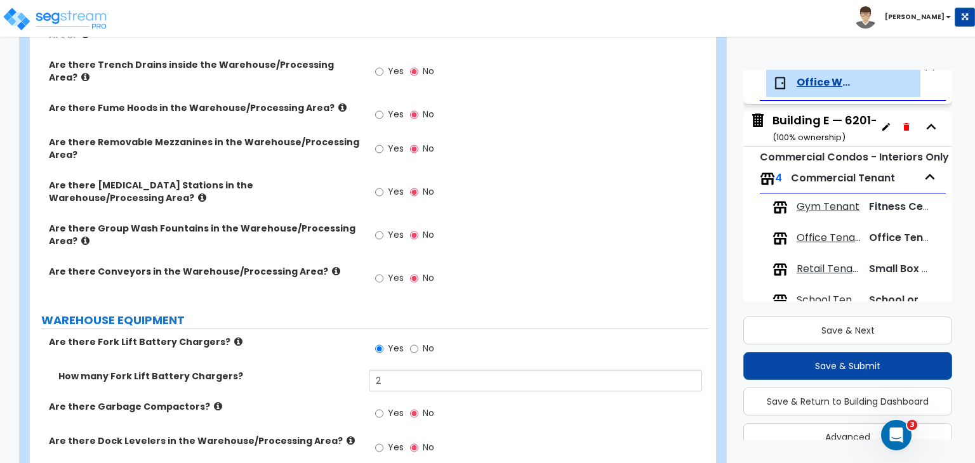
click at [334, 370] on label "How many Fork Lift Battery Chargers?" at bounding box center [208, 376] width 301 height 13
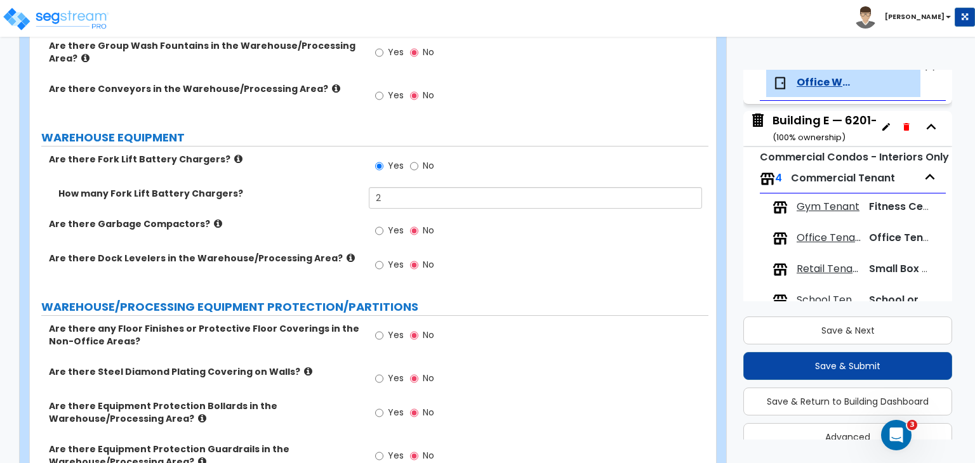
scroll to position [3777, 0]
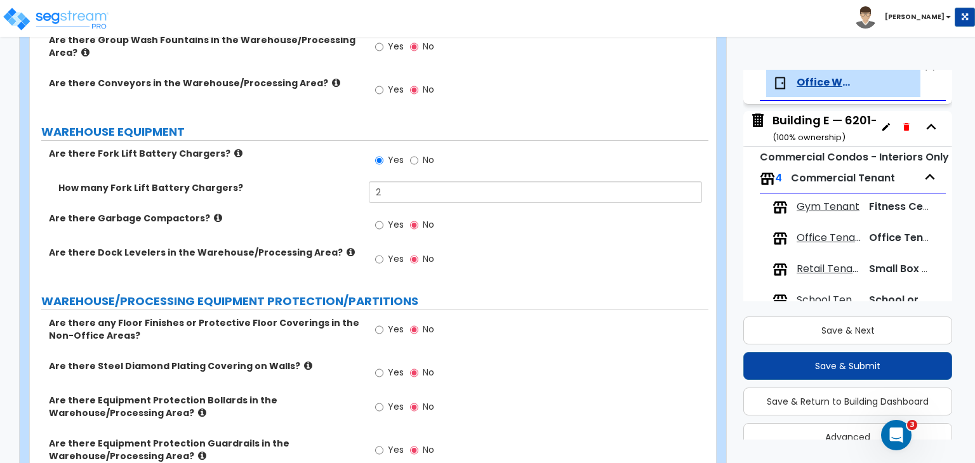
click at [347, 317] on div "Are there any Floor Finishes or Protective Floor Coverings in the Non-Office Ar…" at bounding box center [369, 338] width 678 height 43
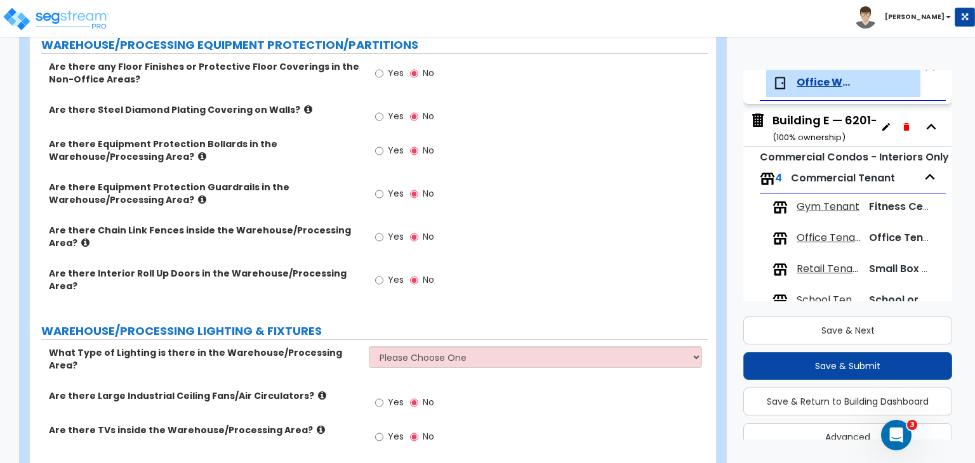
scroll to position [4034, 0]
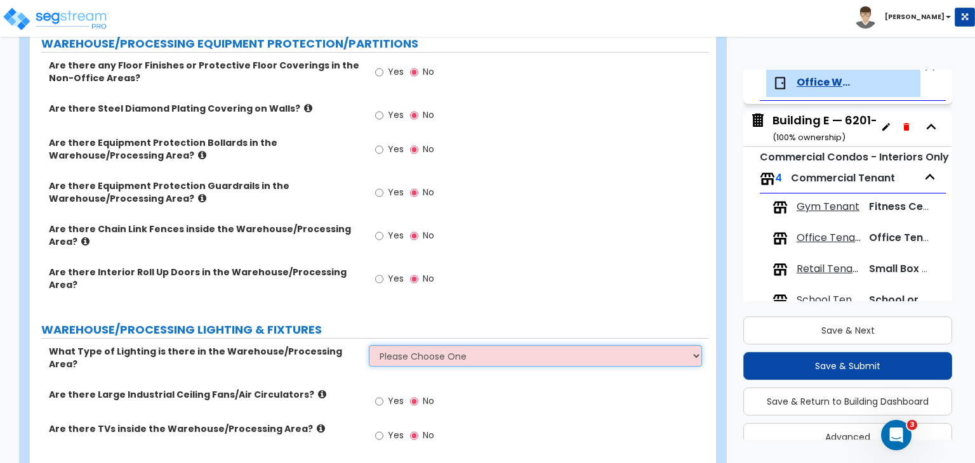
click at [402, 345] on select "Please Choose One High Bay Round Fixtures High Bay Fluorescent Tube Lighting Hi…" at bounding box center [535, 356] width 332 height 22
select select "1"
click at [369, 345] on select "Please Choose One High Bay Round Fixtures High Bay Fluorescent Tube Lighting Hi…" at bounding box center [535, 356] width 332 height 22
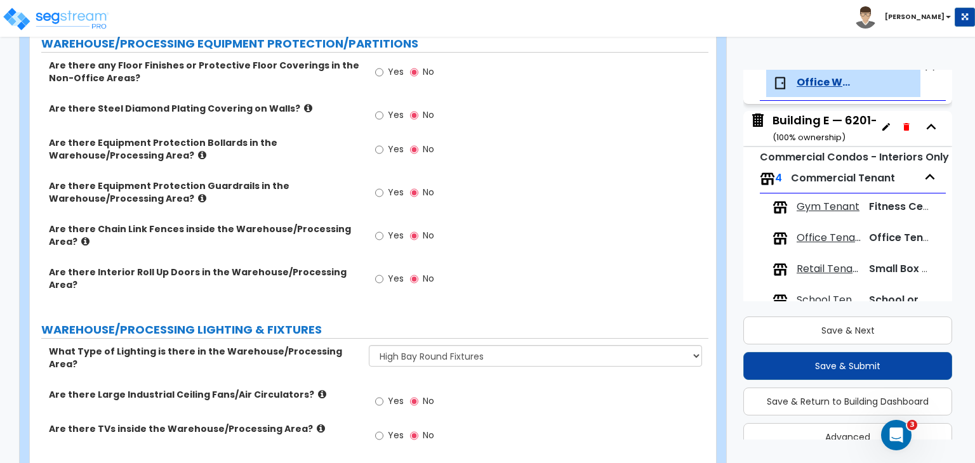
click at [345, 388] on label "Are there Large Industrial Ceiling Fans/Air Circulators?" at bounding box center [204, 394] width 310 height 13
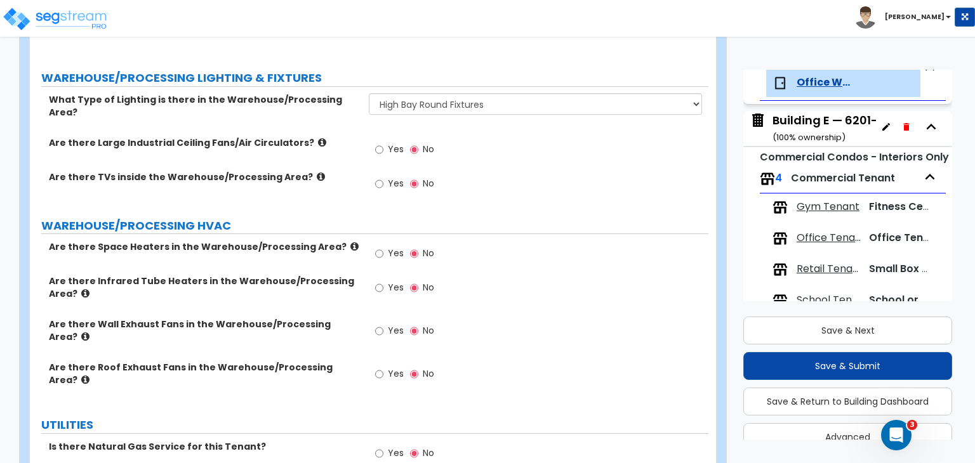
scroll to position [4284, 0]
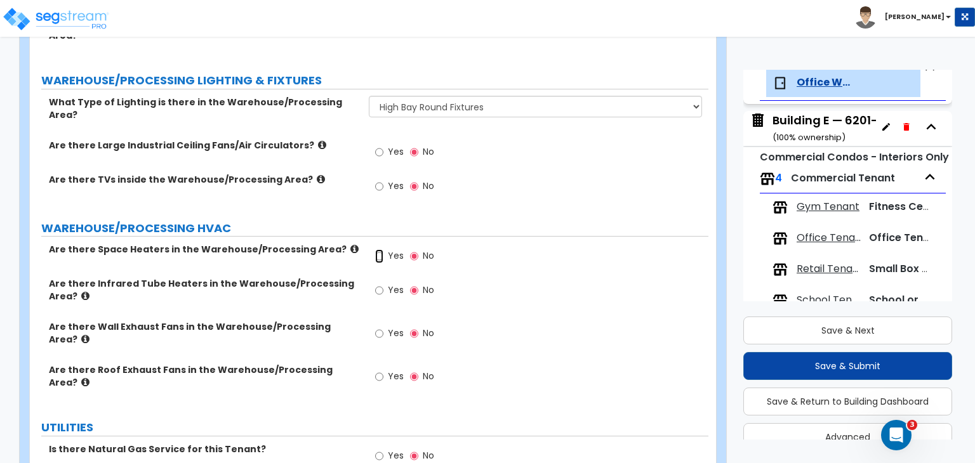
click at [379, 249] on input "Yes" at bounding box center [379, 256] width 8 height 14
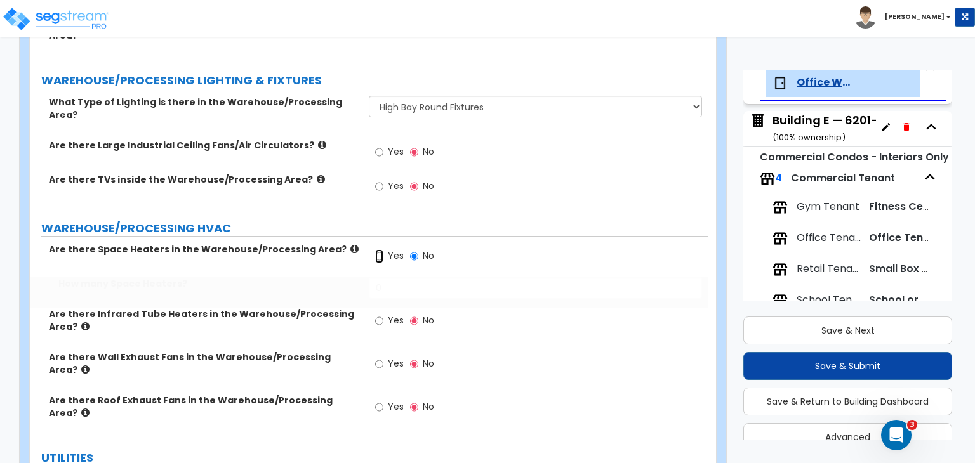
radio input "true"
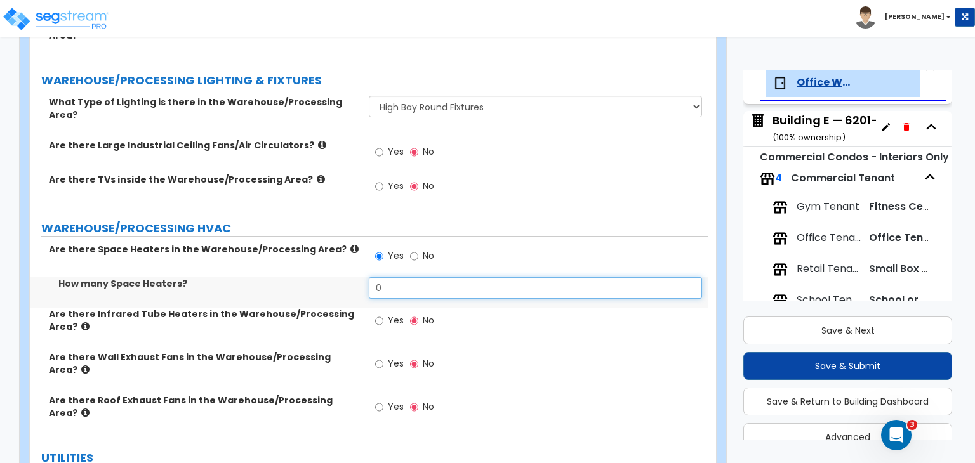
drag, startPoint x: 393, startPoint y: 212, endPoint x: 279, endPoint y: 232, distance: 115.9
click at [279, 243] on div "Are there Space Heaters in the Warehouse/Processing Area? Yes No How many Space…" at bounding box center [368, 340] width 659 height 194
type input "4"
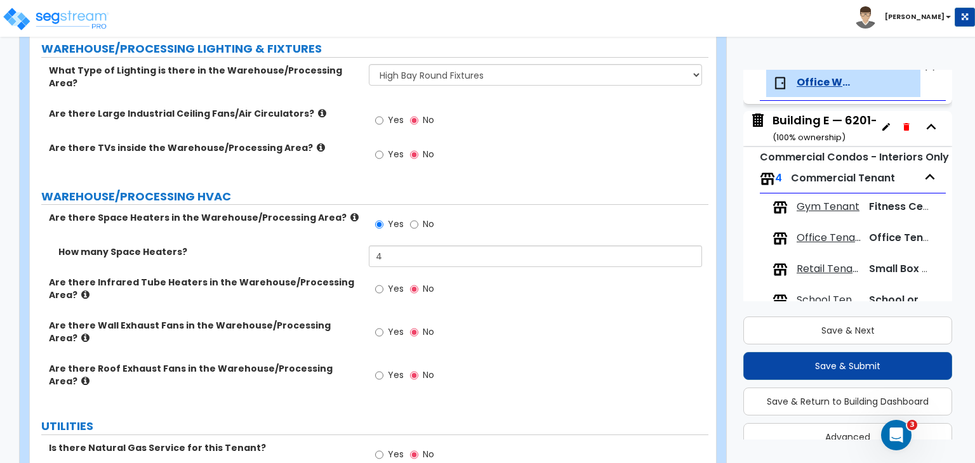
scroll to position [4317, 0]
click at [377, 447] on input "Yes" at bounding box center [379, 454] width 8 height 14
radio input "true"
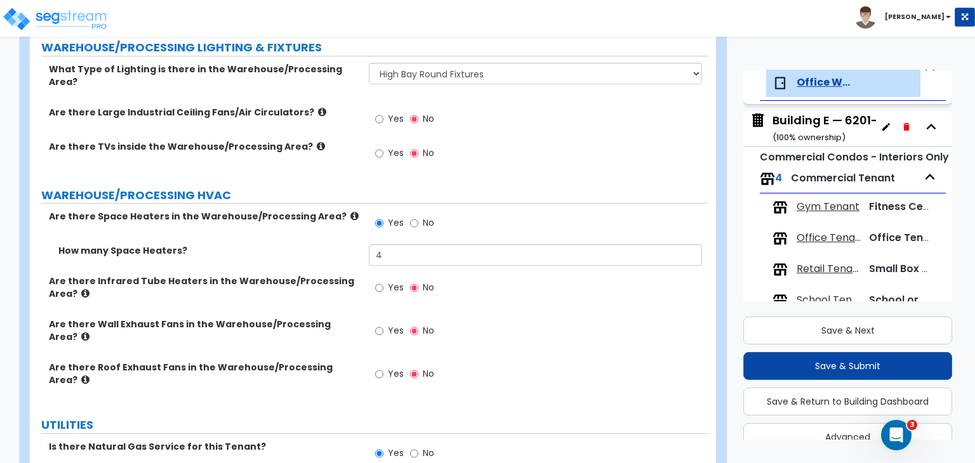
select select "2"
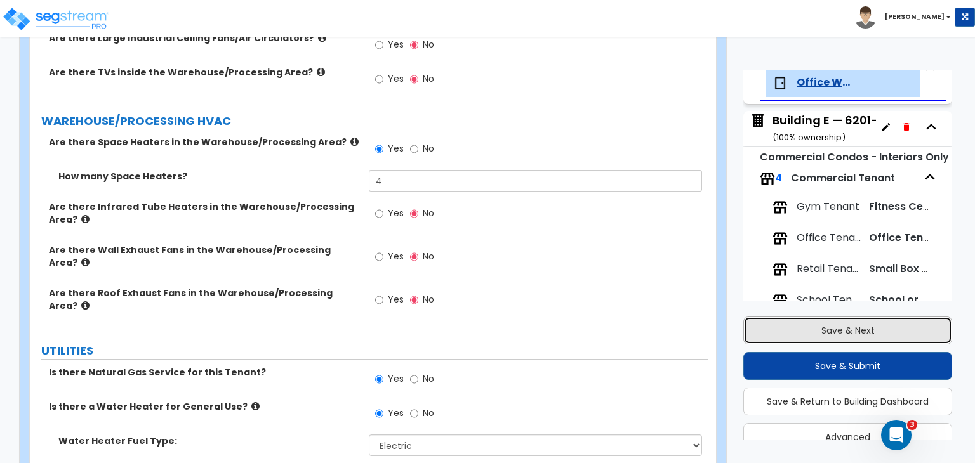
click at [825, 330] on button "Save & Next" at bounding box center [847, 331] width 209 height 28
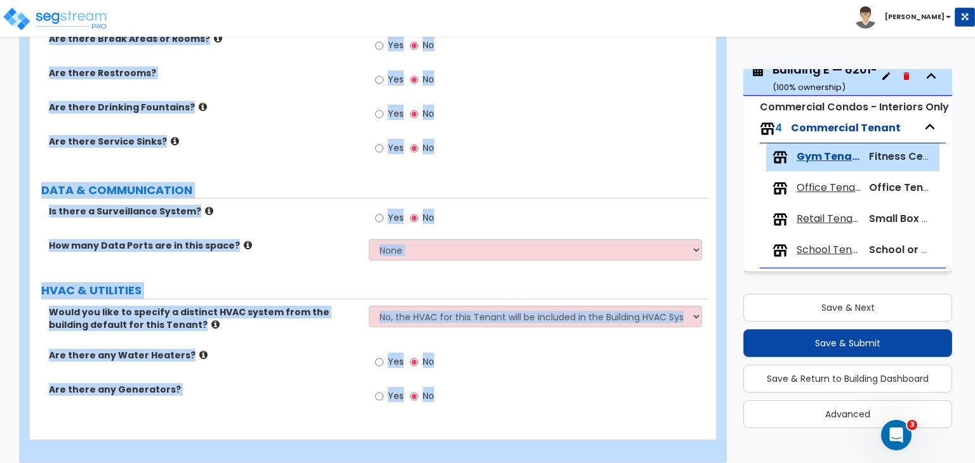
scroll to position [1203, 0]
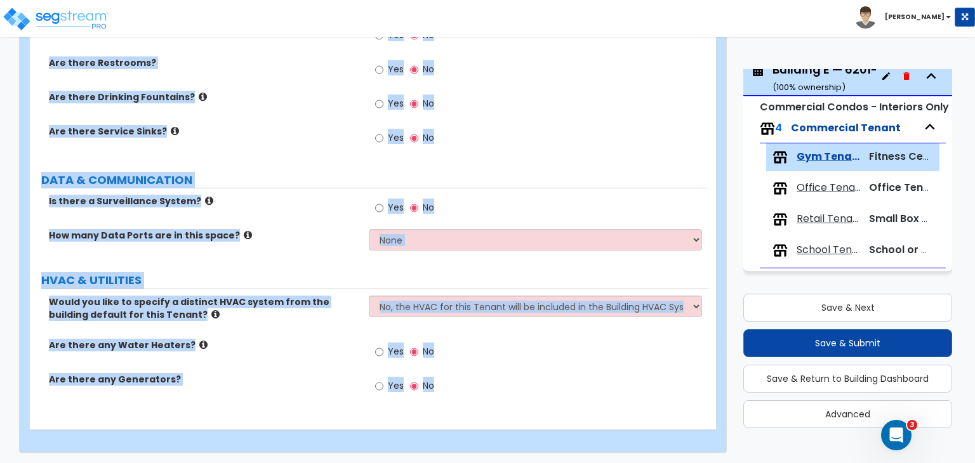
drag, startPoint x: 44, startPoint y: 124, endPoint x: 737, endPoint y: 492, distance: 784.9
copy div "Fitness Center/Gym total Square Footage: SIGNAGES & VESTIBULES Are there Lighte…"
